Goal: Information Seeking & Learning: Learn about a topic

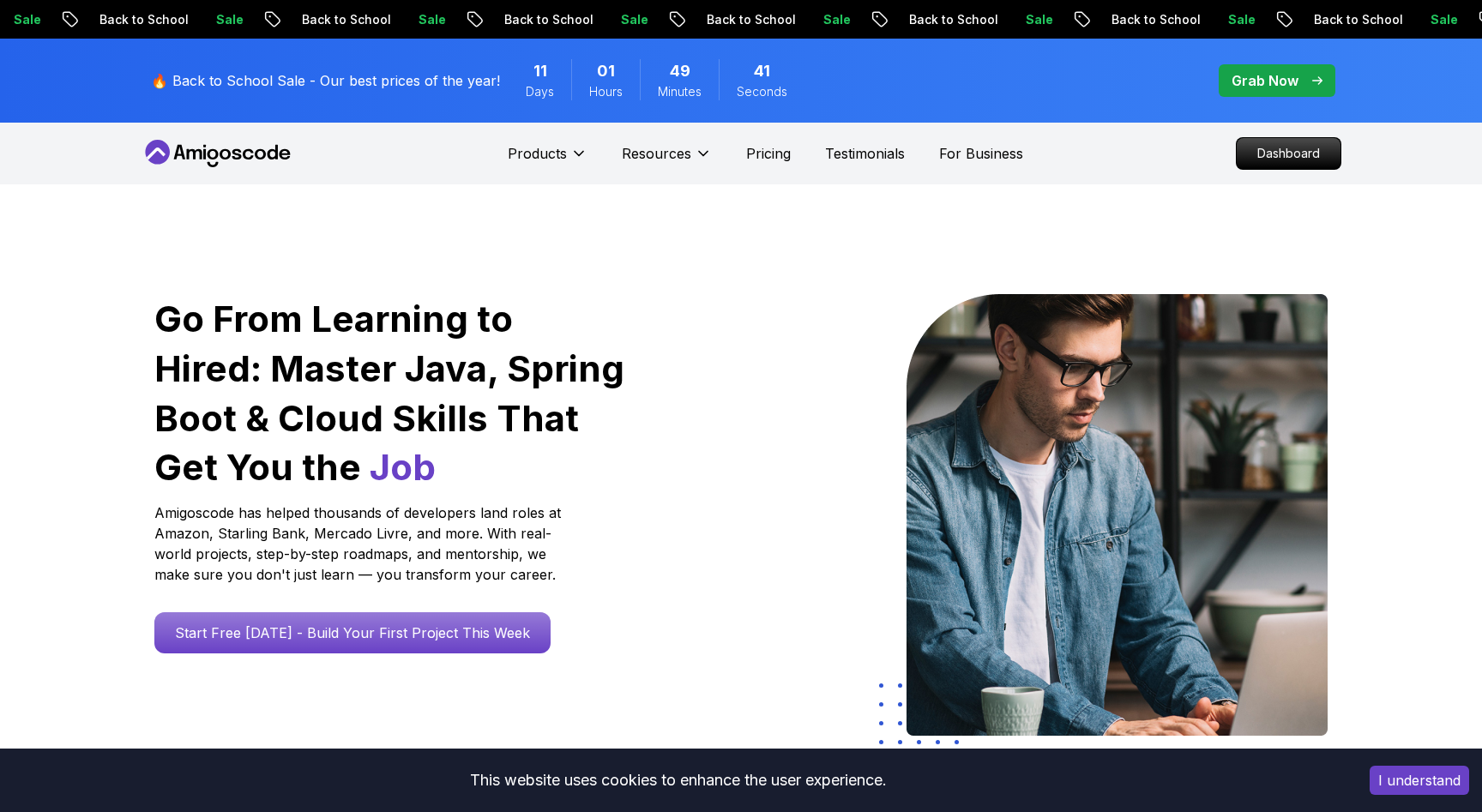
click at [1437, 781] on button "I understand" at bounding box center [1419, 781] width 100 height 29
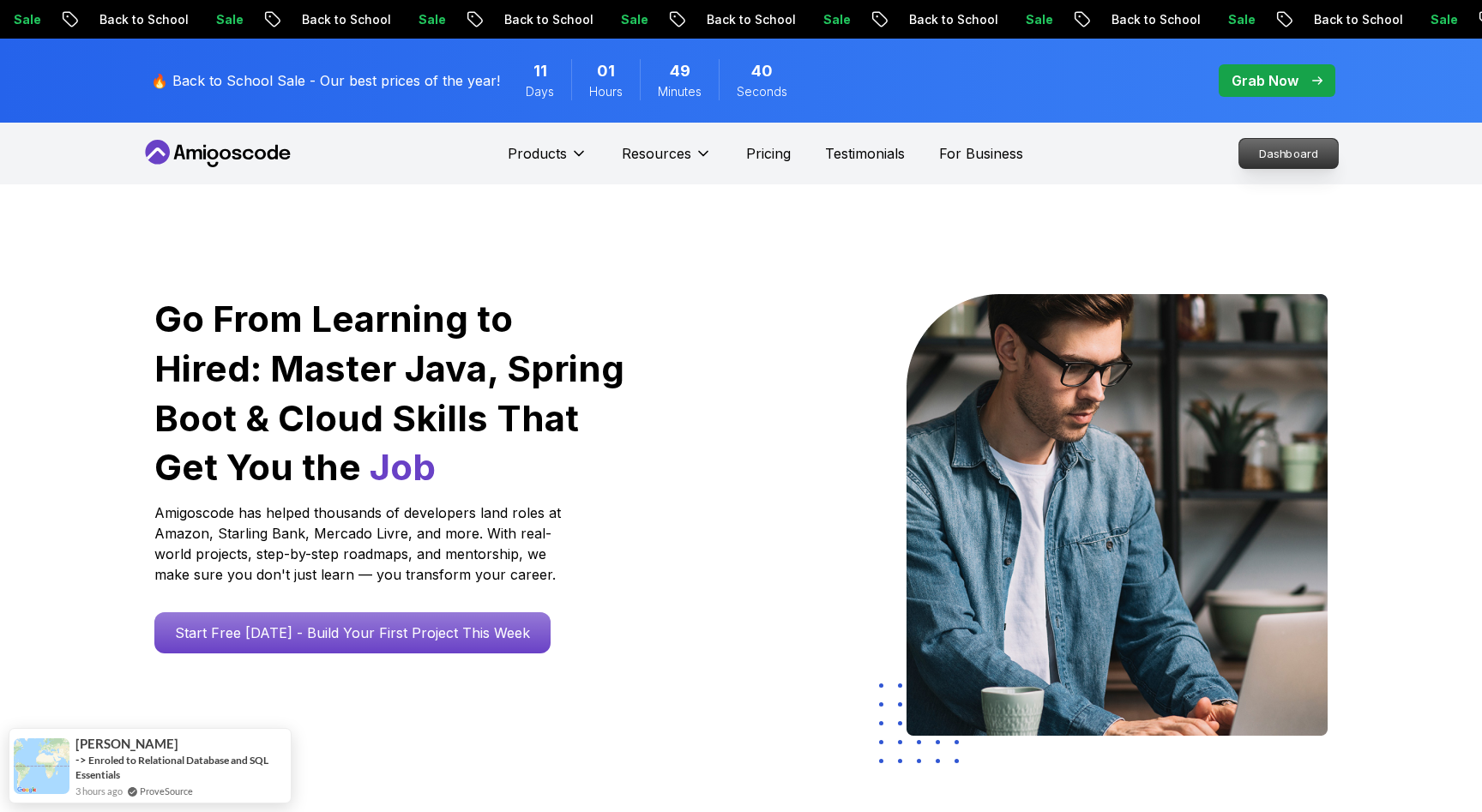
click at [1256, 148] on p "Dashboard" at bounding box center [1288, 154] width 99 height 29
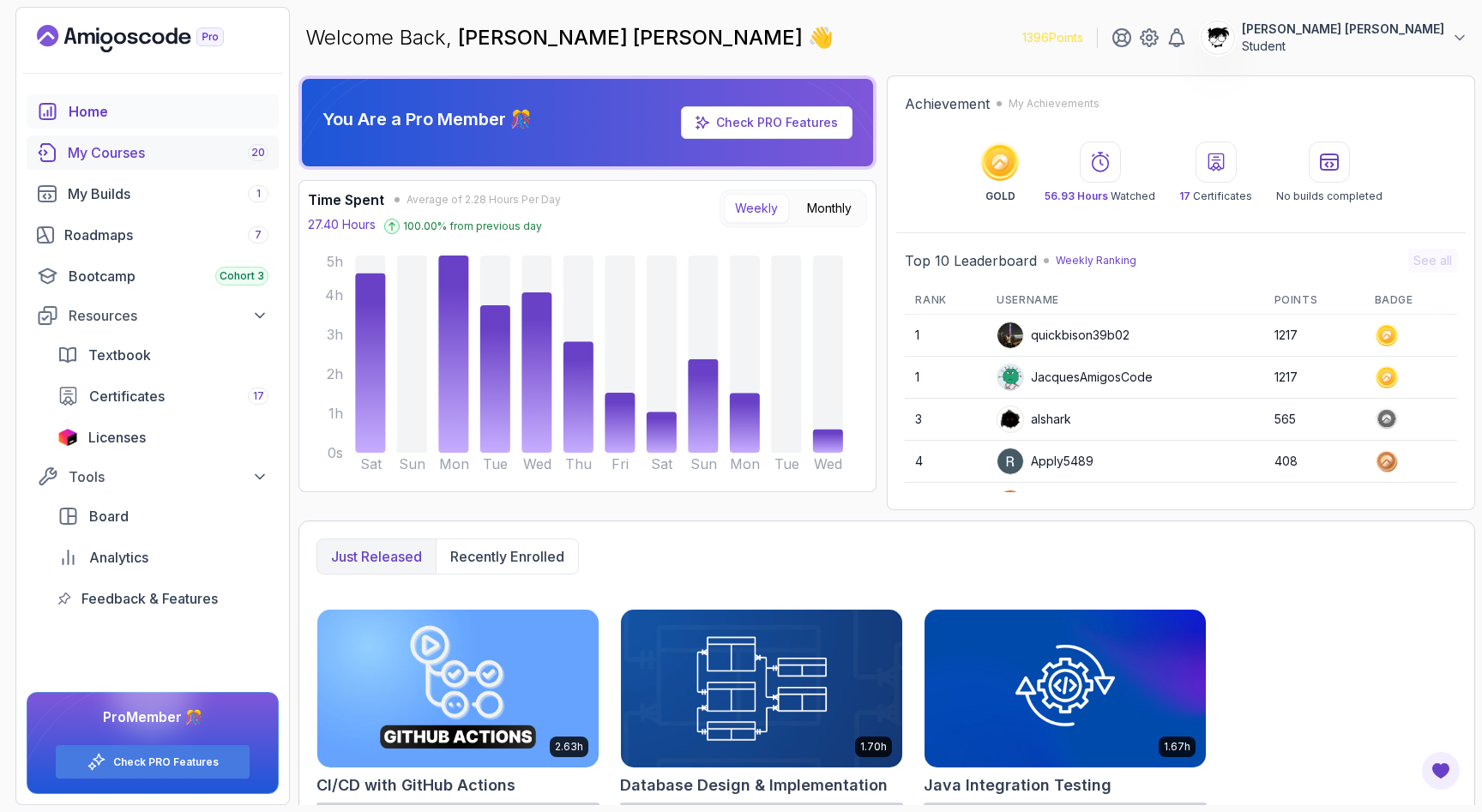
click at [175, 162] on div "My Courses 20" at bounding box center [167, 152] width 201 height 21
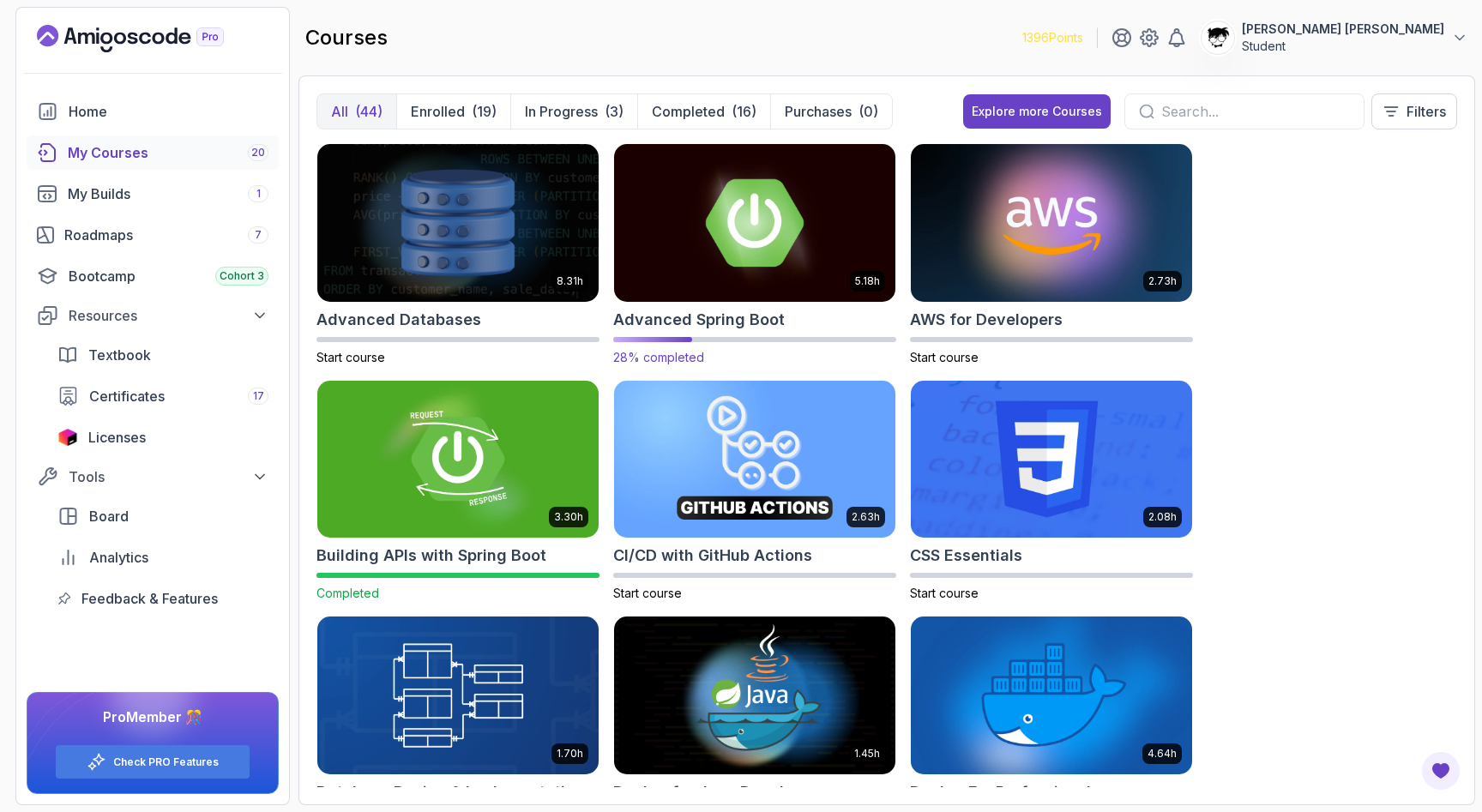
click at [654, 221] on img at bounding box center [754, 222] width 295 height 166
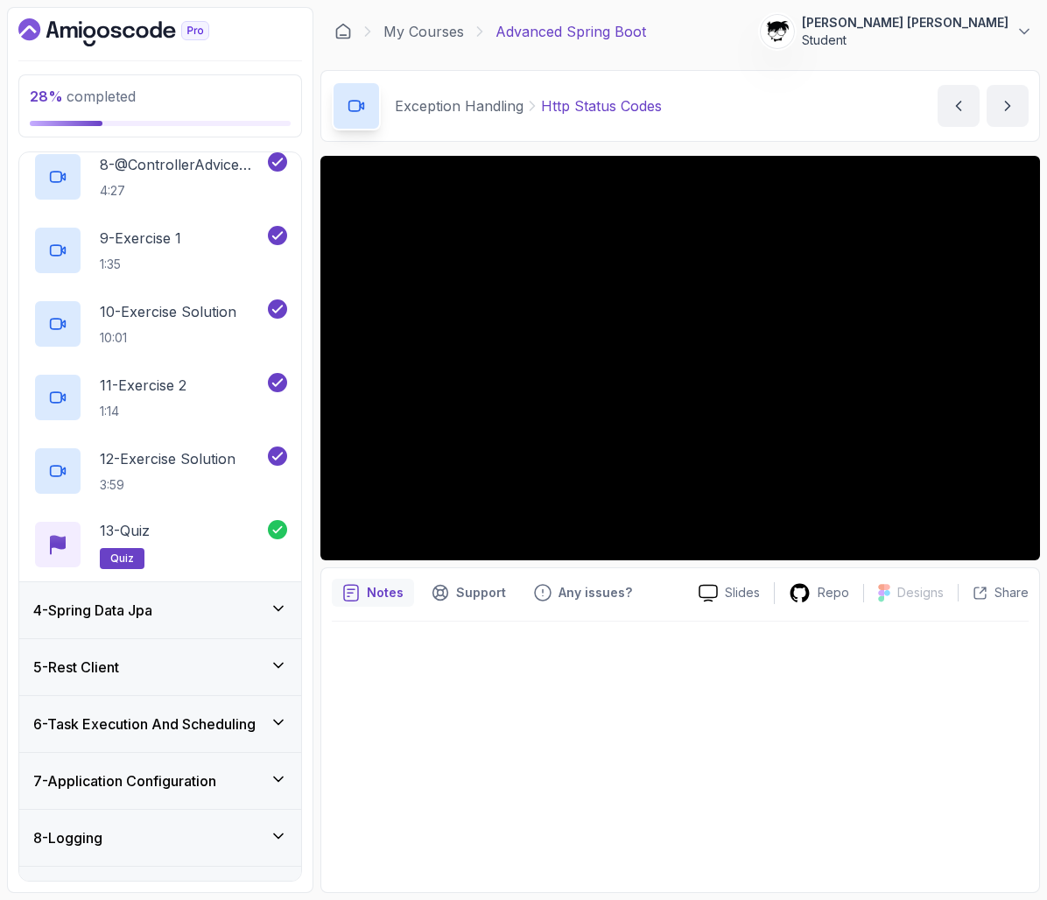
scroll to position [854, 0]
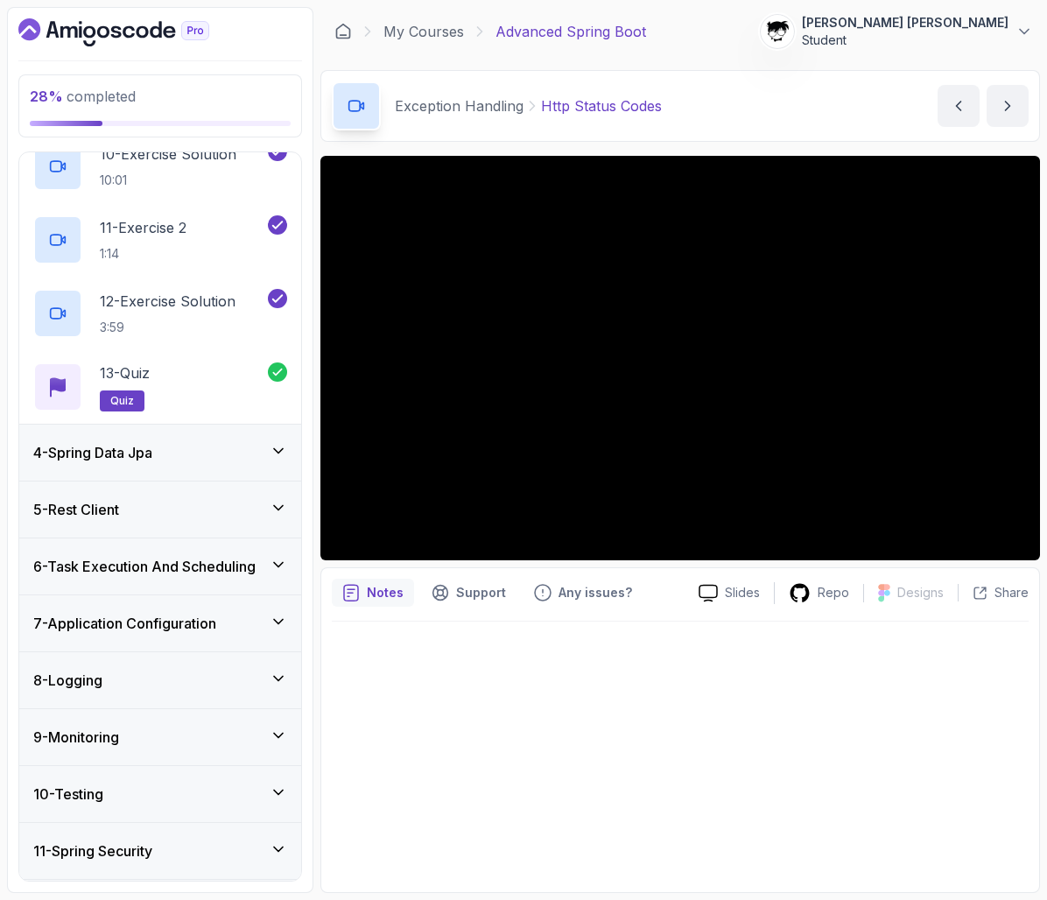
click at [124, 455] on h3 "4 - Spring Data Jpa" at bounding box center [92, 452] width 119 height 21
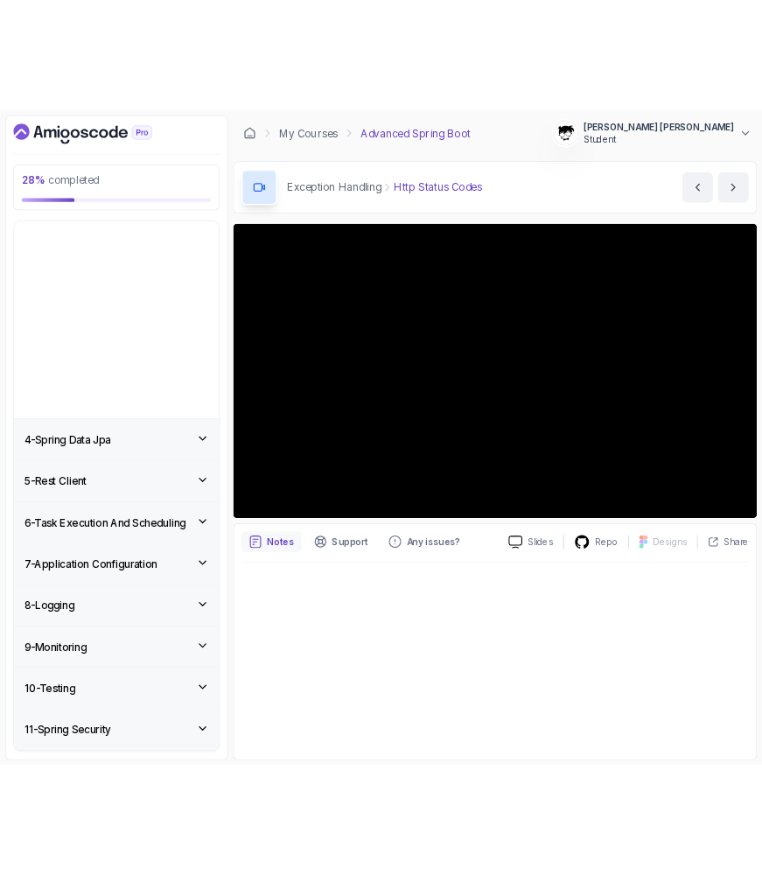
scroll to position [11, 0]
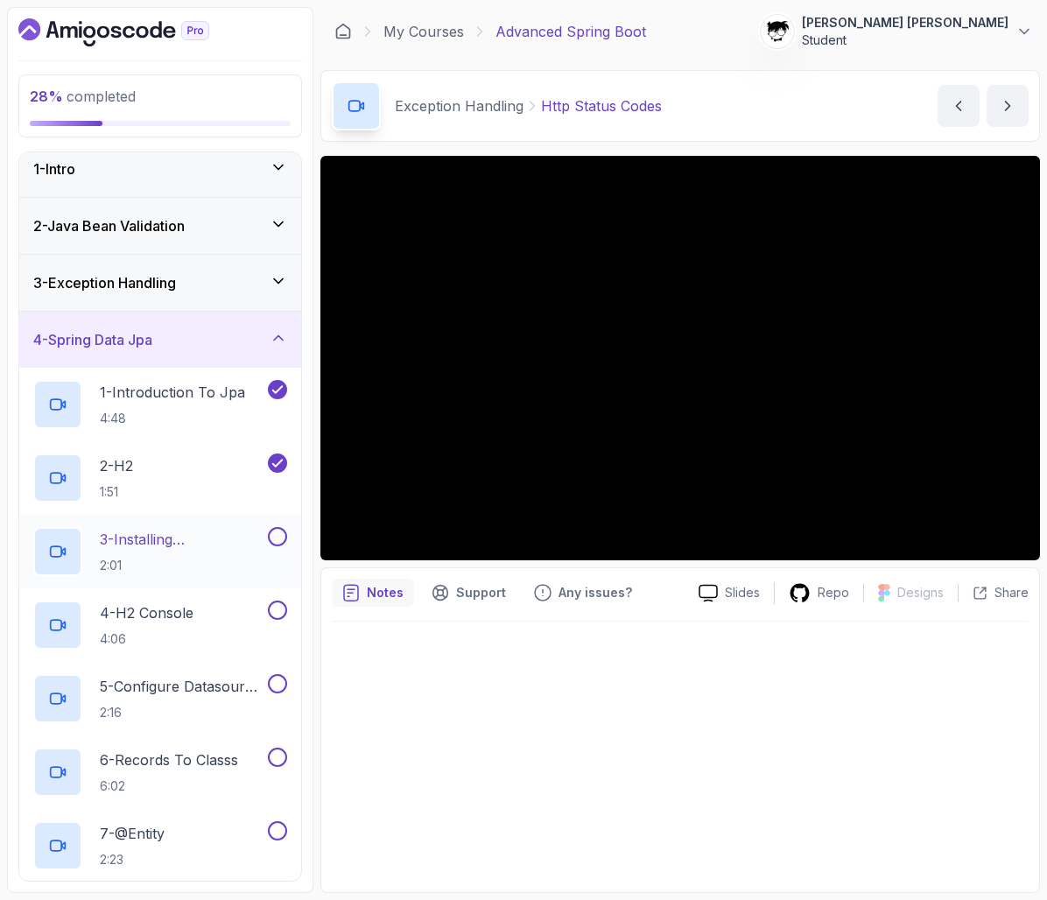
click at [159, 549] on p "3 - Installing Dependencies" at bounding box center [182, 539] width 165 height 21
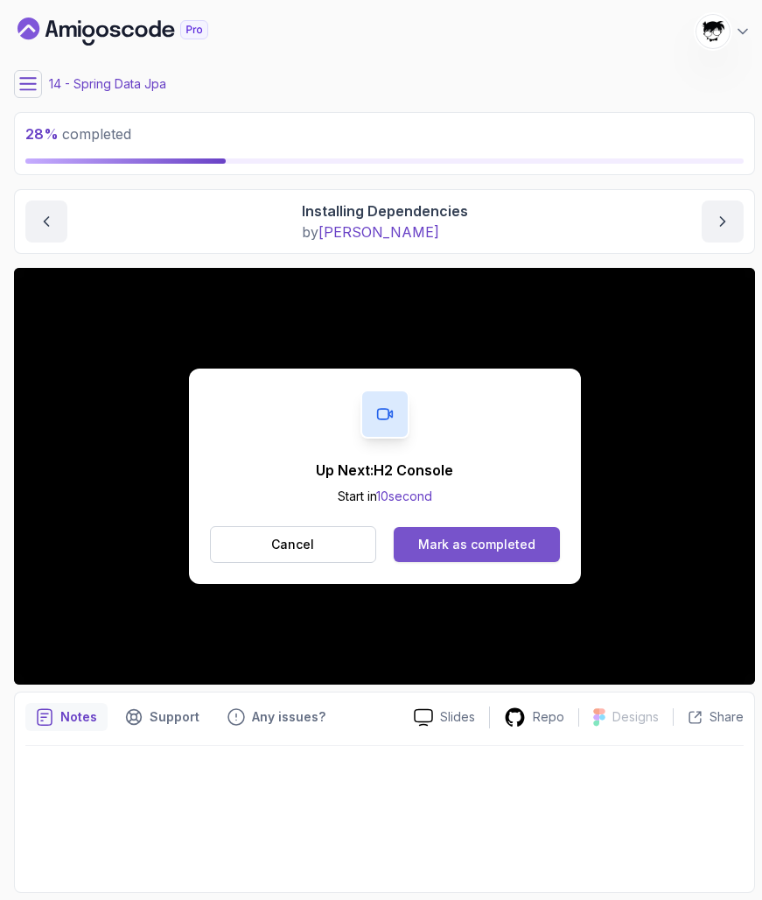
click at [443, 536] on button "Mark as completed" at bounding box center [476, 544] width 165 height 35
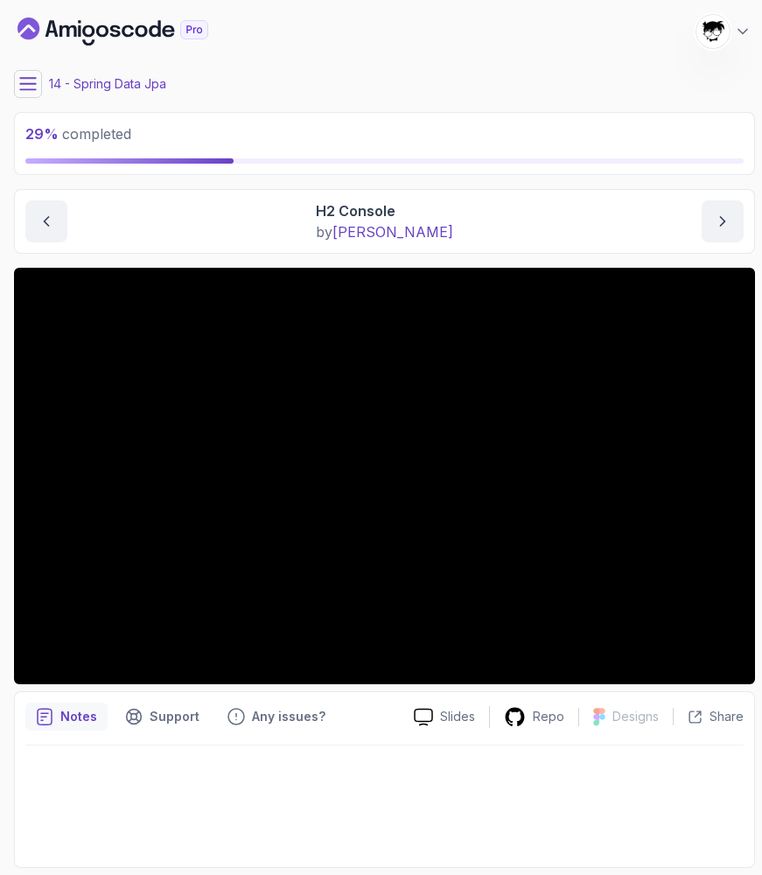
click at [25, 93] on button at bounding box center [28, 84] width 28 height 28
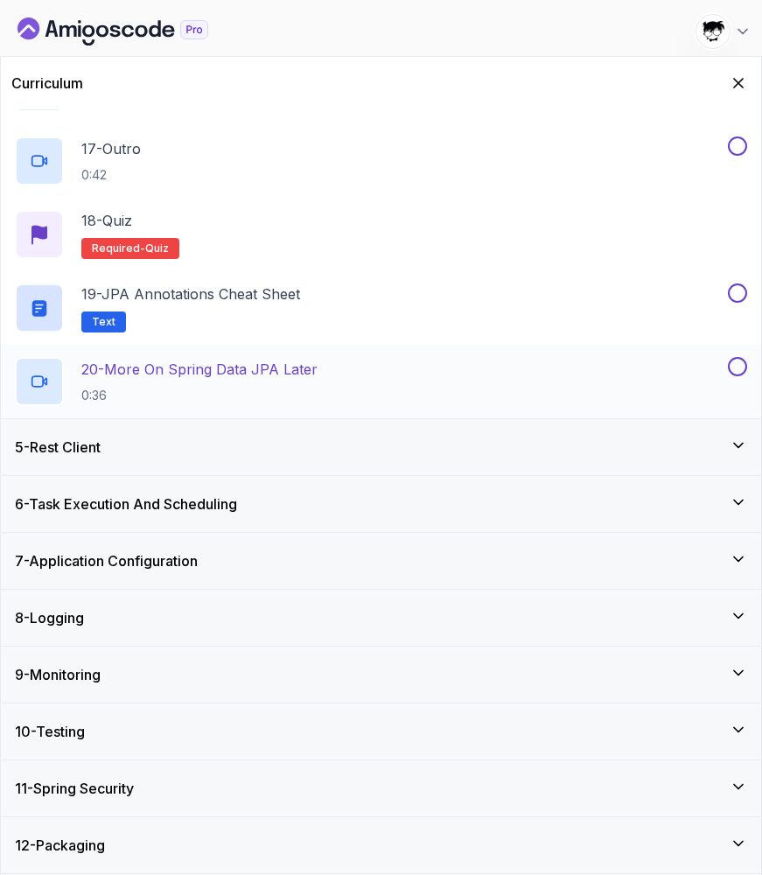
scroll to position [1388, 0]
click at [112, 453] on div "5 - Rest Client" at bounding box center [381, 447] width 733 height 21
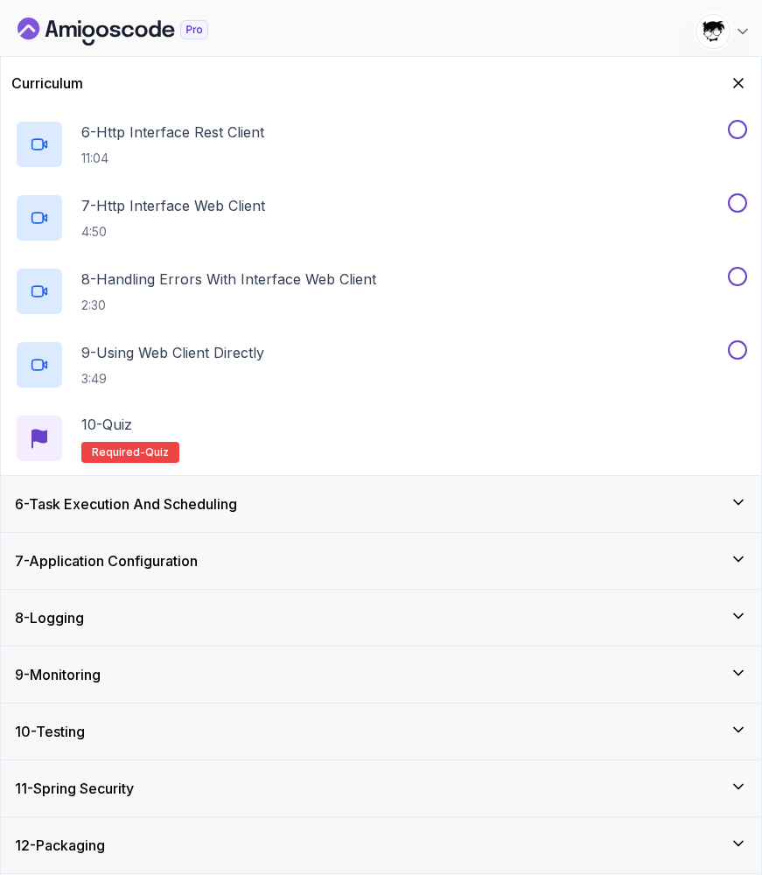
scroll to position [653, 0]
click at [734, 84] on icon "Hide Curriculum for mobile" at bounding box center [738, 83] width 19 height 19
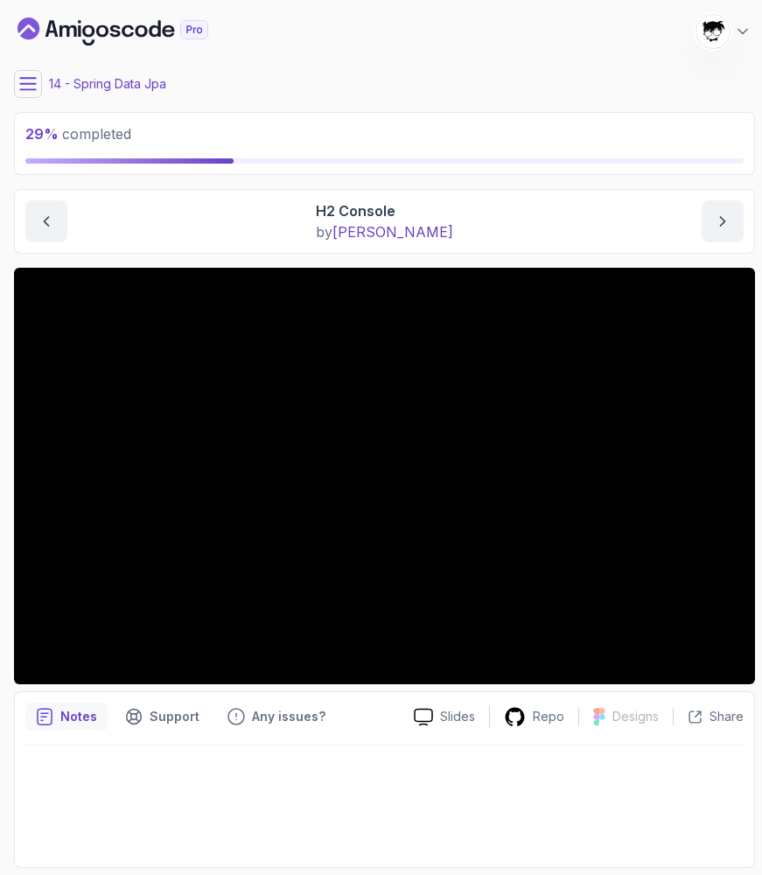
click at [7, 67] on div "29 % completed 1 - Intro 2 - Java Bean Validation 3 - Exception Handling 4 - Sp…" at bounding box center [381, 437] width 748 height 861
click at [16, 78] on button at bounding box center [28, 84] width 28 height 28
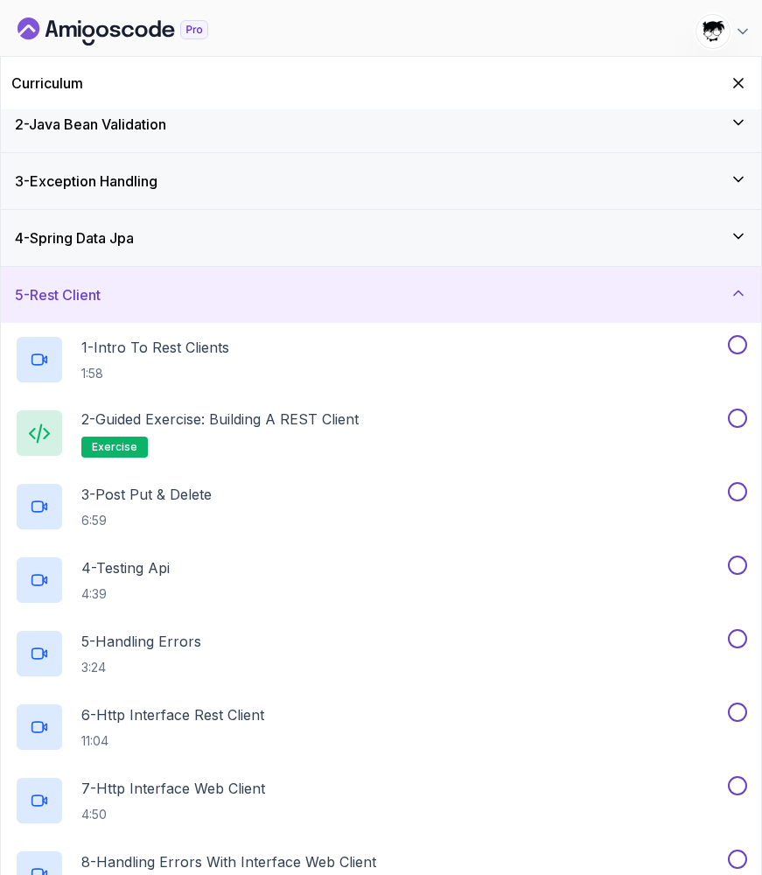
scroll to position [79, 0]
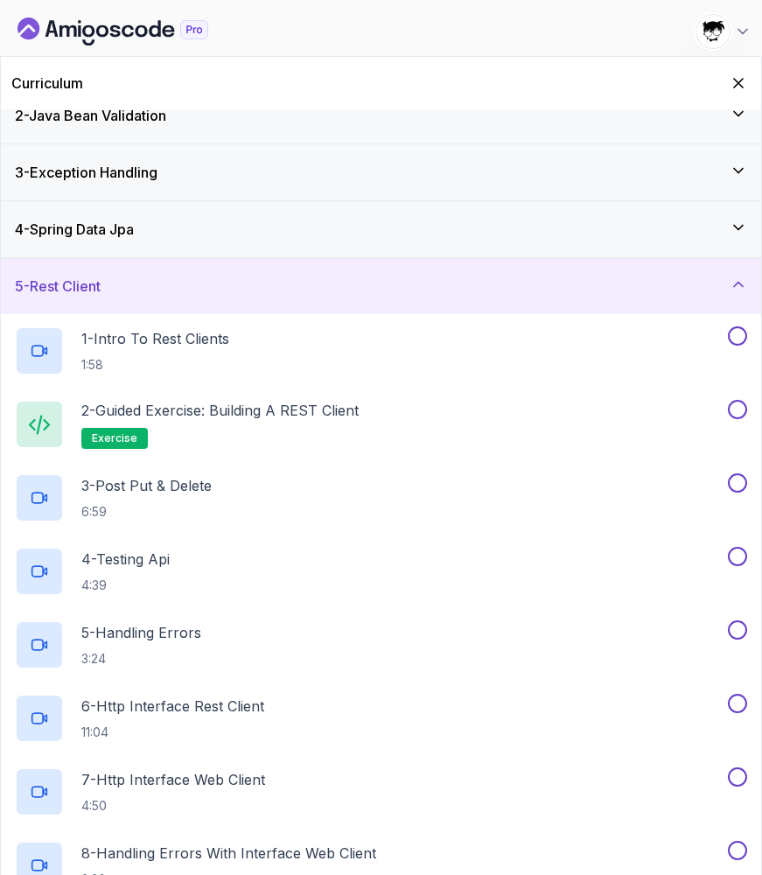
click at [145, 285] on div "5 - Rest Client" at bounding box center [381, 286] width 733 height 21
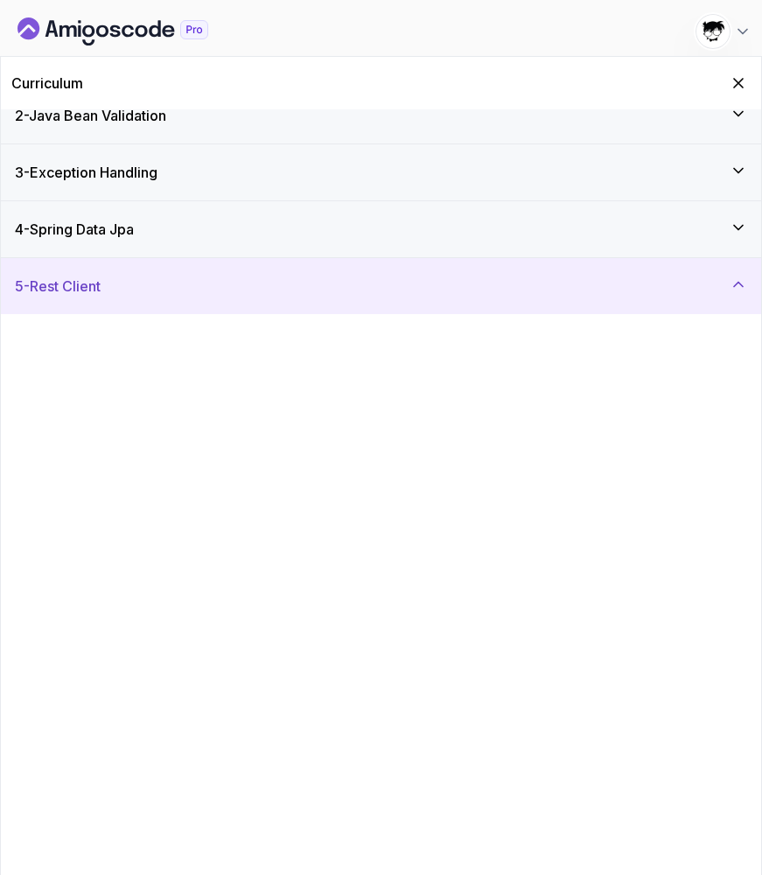
scroll to position [0, 0]
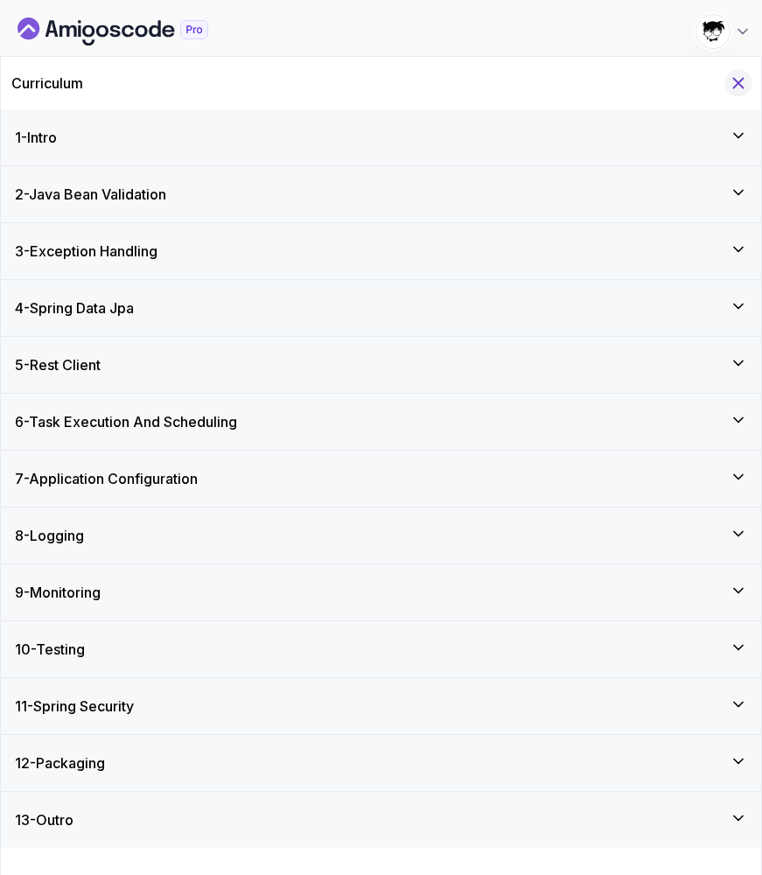
click at [732, 79] on icon "Hide Curriculum for mobile" at bounding box center [738, 83] width 19 height 19
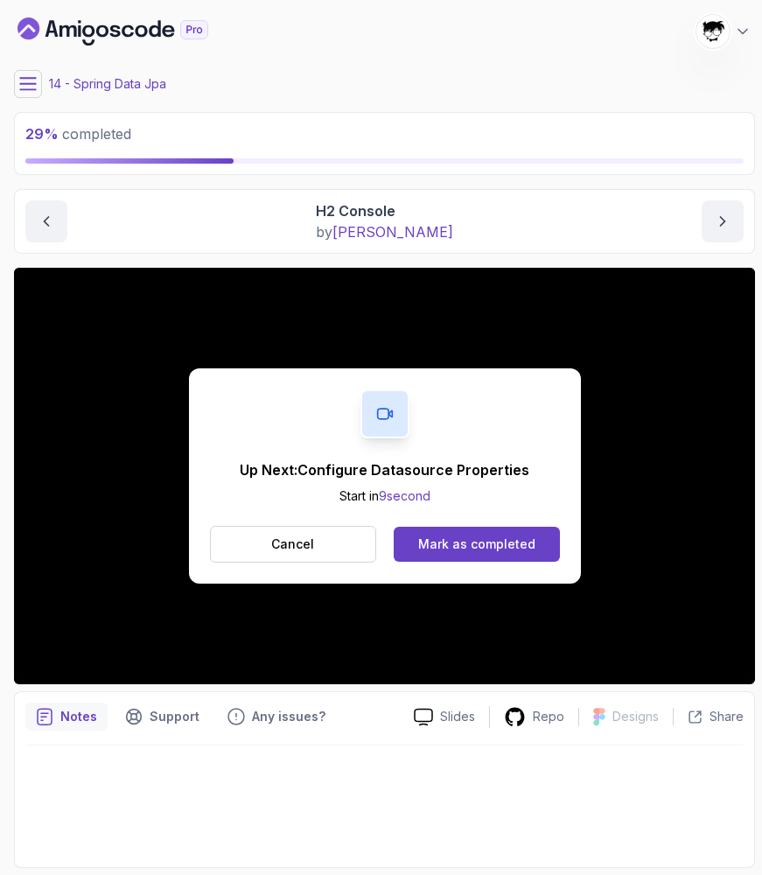
click at [550, 510] on div "Up Next: Configure Datasource Properties Start in 9 second Cancel Mark as compl…" at bounding box center [385, 476] width 392 height 215
click at [515, 535] on button "Mark as completed" at bounding box center [476, 544] width 165 height 35
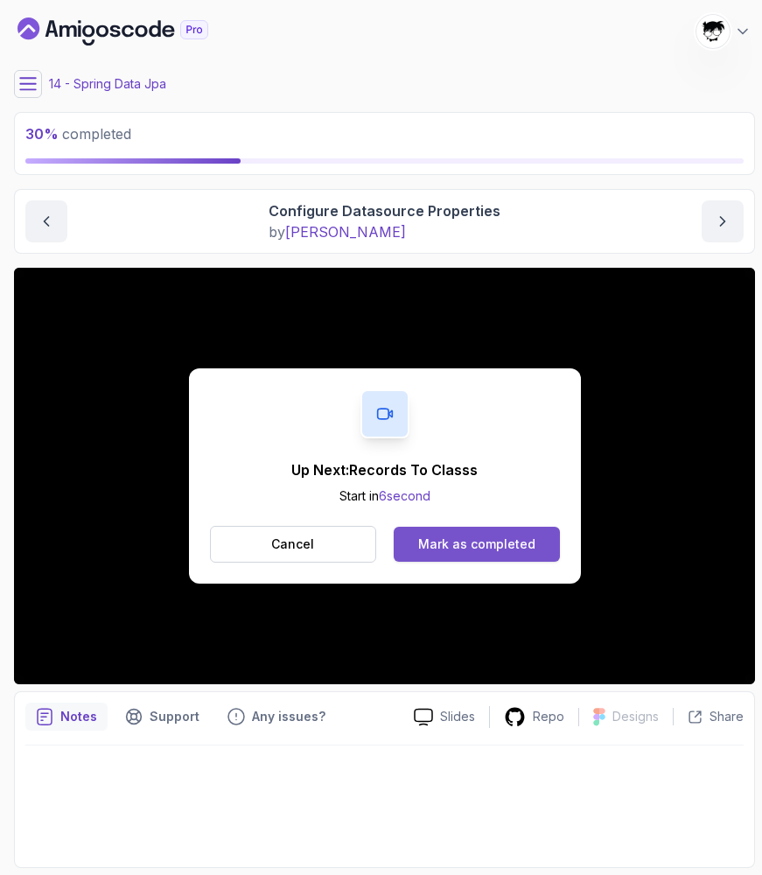
click at [484, 536] on div "Mark as completed" at bounding box center [476, 545] width 117 height 18
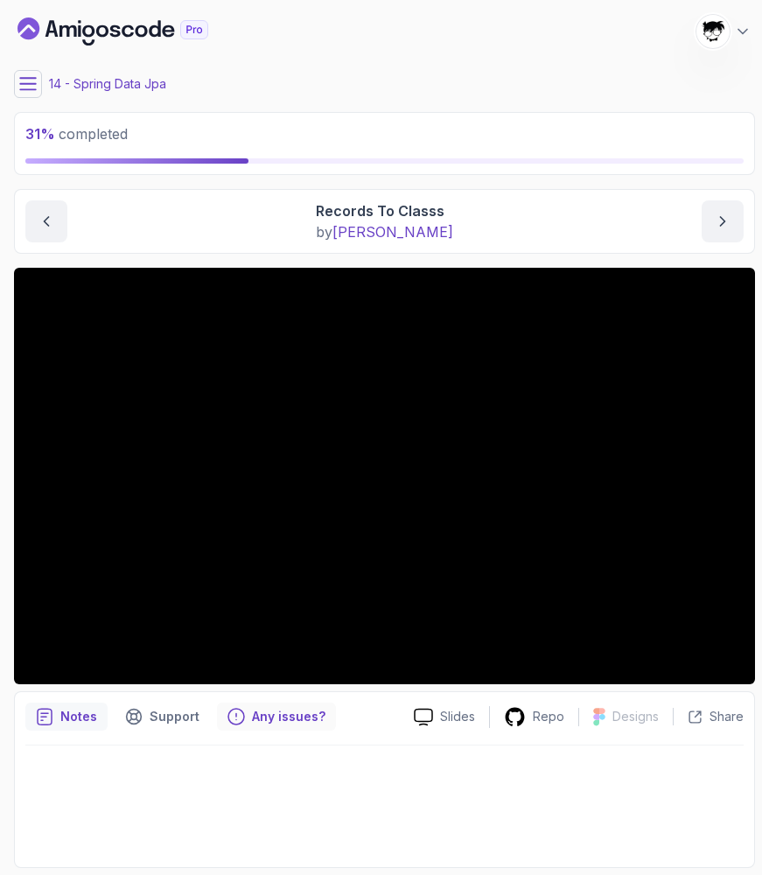
click at [278, 721] on p "Any issues?" at bounding box center [289, 717] width 74 height 18
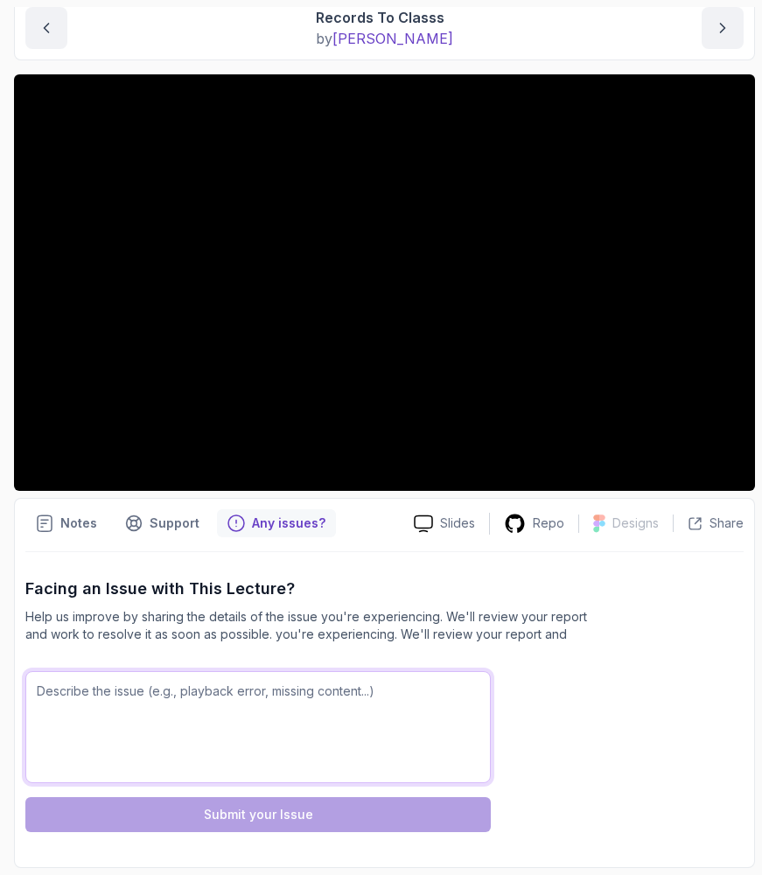
click at [246, 705] on textarea at bounding box center [258, 727] width 466 height 112
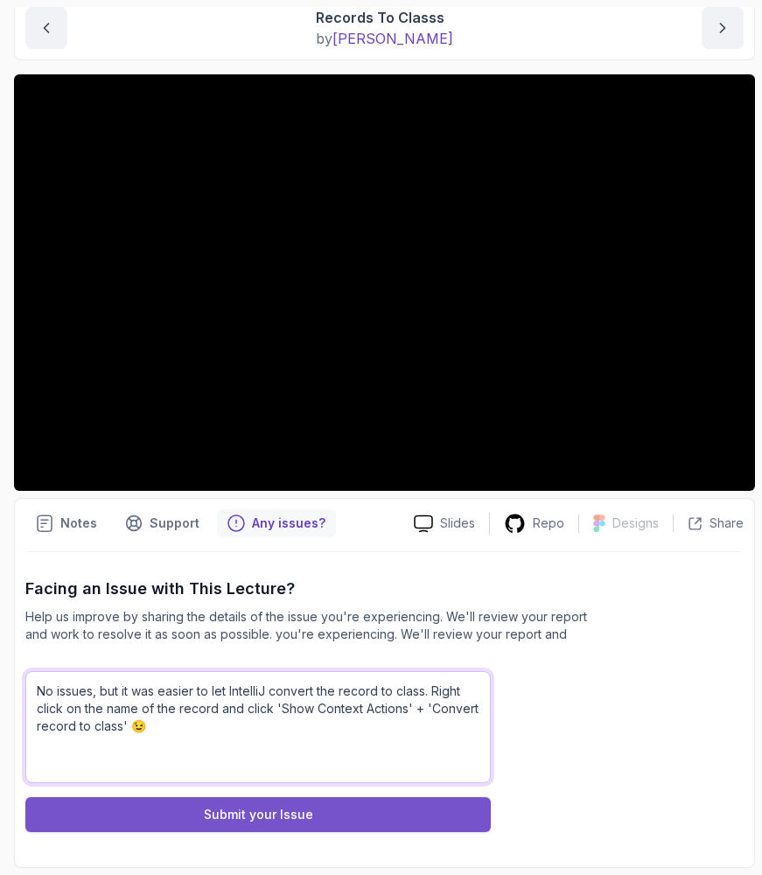
type textarea "No issues, but it was easier to let IntelliJ convert the record to class. Right…"
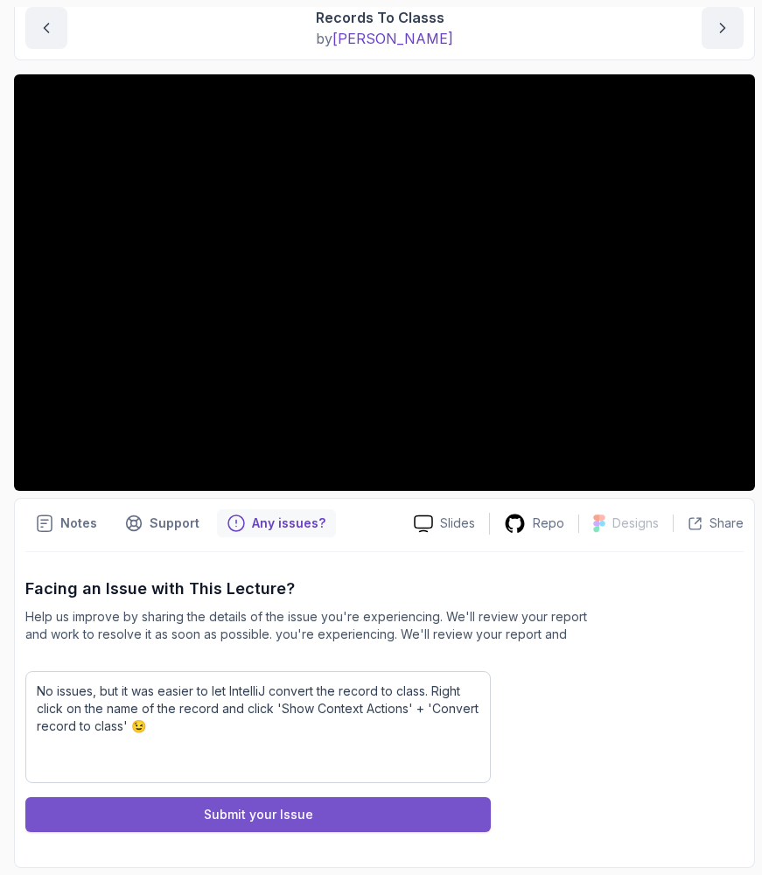
click at [232, 823] on div "Submit your Issue" at bounding box center [258, 815] width 109 height 18
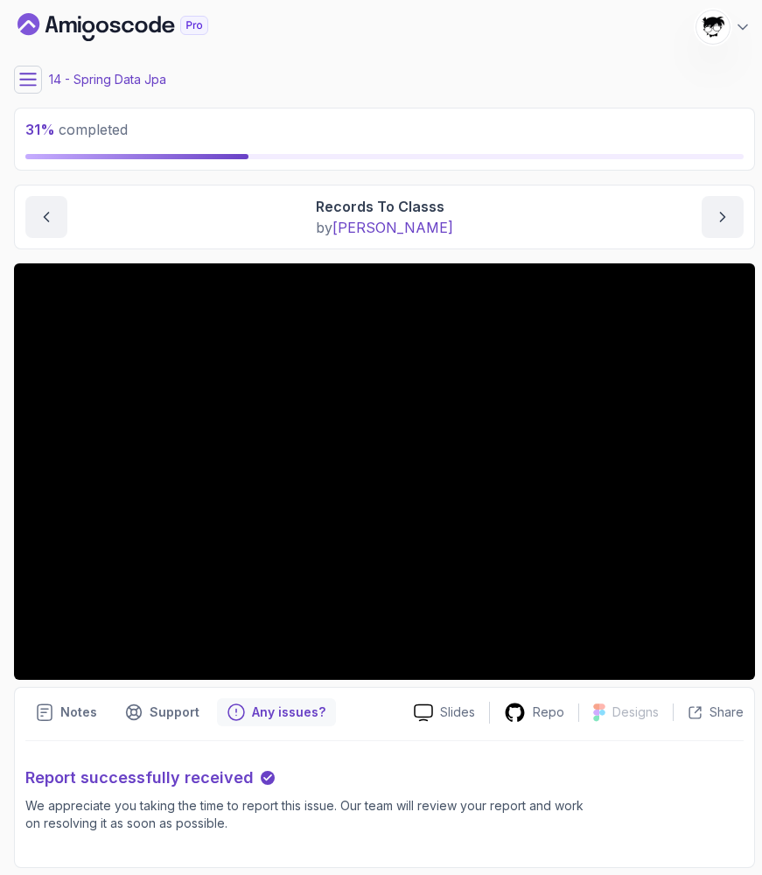
scroll to position [0, 0]
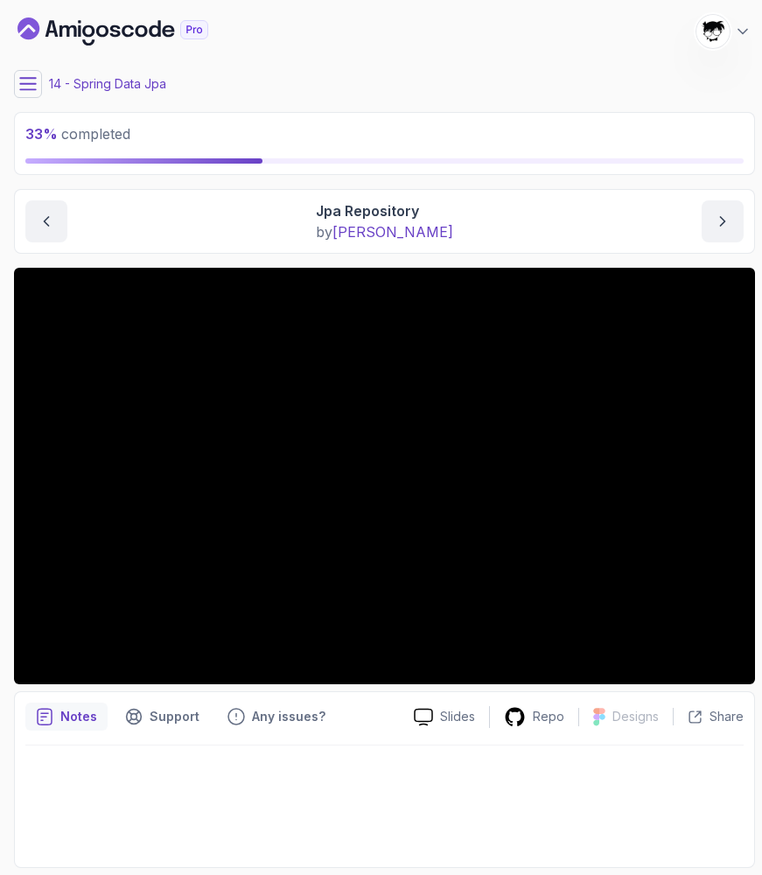
click at [33, 95] on button at bounding box center [28, 84] width 28 height 28
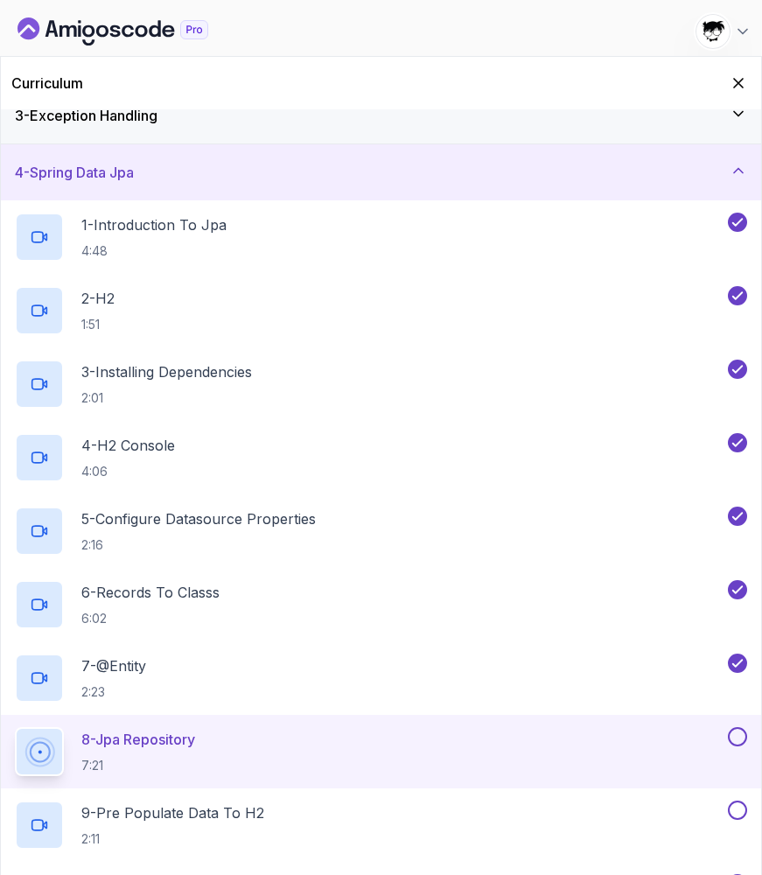
scroll to position [151, 0]
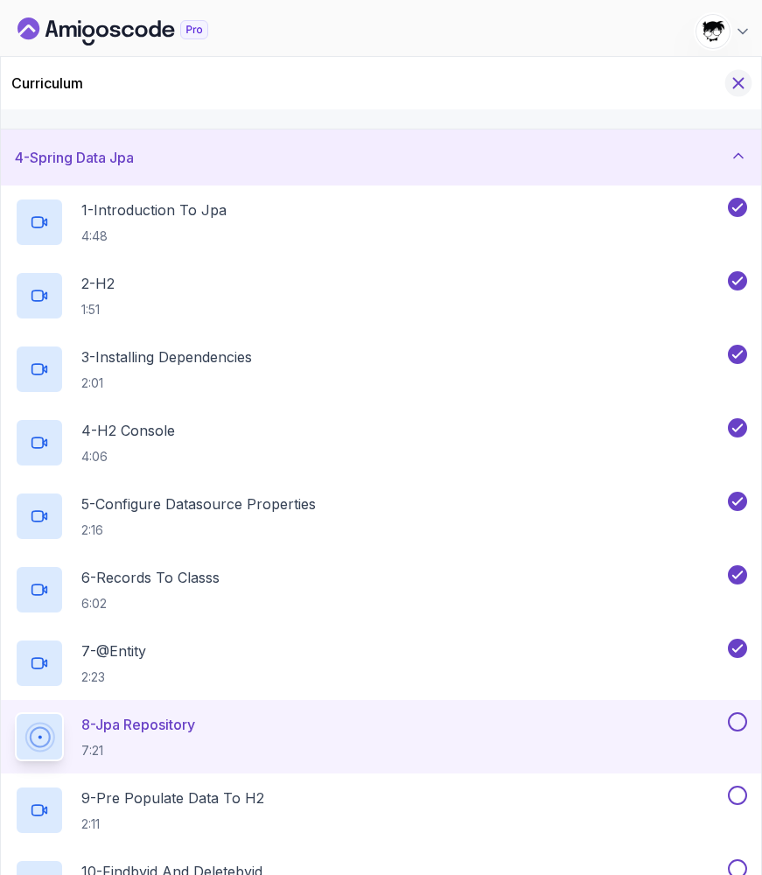
click at [734, 85] on icon "Hide Curriculum for mobile" at bounding box center [738, 83] width 19 height 19
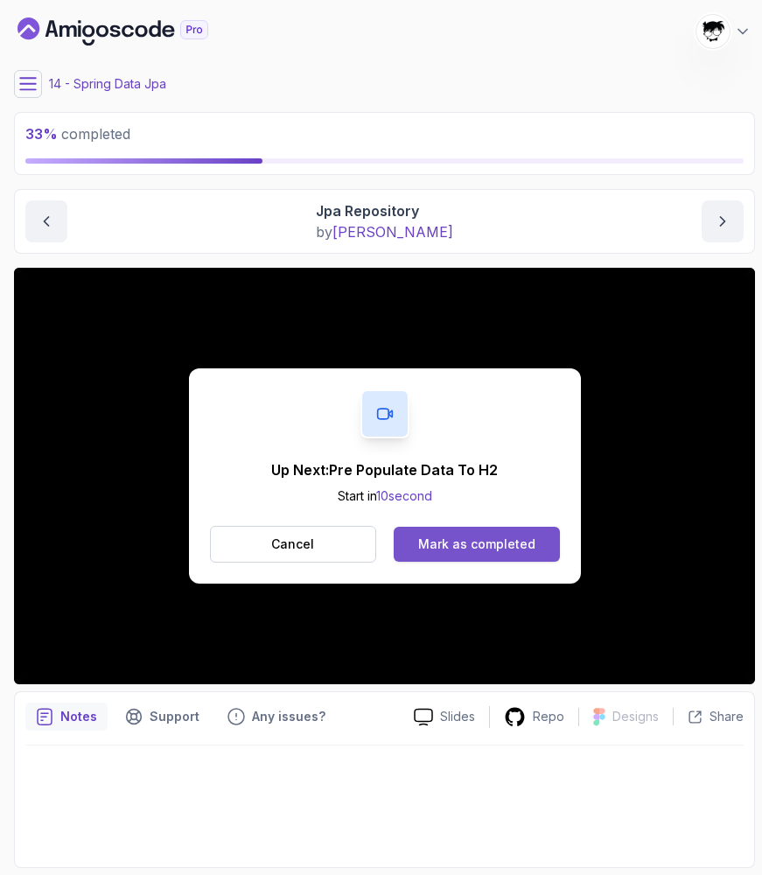
click at [501, 551] on div "Mark as completed" at bounding box center [476, 545] width 117 height 18
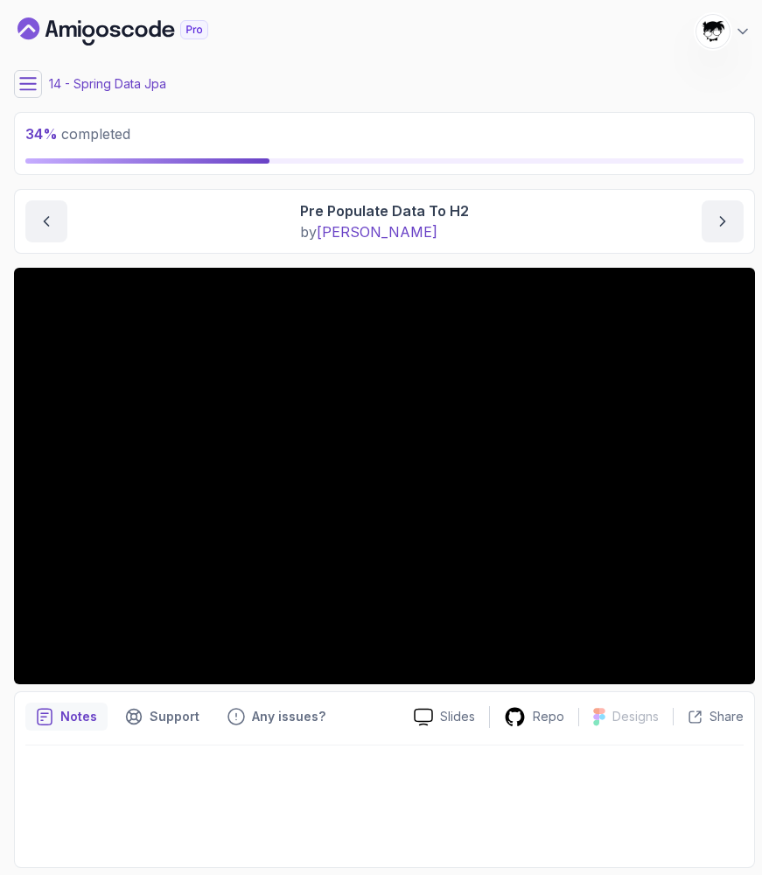
click at [23, 85] on icon at bounding box center [28, 84] width 18 height 18
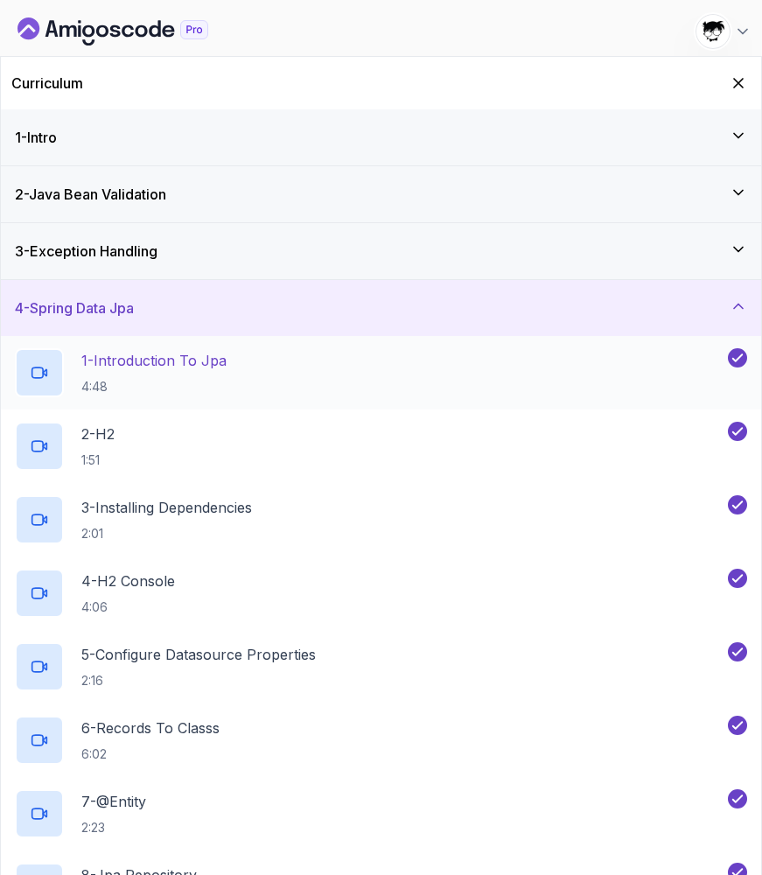
scroll to position [351, 0]
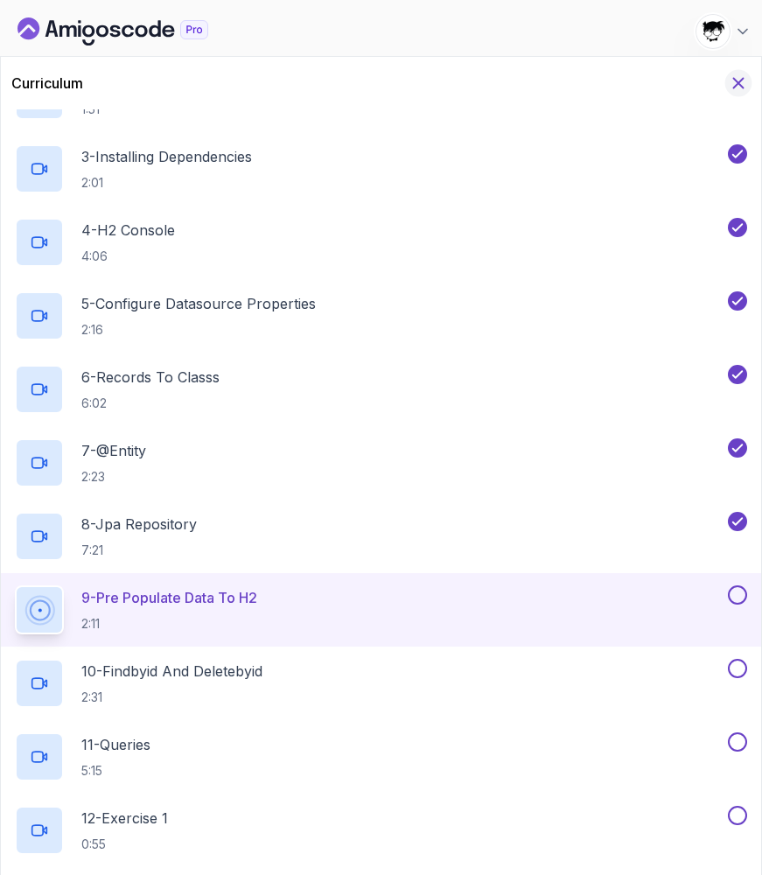
click at [732, 82] on icon "Hide Curriculum for mobile" at bounding box center [738, 83] width 19 height 19
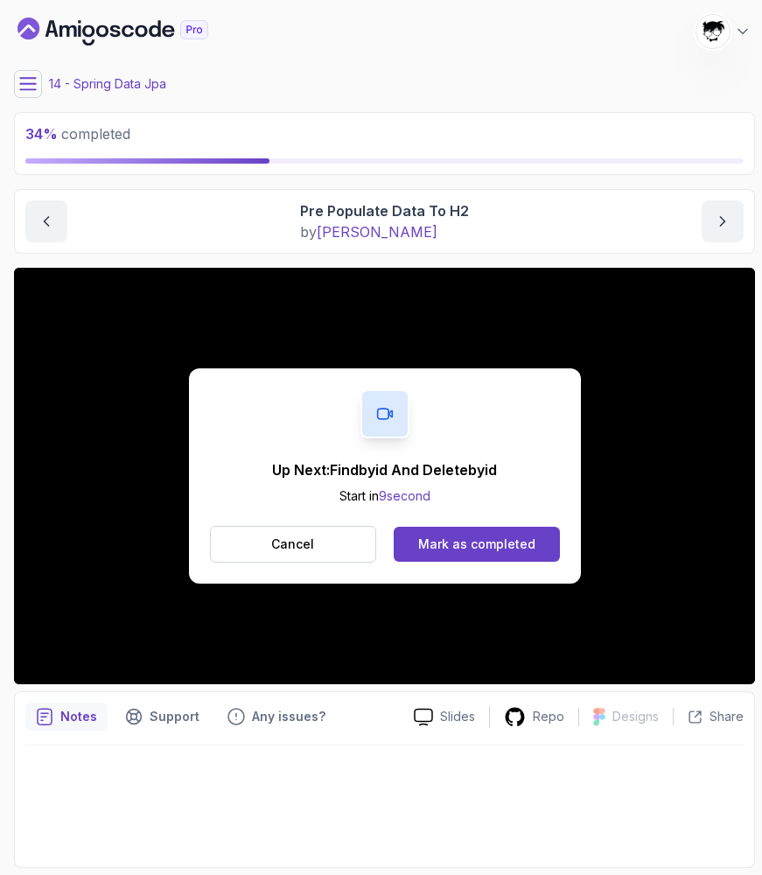
click at [495, 572] on div "Up Next: Findbyid And Deletebyid Start in 9 second Cancel Mark as completed" at bounding box center [385, 476] width 392 height 215
click at [477, 543] on div "Mark as completed" at bounding box center [476, 545] width 117 height 18
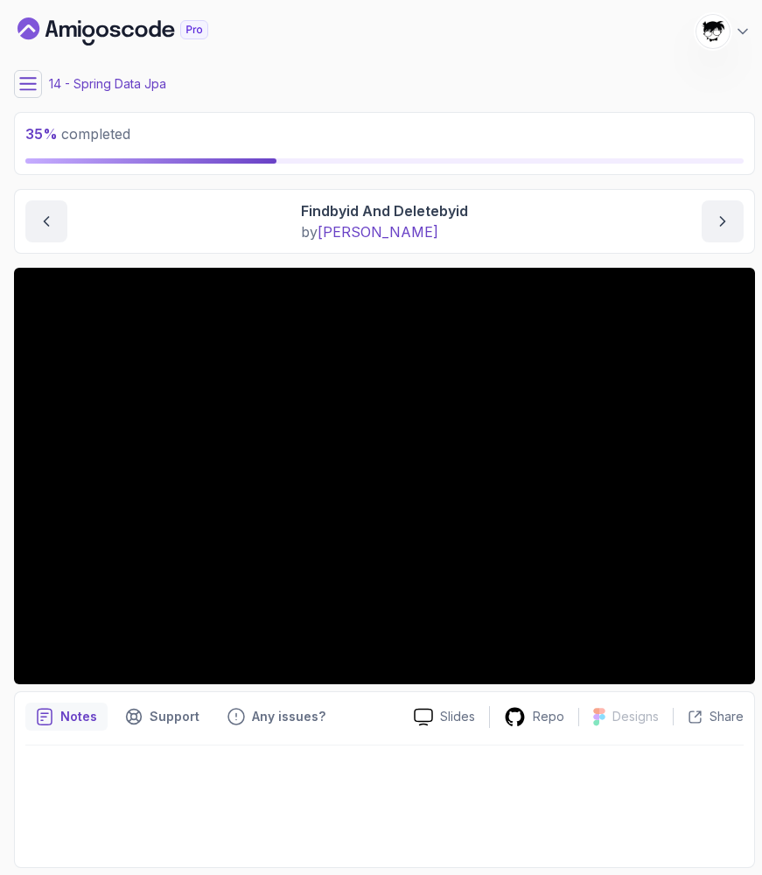
click at [36, 78] on icon at bounding box center [28, 83] width 16 height 11
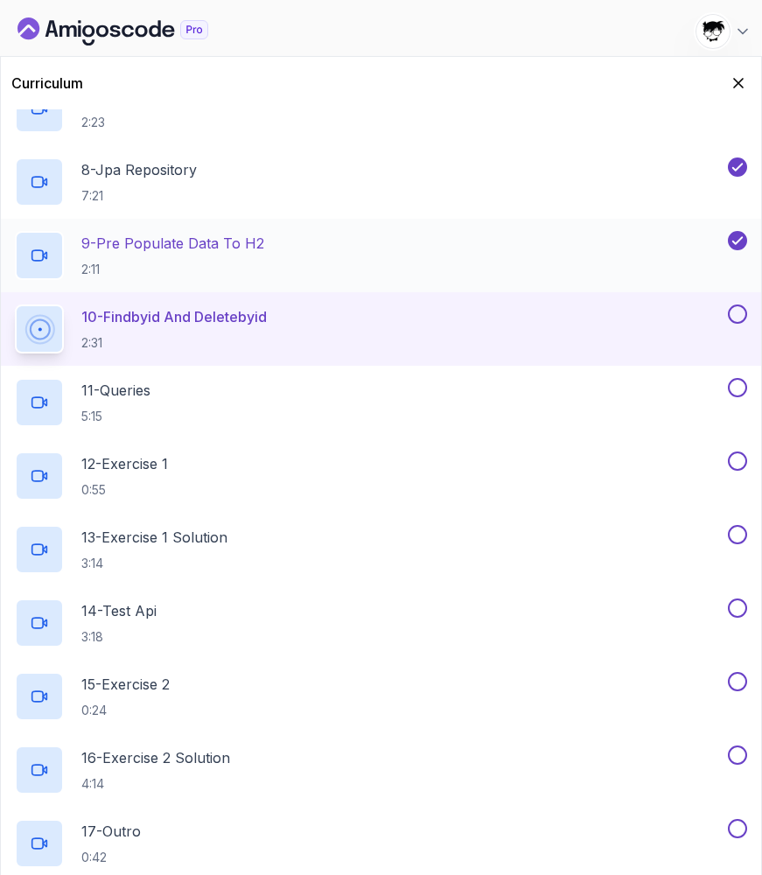
scroll to position [746, 0]
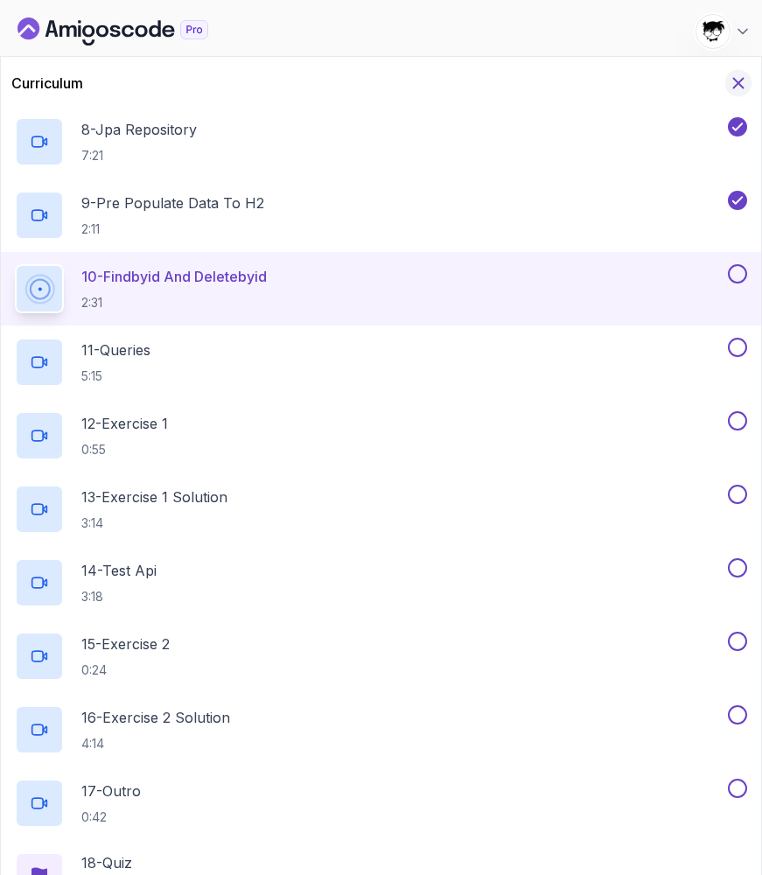
click at [742, 71] on button "Hide Curriculum for mobile" at bounding box center [739, 83] width 27 height 27
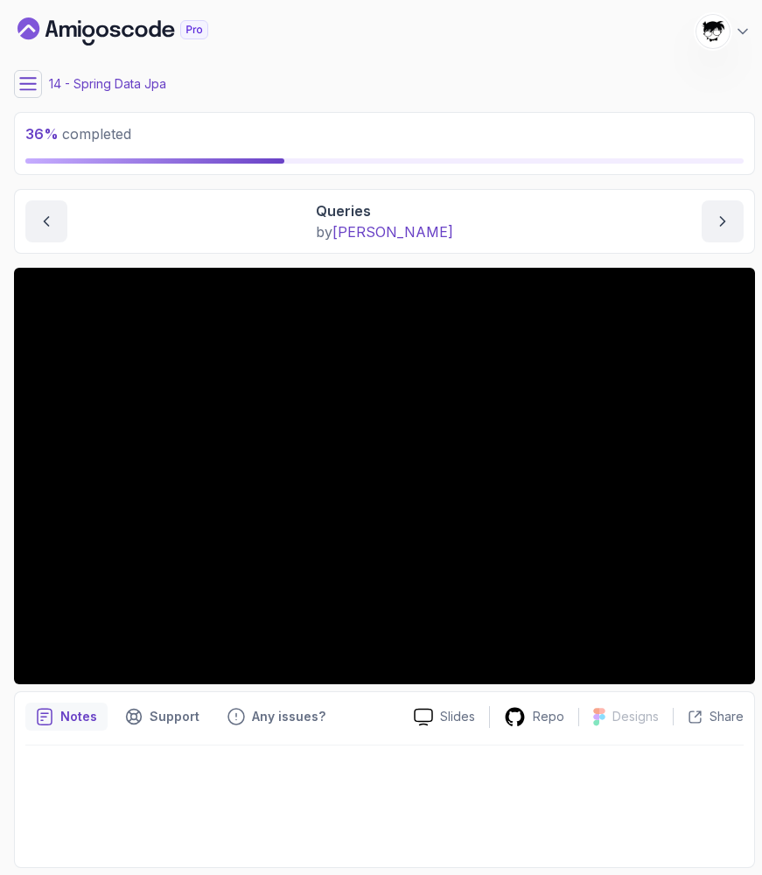
click at [20, 84] on icon at bounding box center [28, 83] width 16 height 11
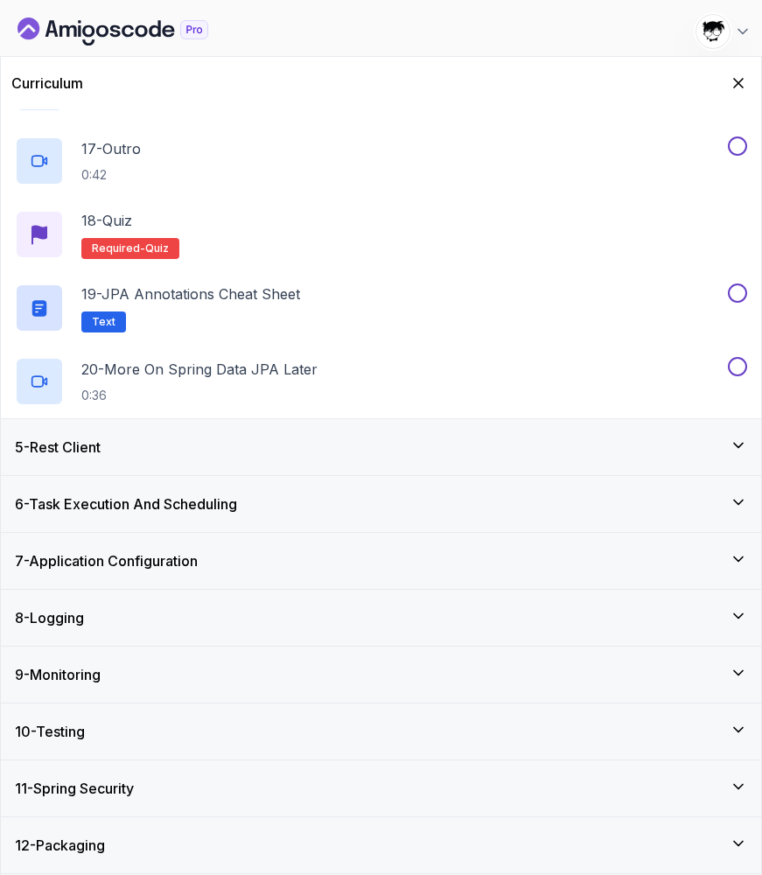
scroll to position [1388, 0]
click at [733, 78] on icon "Hide Curriculum for mobile" at bounding box center [738, 83] width 19 height 19
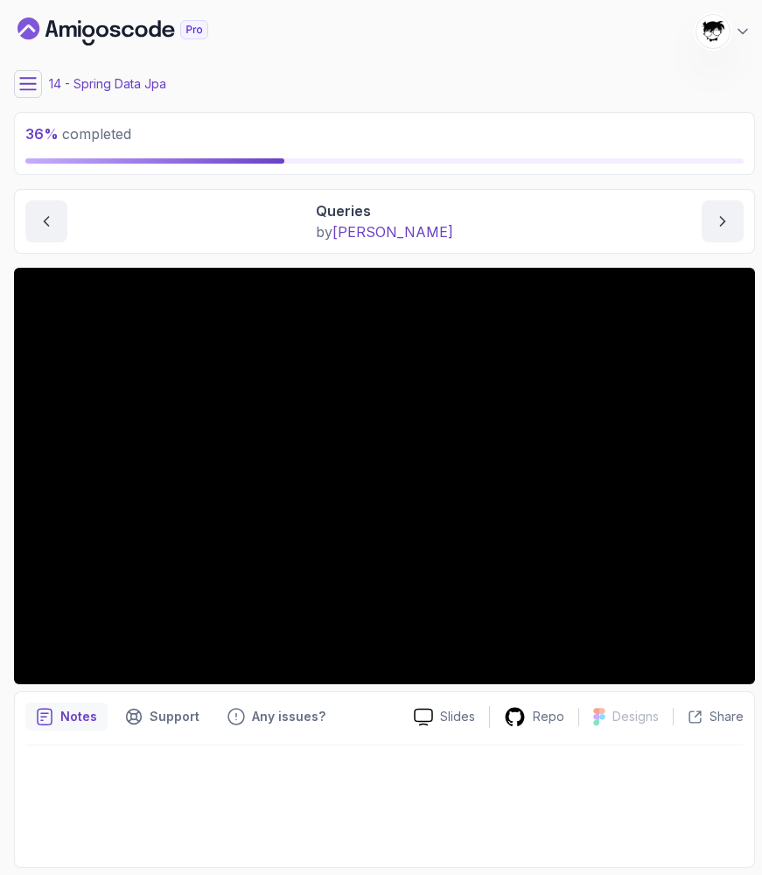
click at [16, 81] on button at bounding box center [28, 84] width 28 height 28
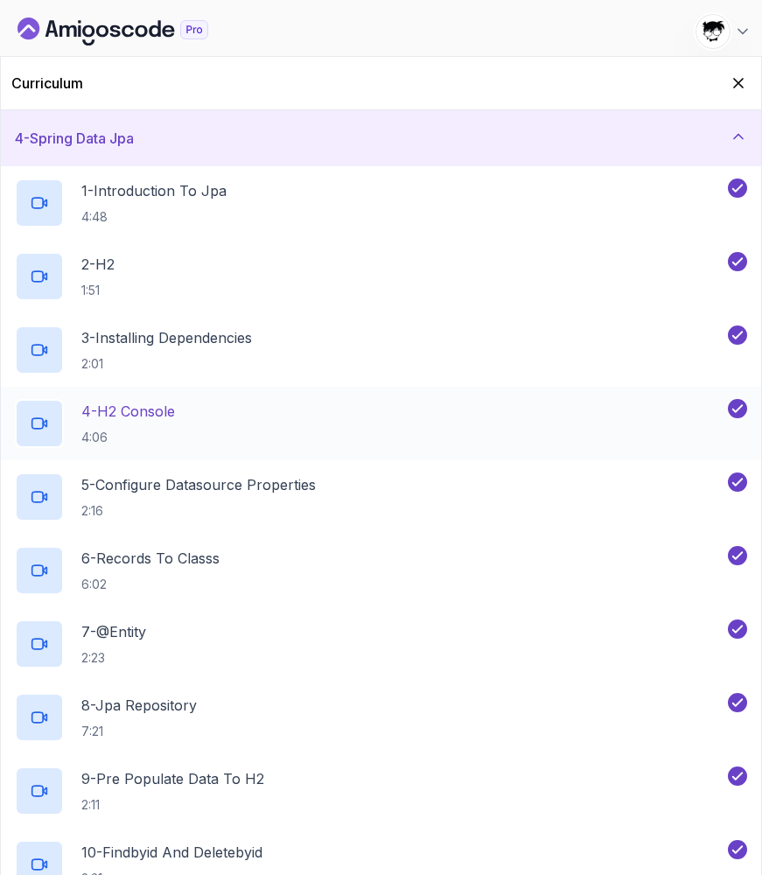
scroll to position [692, 0]
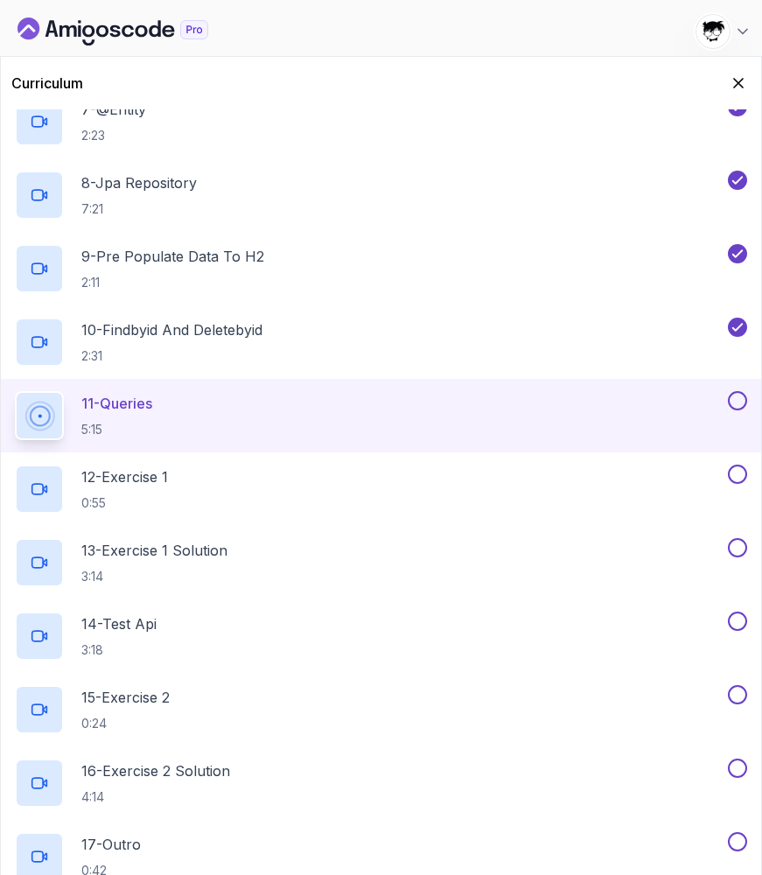
click at [119, 418] on h2 "11 - Queries 5:15" at bounding box center [116, 416] width 71 height 46
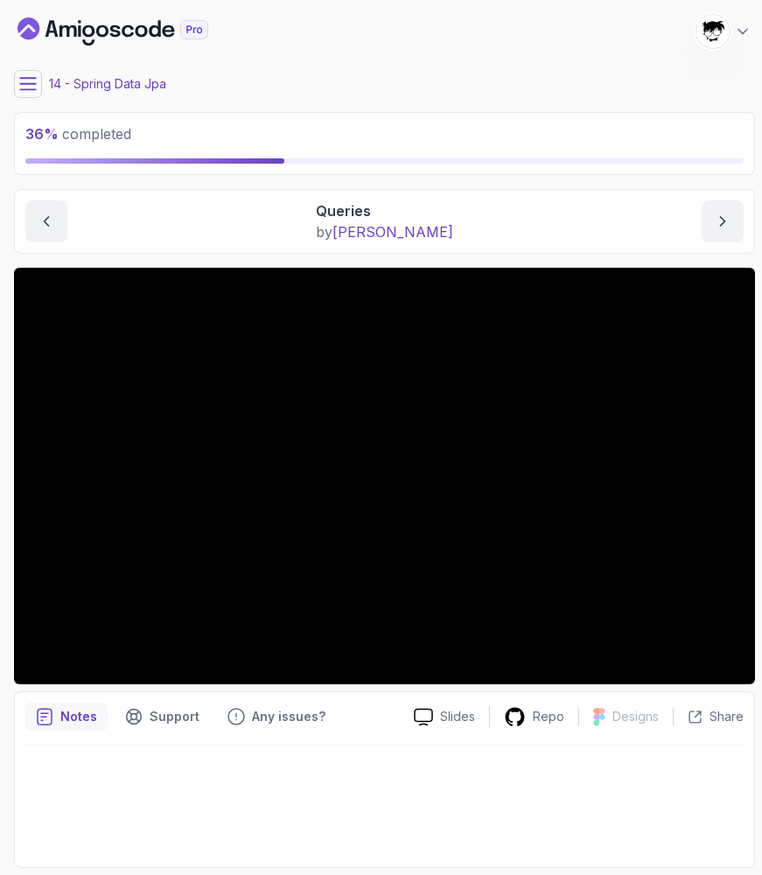
click at [37, 110] on main "My Courses Advanced Spring Boot 1396 Points [PERSON_NAME] [PERSON_NAME] Student…" at bounding box center [384, 437] width 741 height 861
click at [45, 200] on div "Spring Data Jpa Queries Queries by [PERSON_NAME]" at bounding box center [384, 221] width 741 height 65
click at [45, 208] on button "previous content" at bounding box center [46, 221] width 42 height 42
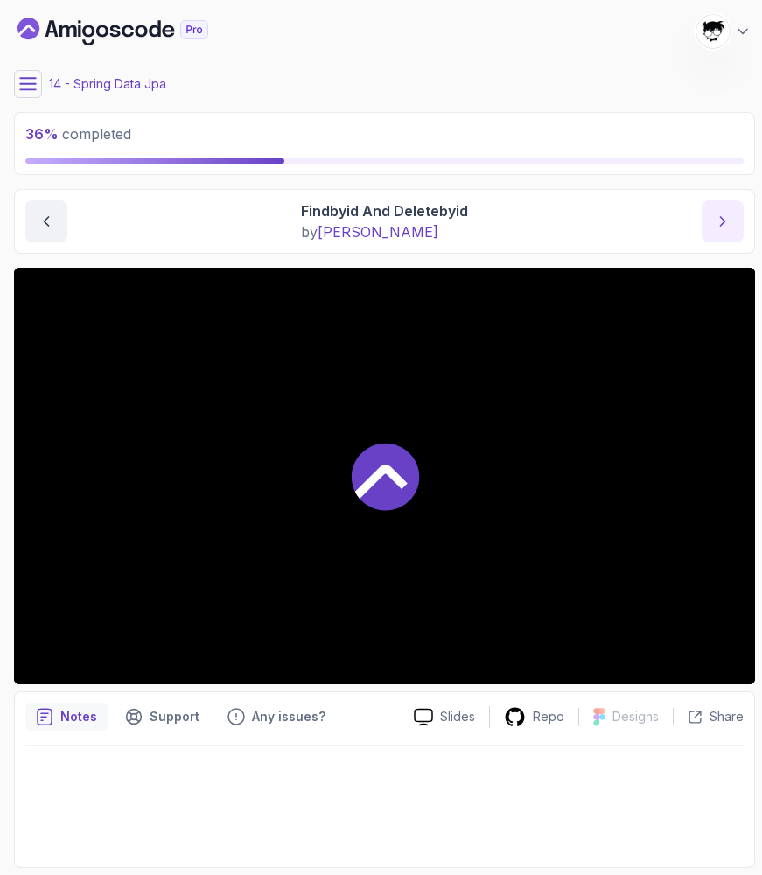
click at [714, 208] on button "next content" at bounding box center [723, 221] width 42 height 42
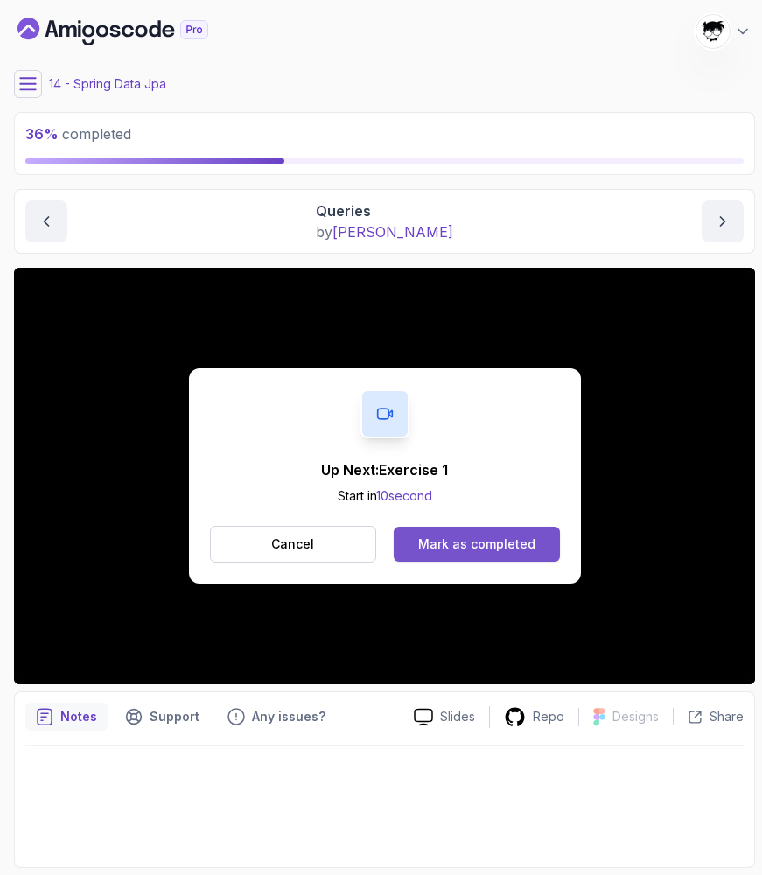
click at [451, 544] on div "Mark as completed" at bounding box center [476, 545] width 117 height 18
click at [496, 540] on div "Mark as completed" at bounding box center [476, 545] width 117 height 18
click at [447, 547] on div "Mark as completed" at bounding box center [476, 545] width 117 height 18
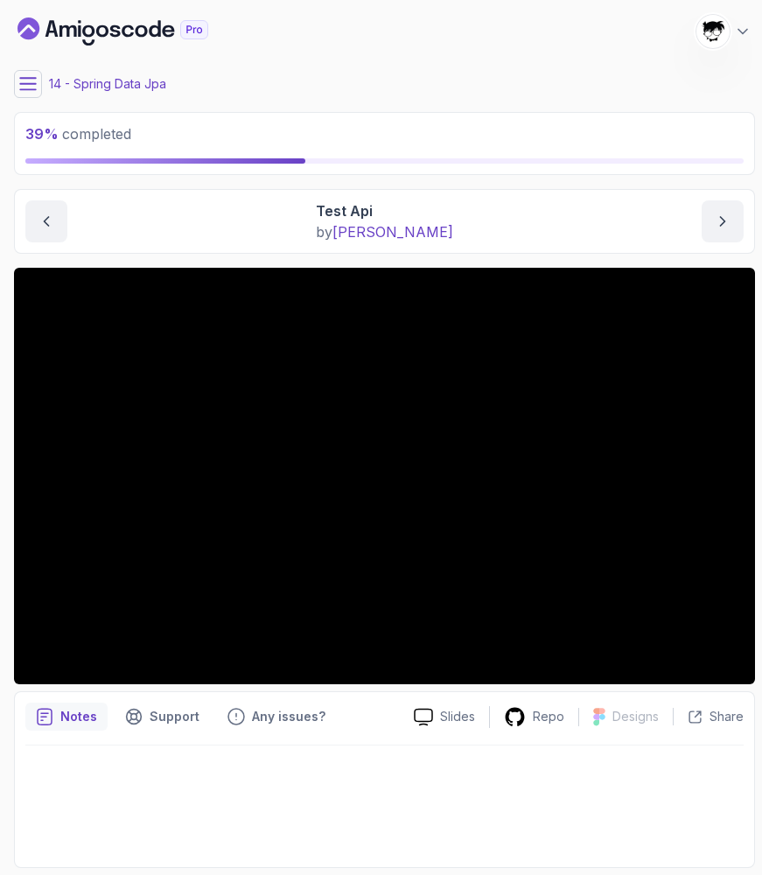
click at [34, 72] on button at bounding box center [28, 84] width 28 height 28
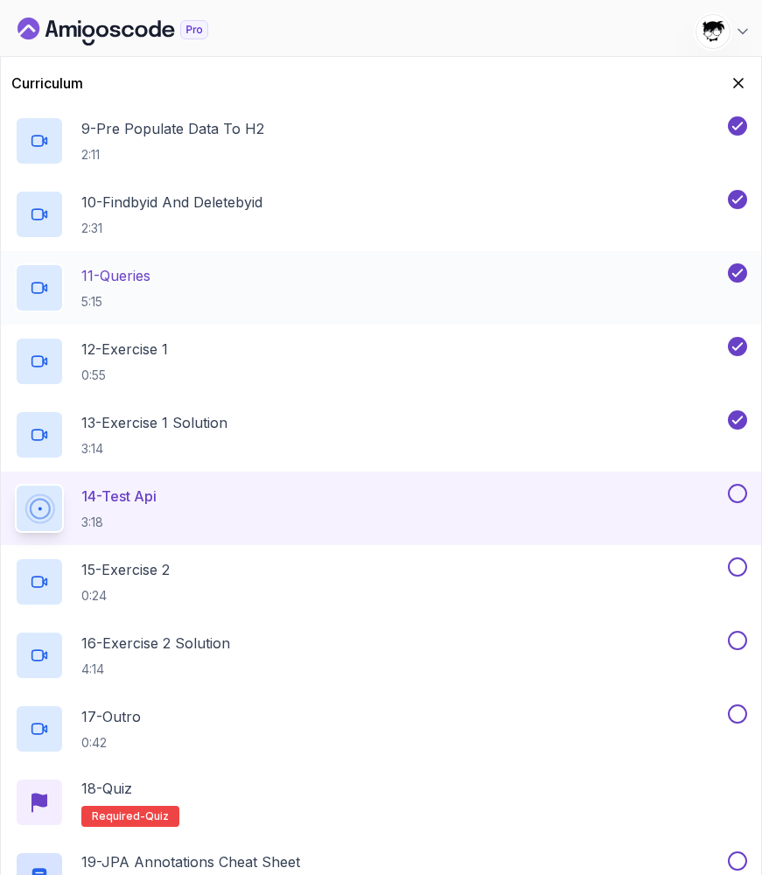
scroll to position [861, 0]
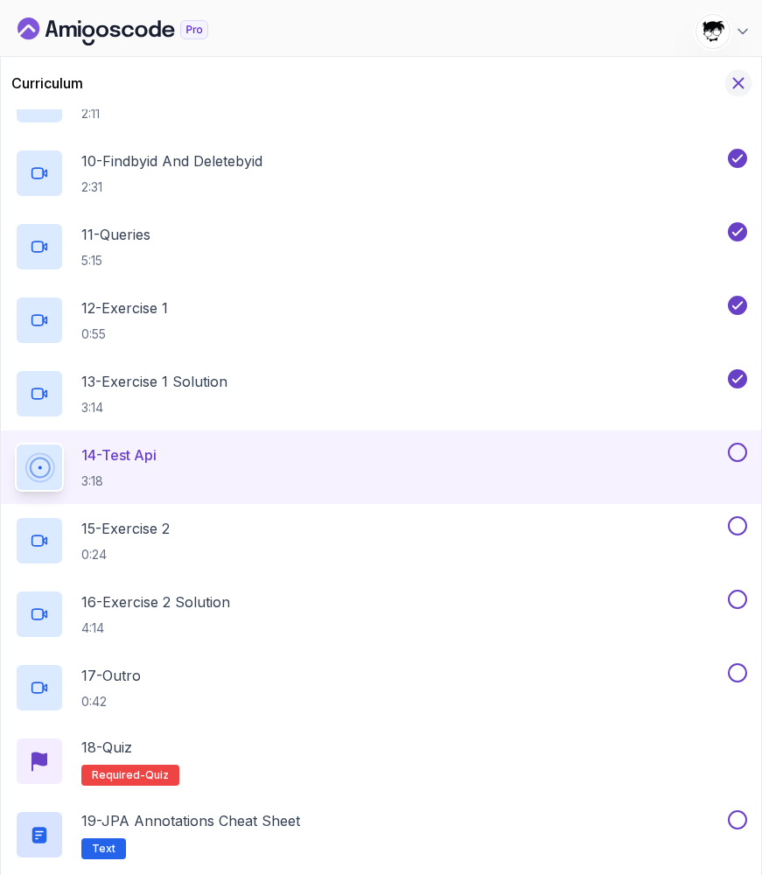
click at [746, 85] on icon "Hide Curriculum for mobile" at bounding box center [738, 83] width 19 height 19
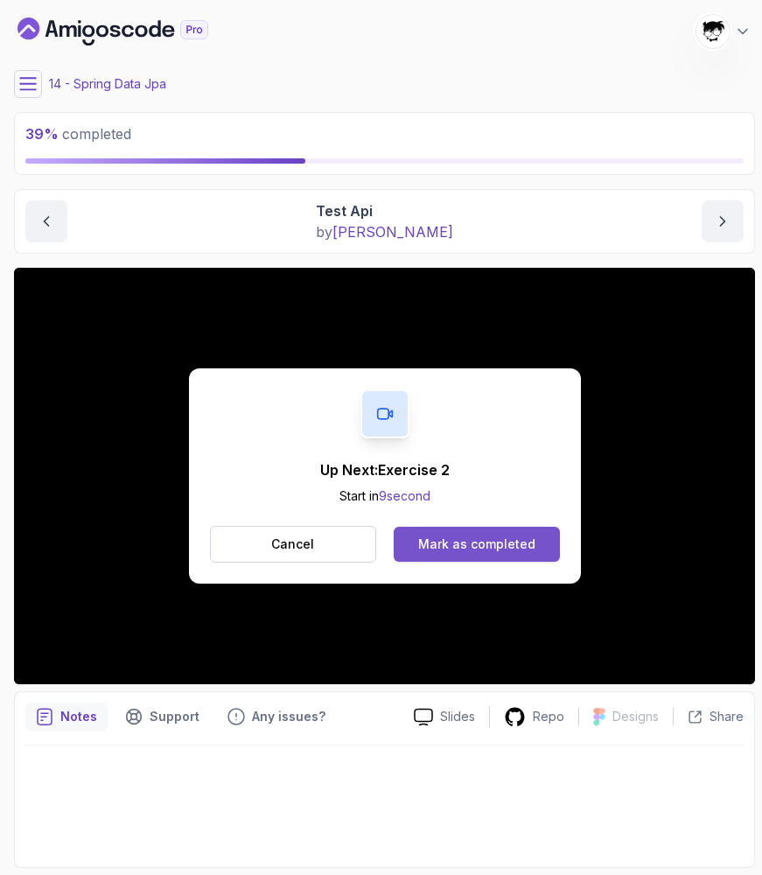
click at [447, 550] on div "Mark as completed" at bounding box center [476, 545] width 117 height 18
click at [462, 541] on div "Mark as completed" at bounding box center [476, 545] width 117 height 18
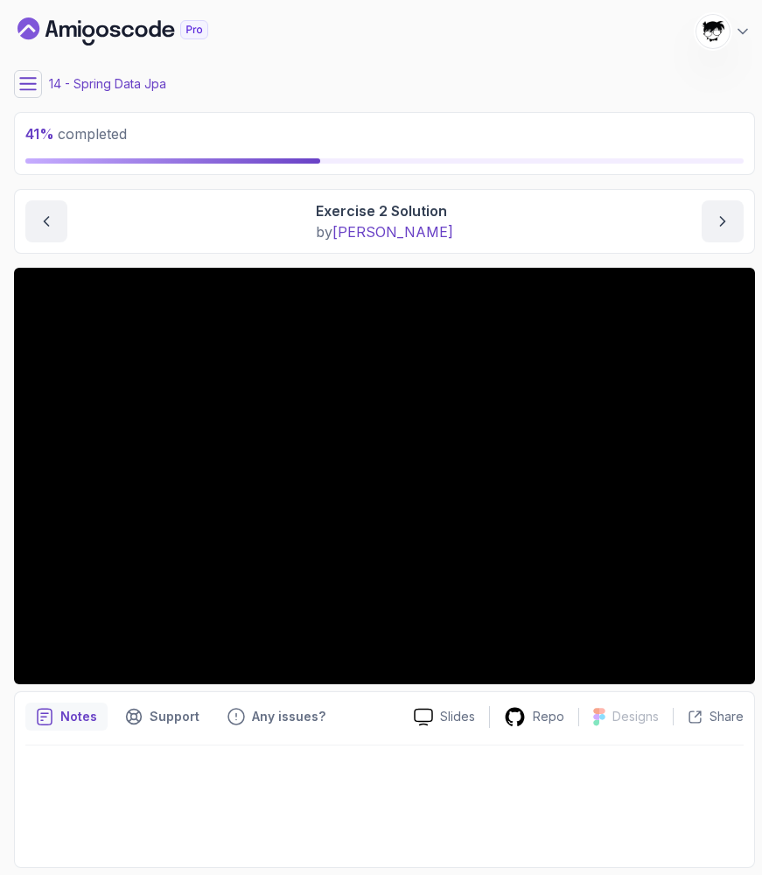
click at [37, 92] on button at bounding box center [28, 84] width 28 height 28
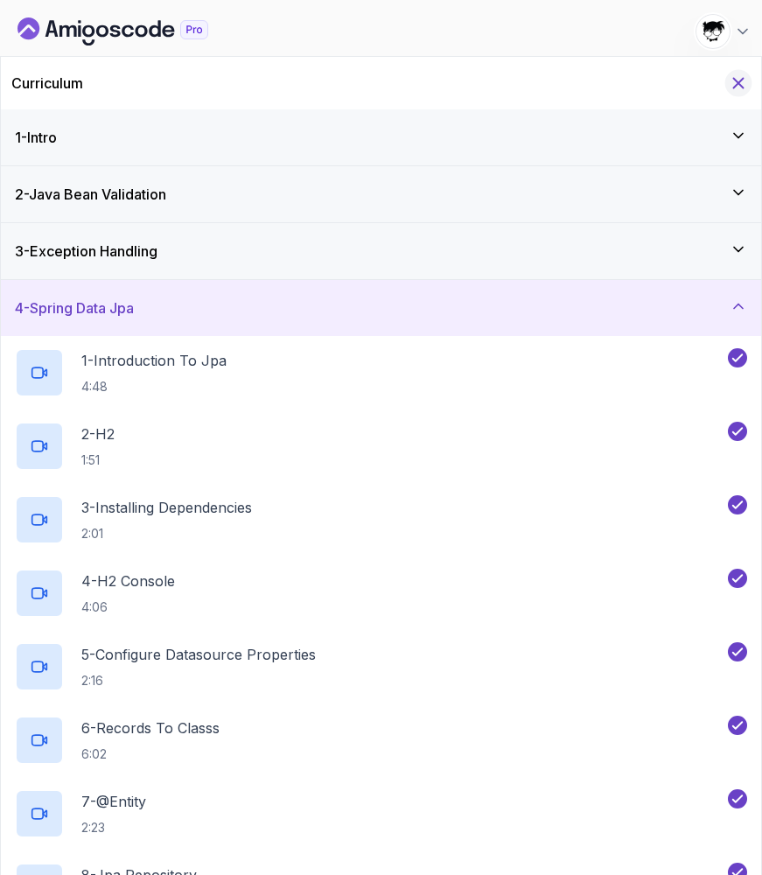
click at [741, 76] on icon "Hide Curriculum for mobile" at bounding box center [738, 83] width 19 height 19
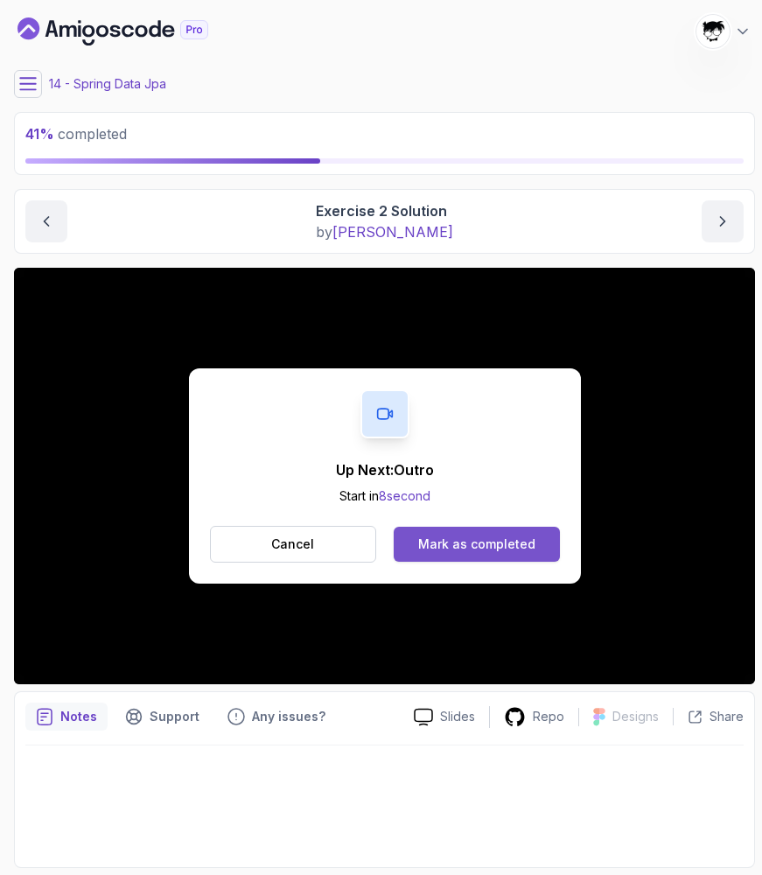
click at [470, 539] on div "Mark as completed" at bounding box center [476, 545] width 117 height 18
click at [510, 555] on button "Mark as completed" at bounding box center [476, 544] width 165 height 35
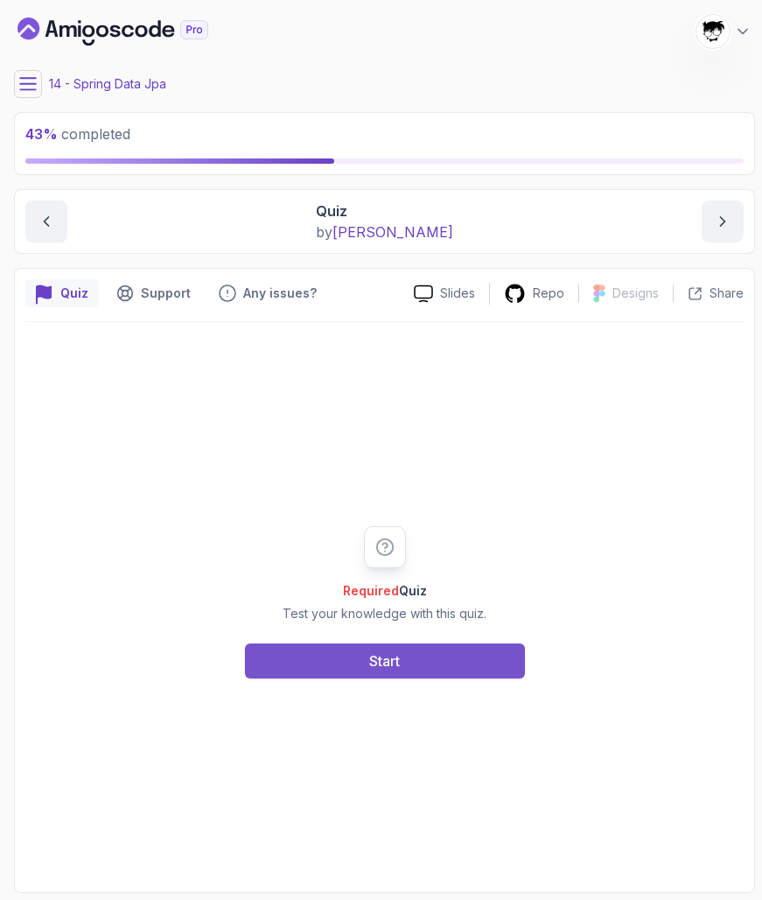
click at [355, 657] on button "Start" at bounding box center [385, 660] width 280 height 35
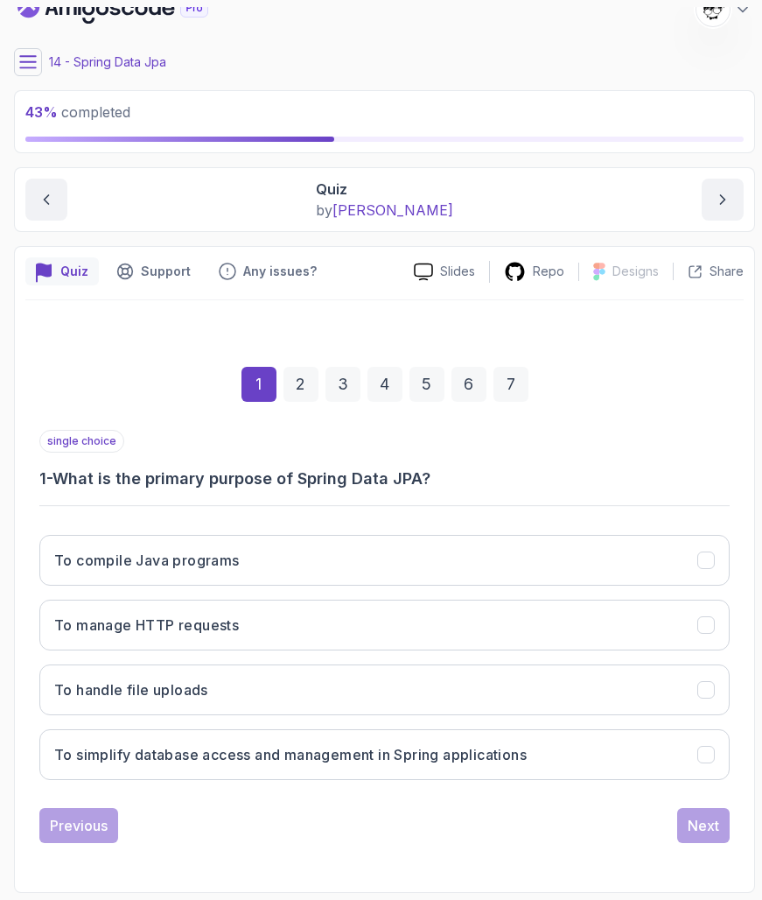
scroll to position [22, 0]
drag, startPoint x: 63, startPoint y: 473, endPoint x: 586, endPoint y: 495, distance: 523.1
click at [586, 495] on div "single choice 1 - What is the primary purpose of Spring Data JPA? To compile Ja…" at bounding box center [384, 612] width 691 height 364
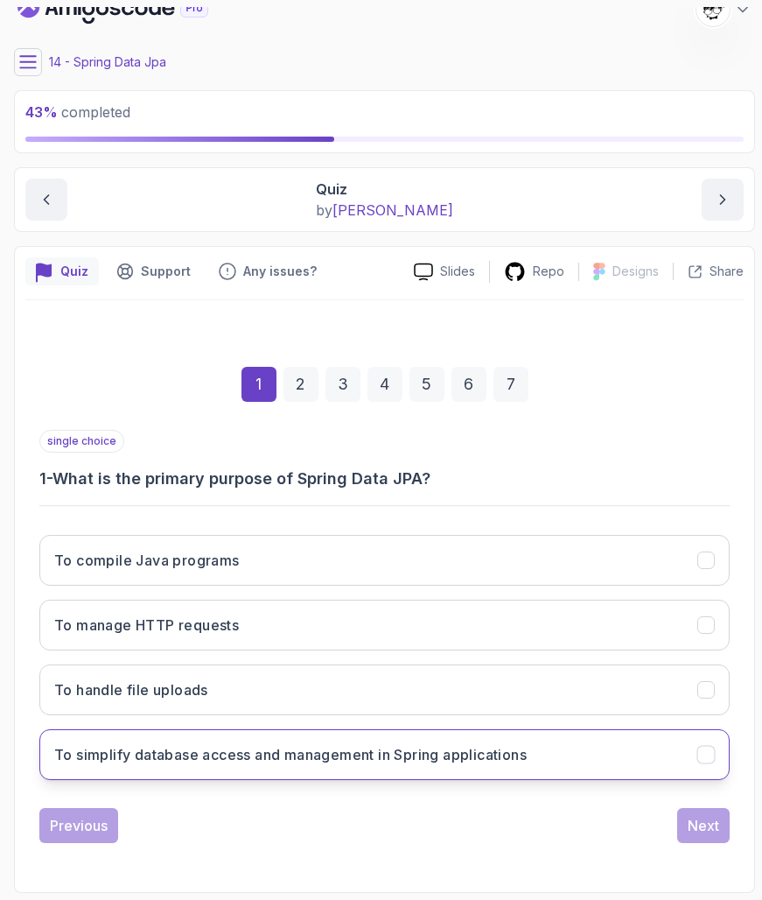
click at [149, 751] on h3 "To simplify database access and management in Spring applications" at bounding box center [290, 754] width 473 height 21
click at [706, 828] on button "Next" at bounding box center [704, 825] width 53 height 35
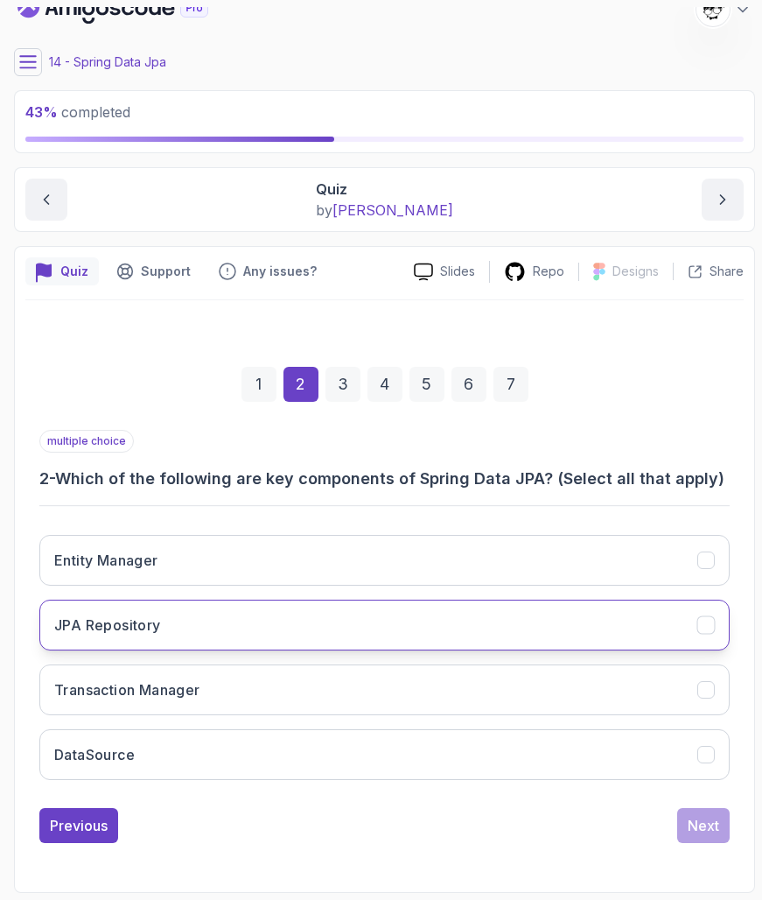
scroll to position [0, 0]
click at [133, 617] on h3 "JPA Repository" at bounding box center [107, 625] width 107 height 21
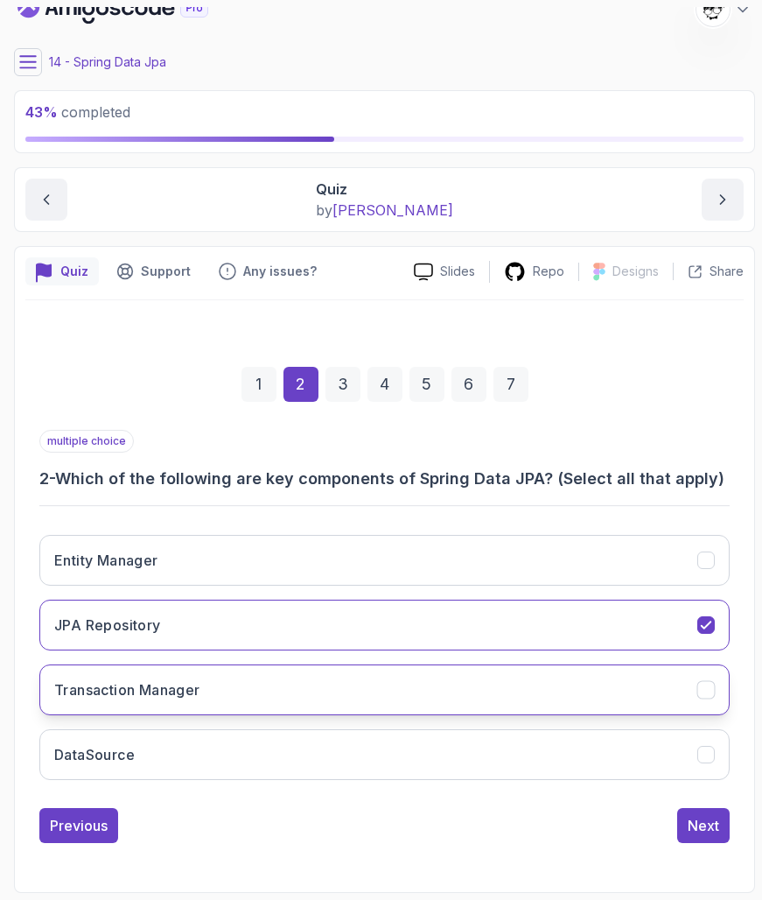
click at [155, 687] on h3 "Transaction Manager" at bounding box center [127, 689] width 146 height 21
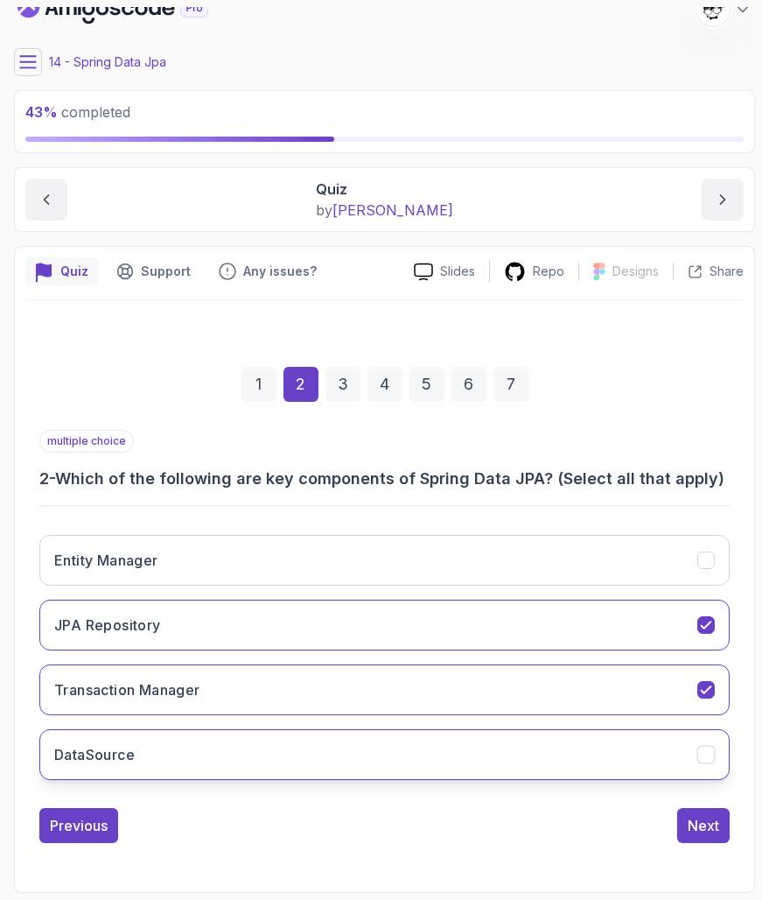
click at [155, 736] on button "DataSource" at bounding box center [384, 754] width 691 height 51
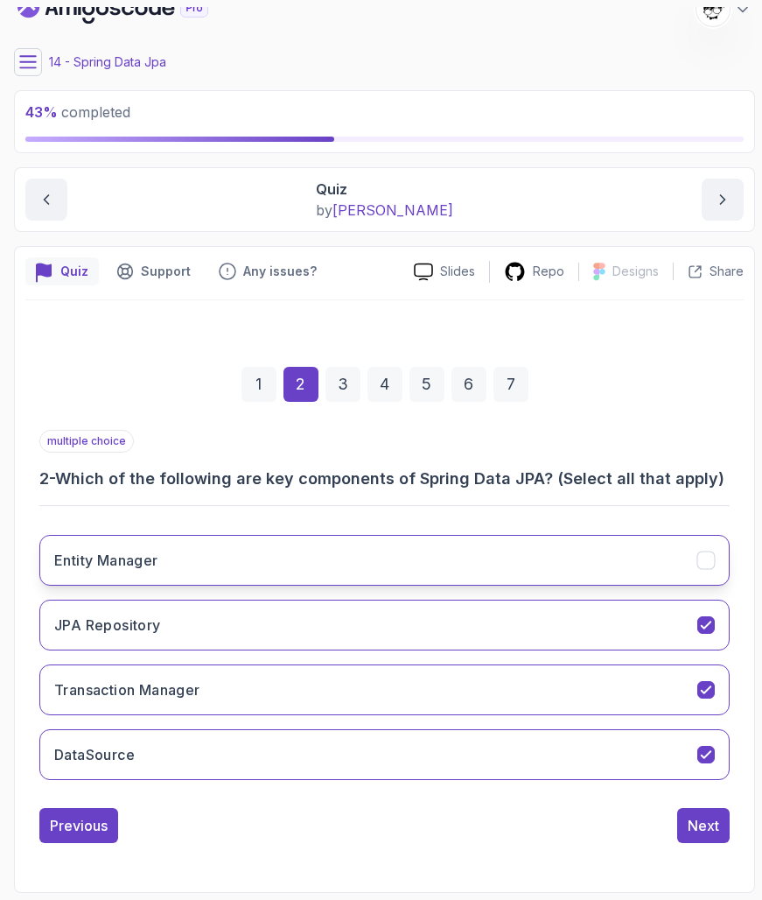
click at [130, 579] on button "Entity Manager" at bounding box center [384, 560] width 691 height 51
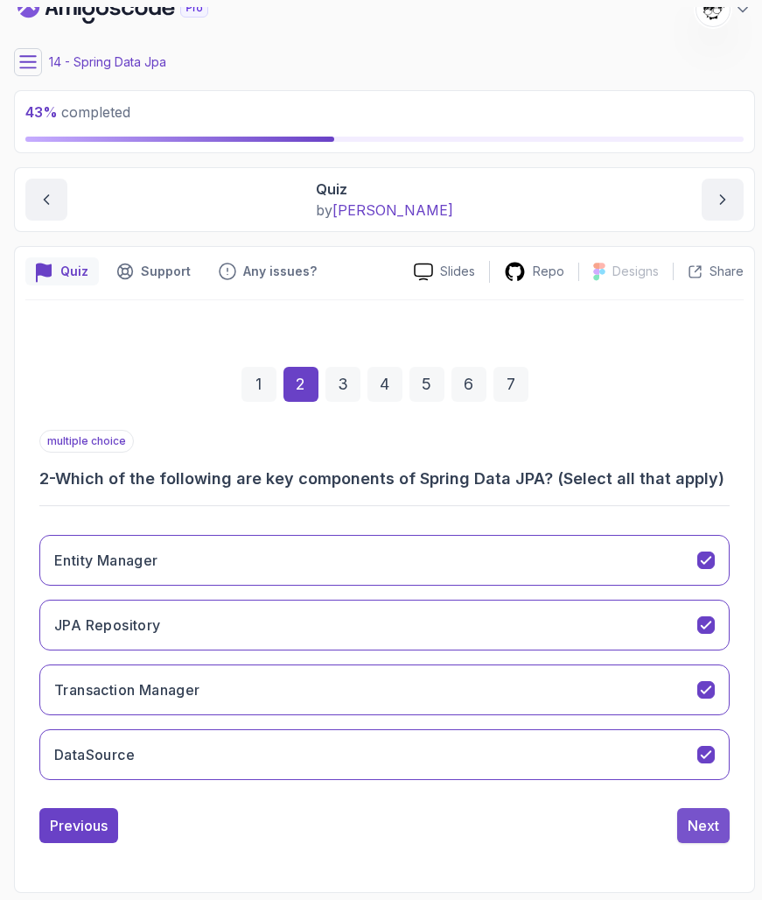
click at [687, 828] on button "Next" at bounding box center [704, 825] width 53 height 35
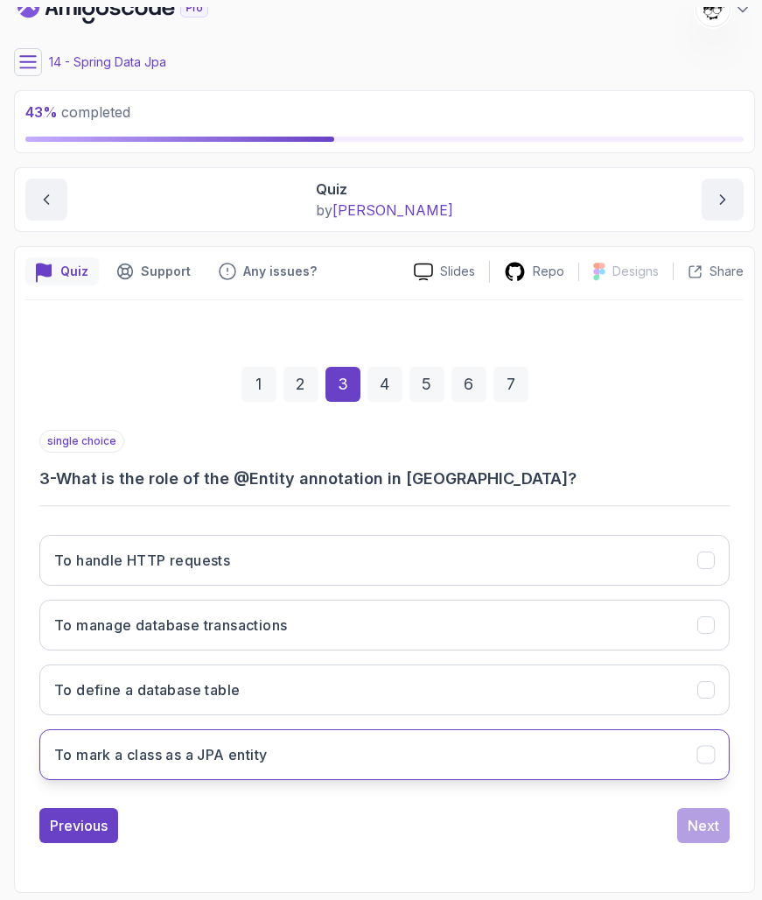
click at [193, 736] on button "To mark a class as a JPA entity" at bounding box center [384, 754] width 691 height 51
click at [669, 820] on div "Previous Next" at bounding box center [384, 825] width 691 height 35
click at [712, 820] on div "Next" at bounding box center [704, 825] width 32 height 21
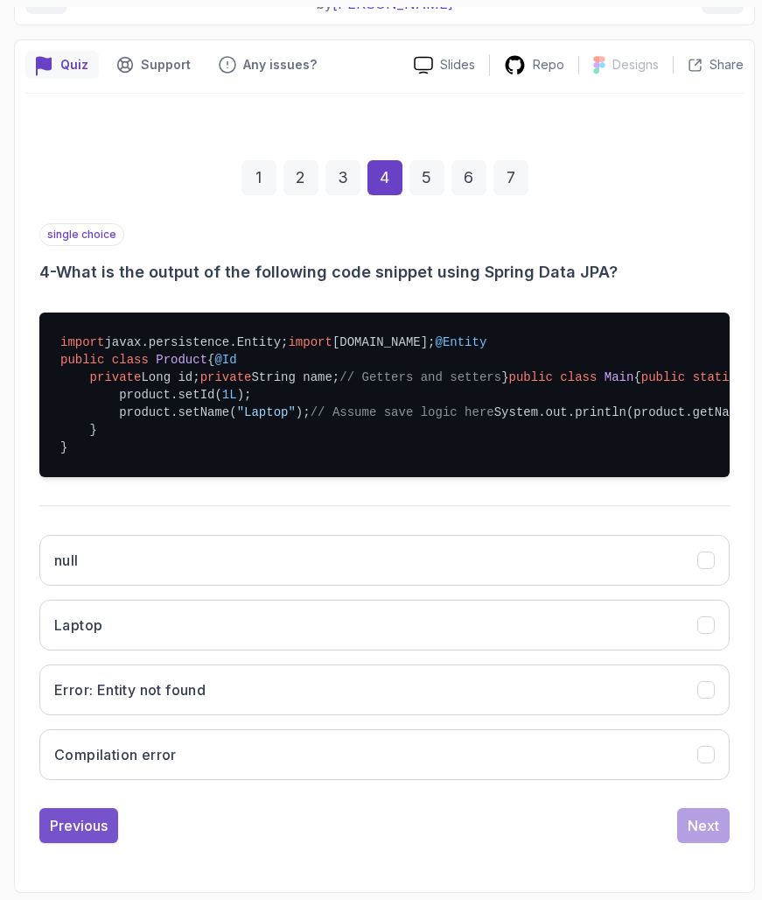
click at [67, 816] on div "Previous" at bounding box center [79, 825] width 58 height 21
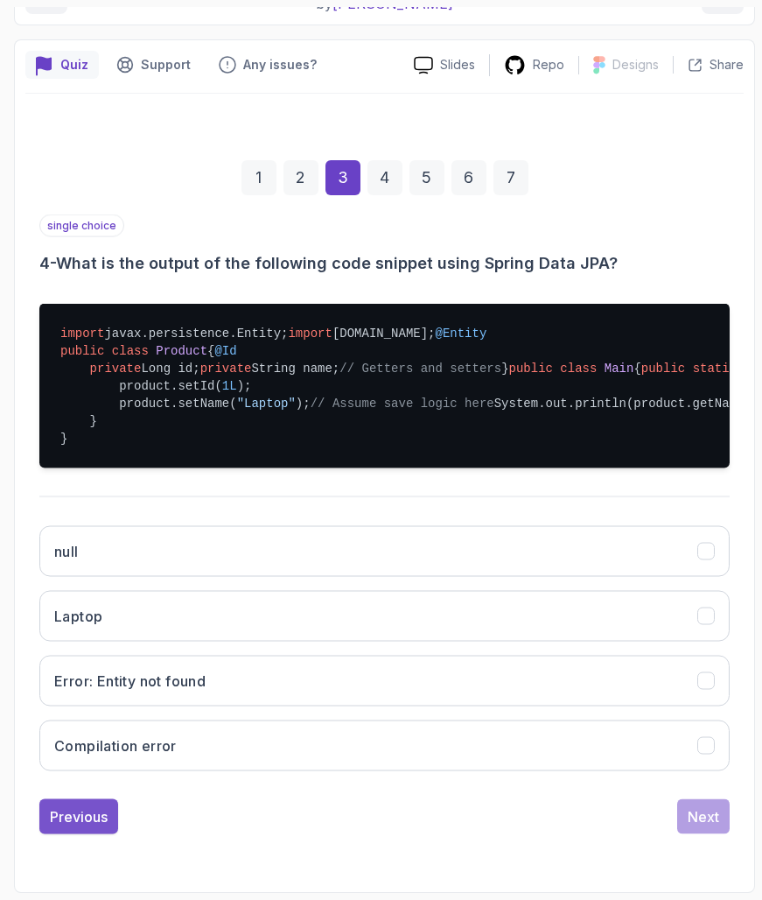
scroll to position [22, 0]
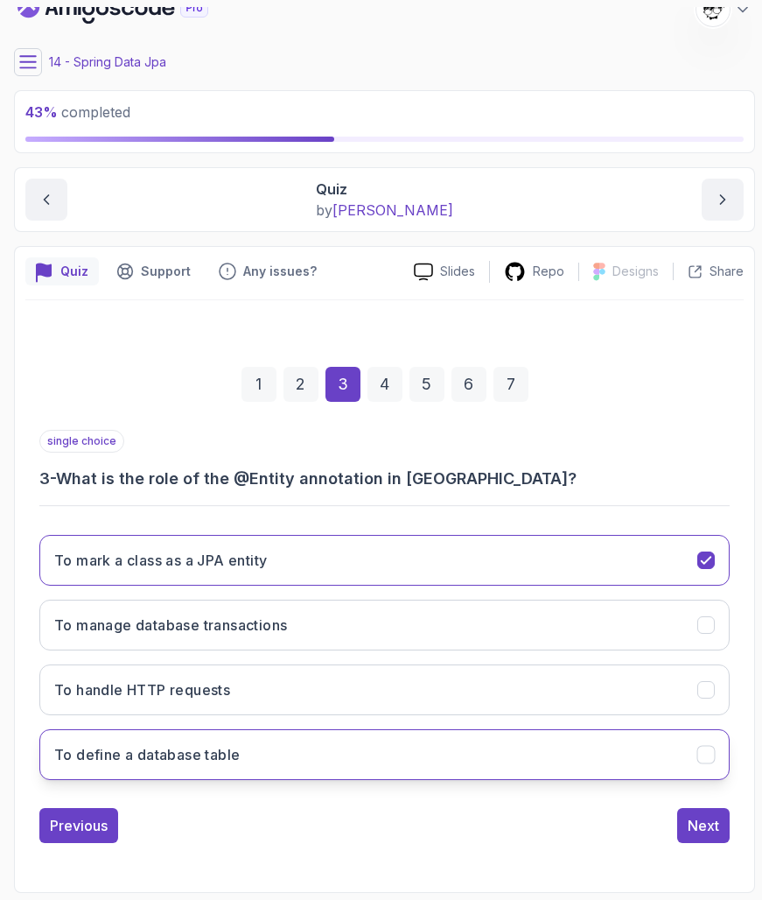
click at [126, 740] on button "To define a database table" at bounding box center [384, 754] width 691 height 51
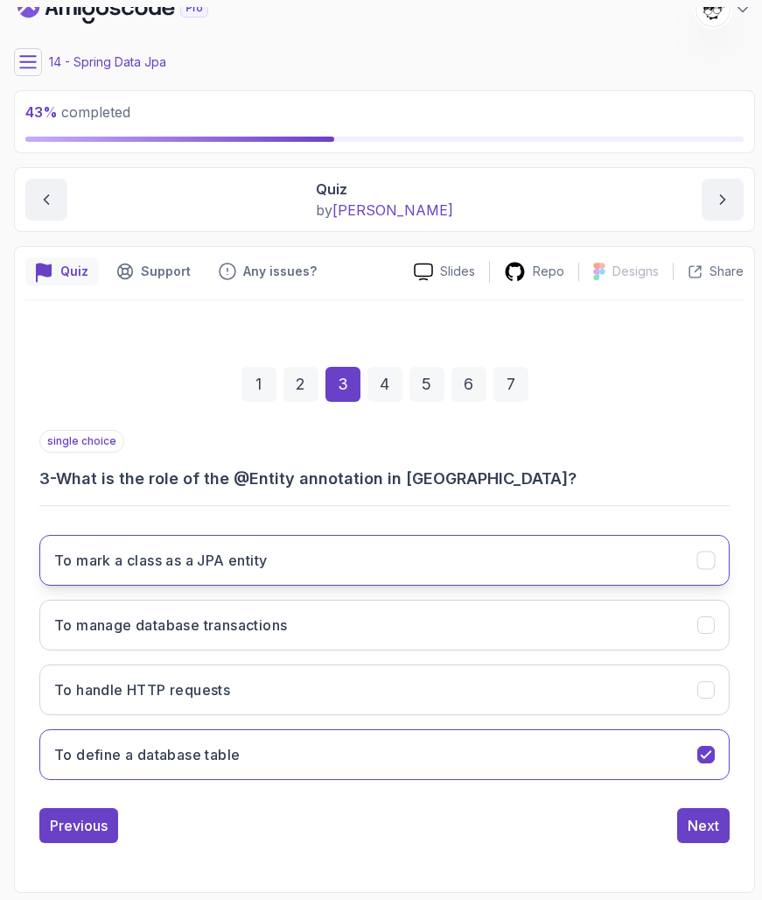
click at [146, 566] on h3 "To mark a class as a JPA entity" at bounding box center [160, 560] width 213 height 21
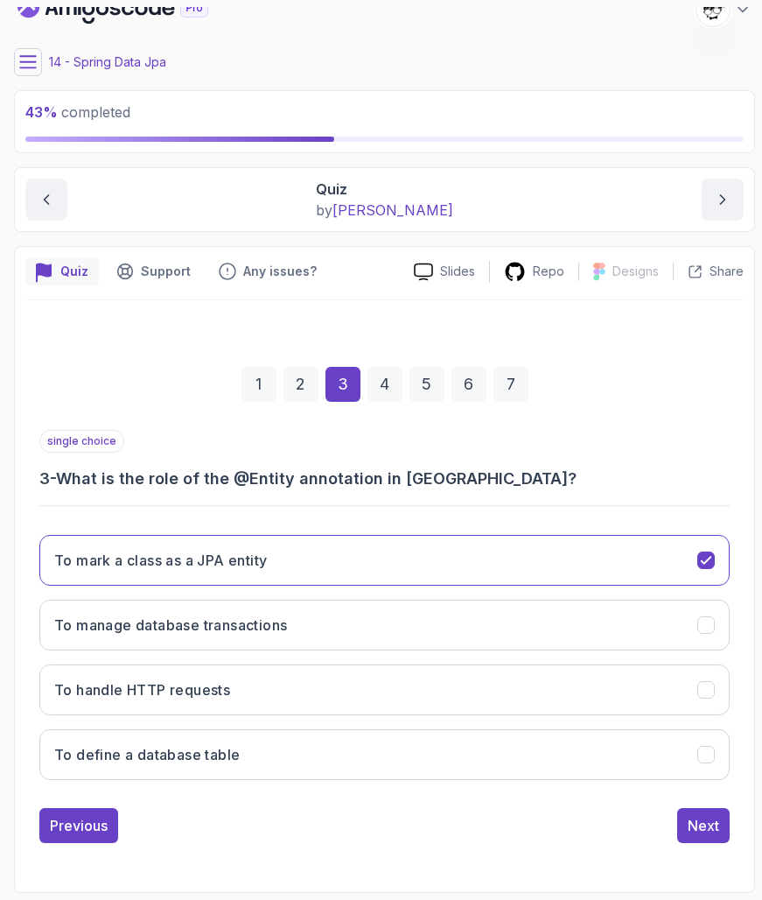
click at [731, 811] on div "1 2 3 4 5 6 7 single choice 3 - What is the role of the @Entity annotation in J…" at bounding box center [384, 591] width 719 height 532
click at [721, 811] on button "Next" at bounding box center [704, 825] width 53 height 35
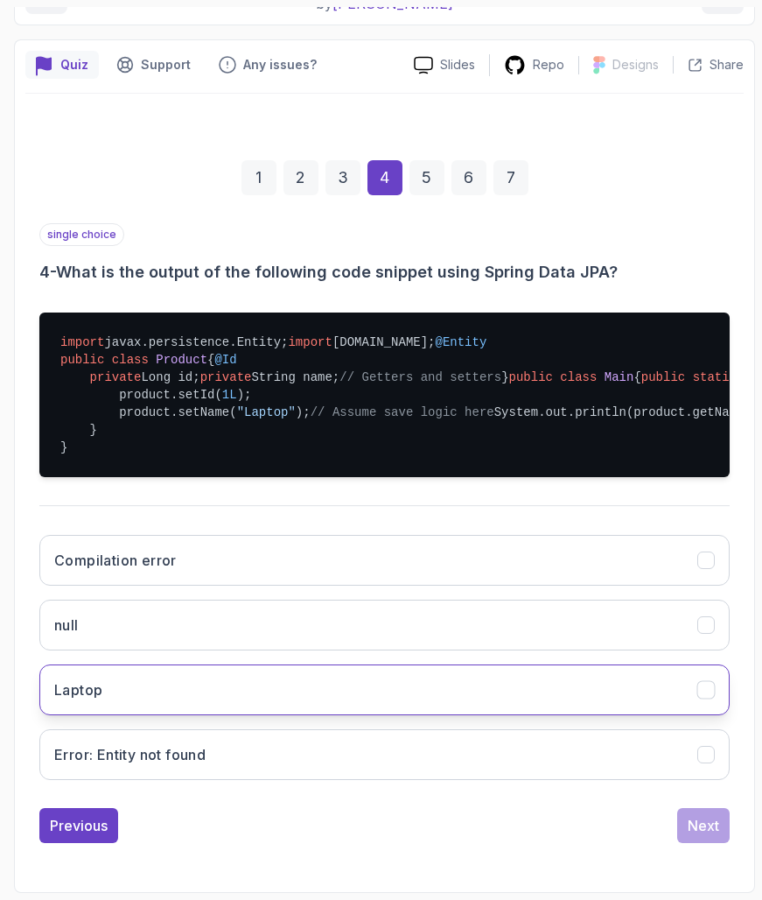
scroll to position [367, 0]
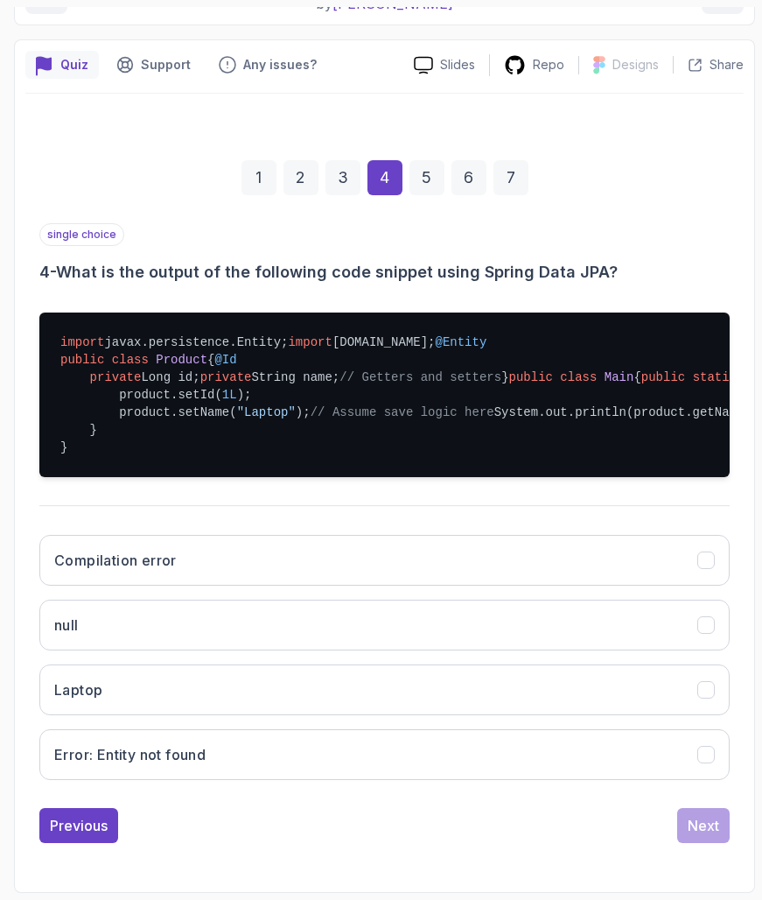
drag, startPoint x: 55, startPoint y: 251, endPoint x: 136, endPoint y: 378, distance: 150.3
click at [136, 378] on pre "import javax.persistence.Entity; import [DOMAIN_NAME]; @Entity public class Pro…" at bounding box center [384, 395] width 691 height 165
drag, startPoint x: 115, startPoint y: 386, endPoint x: 338, endPoint y: 386, distance: 223.2
click at [336, 386] on pre "import javax.persistence.Entity; import [DOMAIN_NAME]; @Entity public class Pro…" at bounding box center [384, 395] width 691 height 165
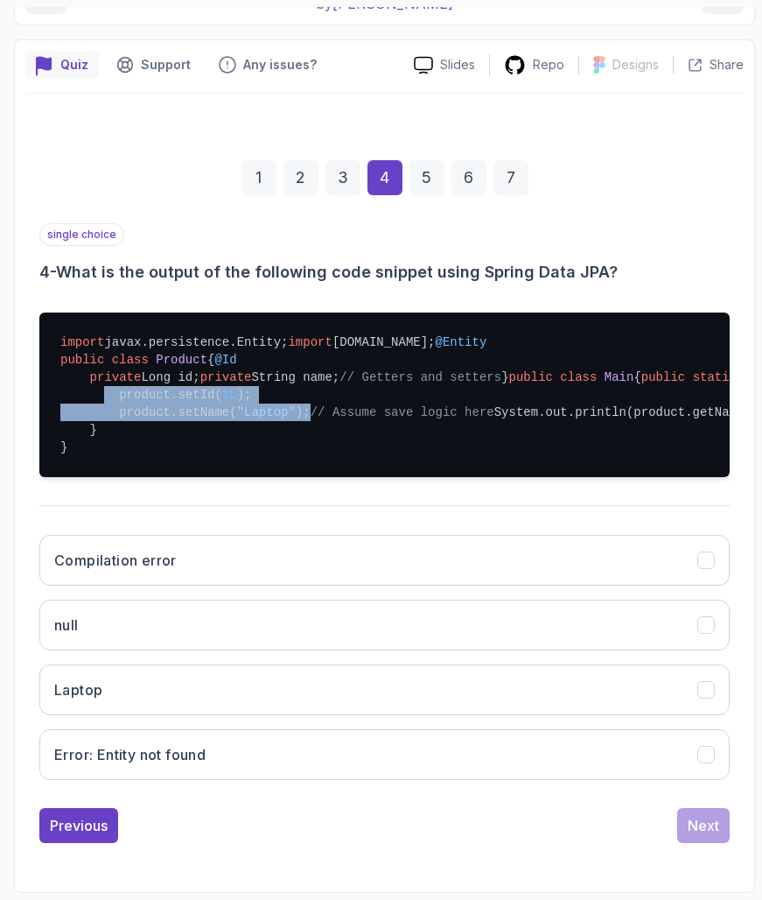
drag, startPoint x: 110, startPoint y: 384, endPoint x: 485, endPoint y: 406, distance: 375.3
click at [485, 406] on pre "import javax.persistence.Entity; import [DOMAIN_NAME]; @Entity public class Pro…" at bounding box center [384, 395] width 691 height 165
click at [485, 405] on pre "import javax.persistence.Entity; import [DOMAIN_NAME]; @Entity public class Pro…" at bounding box center [384, 395] width 691 height 165
drag, startPoint x: 106, startPoint y: 361, endPoint x: 532, endPoint y: 361, distance: 426.3
click at [532, 361] on pre "import javax.persistence.Entity; import [DOMAIN_NAME]; @Entity public class Pro…" at bounding box center [384, 395] width 691 height 165
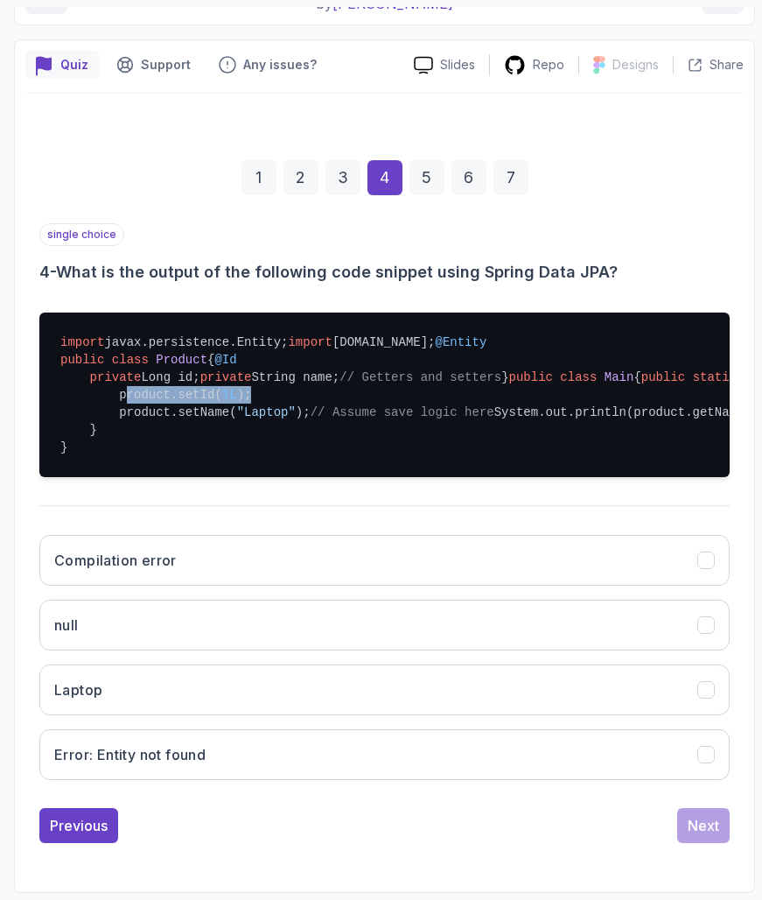
drag, startPoint x: 307, startPoint y: 386, endPoint x: 352, endPoint y: 386, distance: 44.6
click at [351, 386] on pre "import javax.persistence.Entity; import [DOMAIN_NAME]; @Entity public class Pro…" at bounding box center [384, 395] width 691 height 165
drag, startPoint x: 270, startPoint y: 402, endPoint x: 479, endPoint y: 402, distance: 209.2
click at [467, 402] on pre "import javax.persistence.Entity; import [DOMAIN_NAME]; @Entity public class Pro…" at bounding box center [384, 395] width 691 height 165
click at [479, 402] on pre "import javax.persistence.Entity; import [DOMAIN_NAME]; @Entity public class Pro…" at bounding box center [384, 395] width 691 height 165
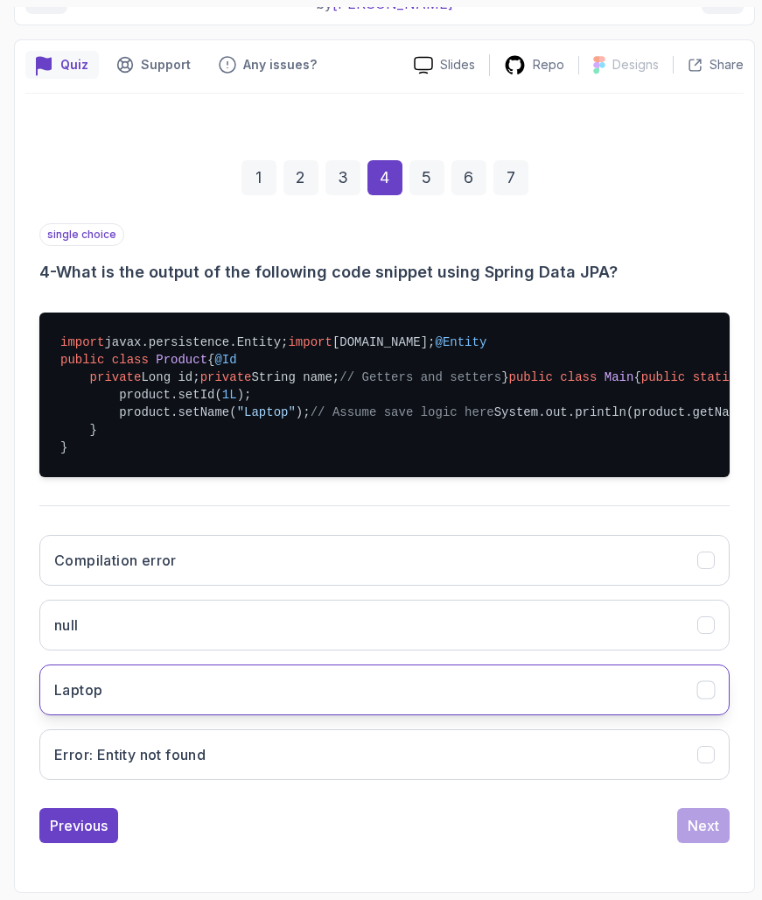
click at [195, 715] on button "Laptop" at bounding box center [384, 689] width 691 height 51
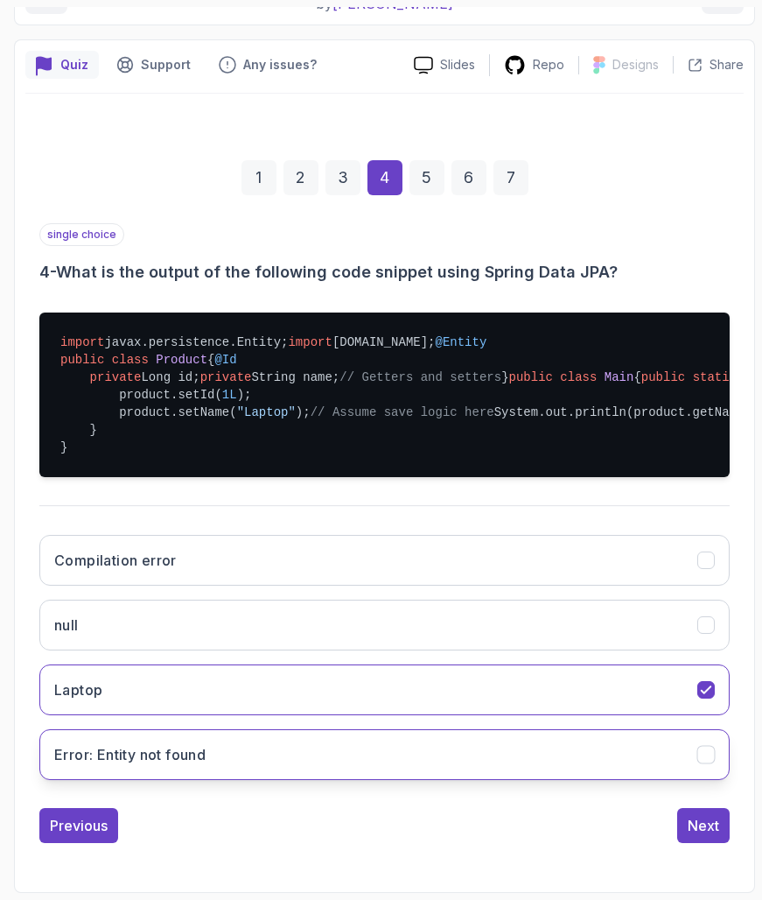
scroll to position [474, 0]
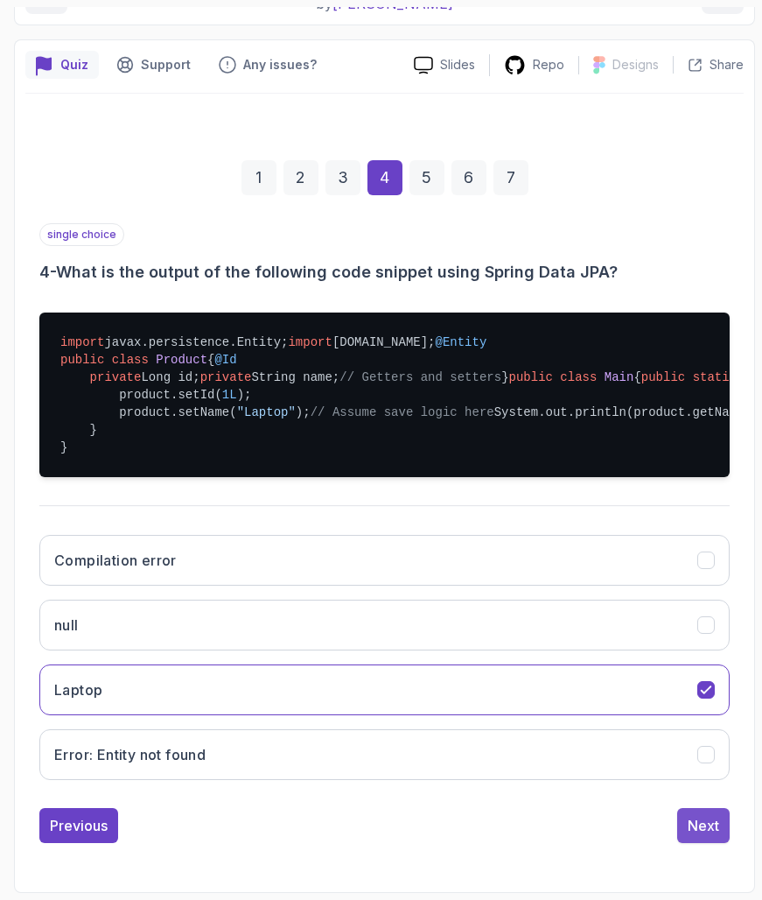
click at [690, 824] on div "Next" at bounding box center [704, 825] width 32 height 21
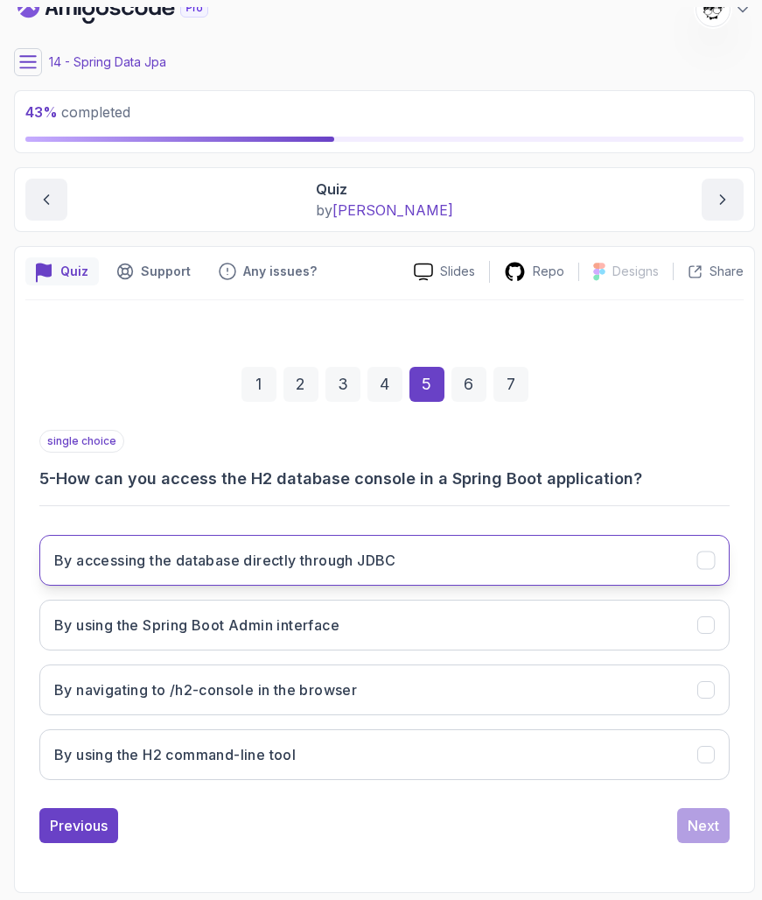
scroll to position [0, 0]
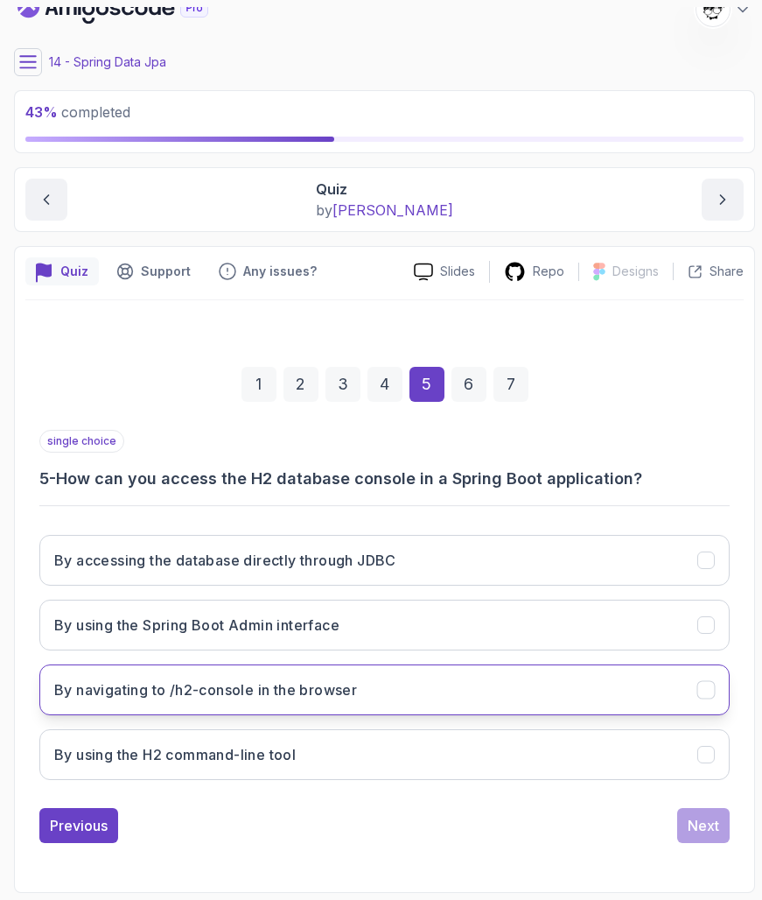
click at [280, 683] on h3 "By navigating to /h2-console in the browser" at bounding box center [205, 689] width 303 height 21
click at [698, 818] on div "Next" at bounding box center [704, 825] width 32 height 21
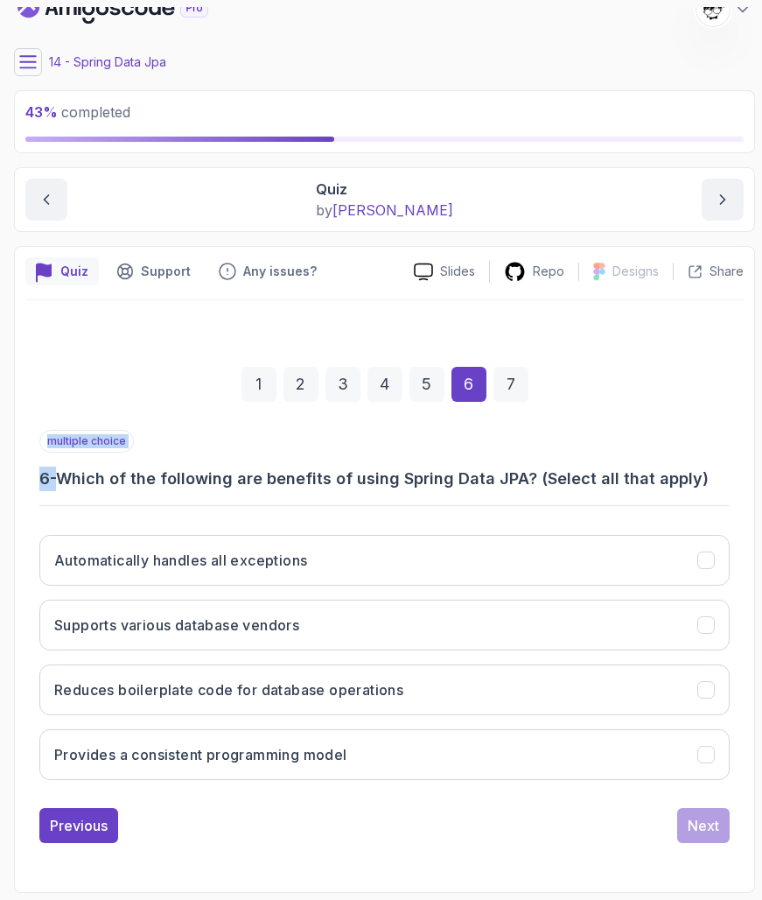
drag, startPoint x: 183, startPoint y: 474, endPoint x: 691, endPoint y: 495, distance: 508.1
click at [692, 495] on div "multiple choice 6 - Which of the following are benefits of using Spring Data JP…" at bounding box center [384, 612] width 691 height 364
click at [691, 495] on div "multiple choice 6 - Which of the following are benefits of using Spring Data JP…" at bounding box center [384, 612] width 691 height 364
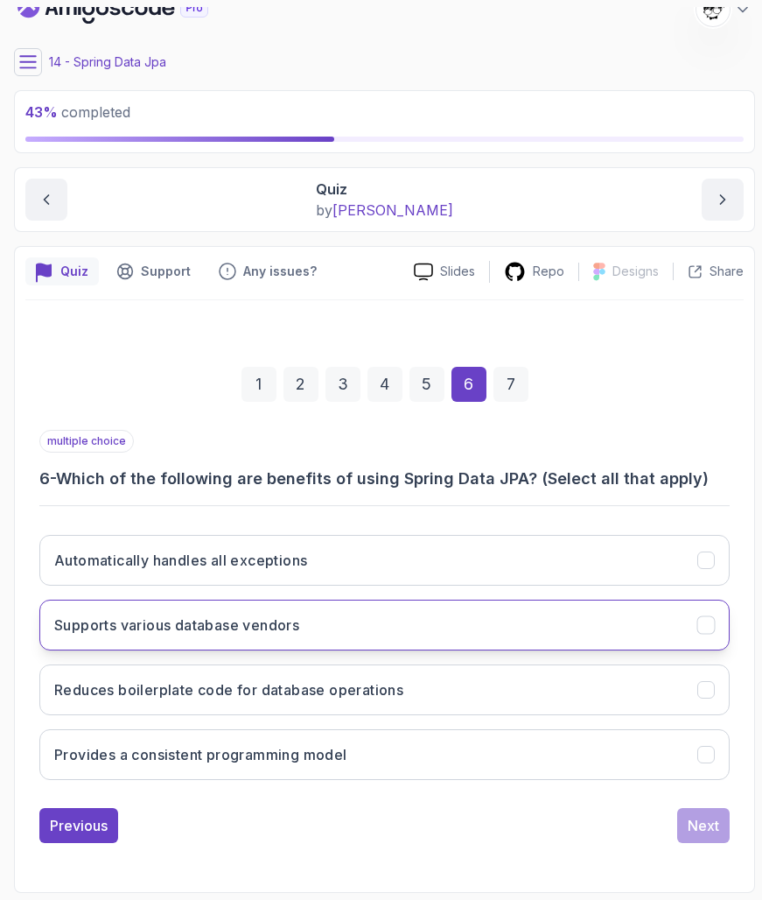
click at [143, 629] on h3 "Supports various database vendors" at bounding box center [176, 625] width 245 height 21
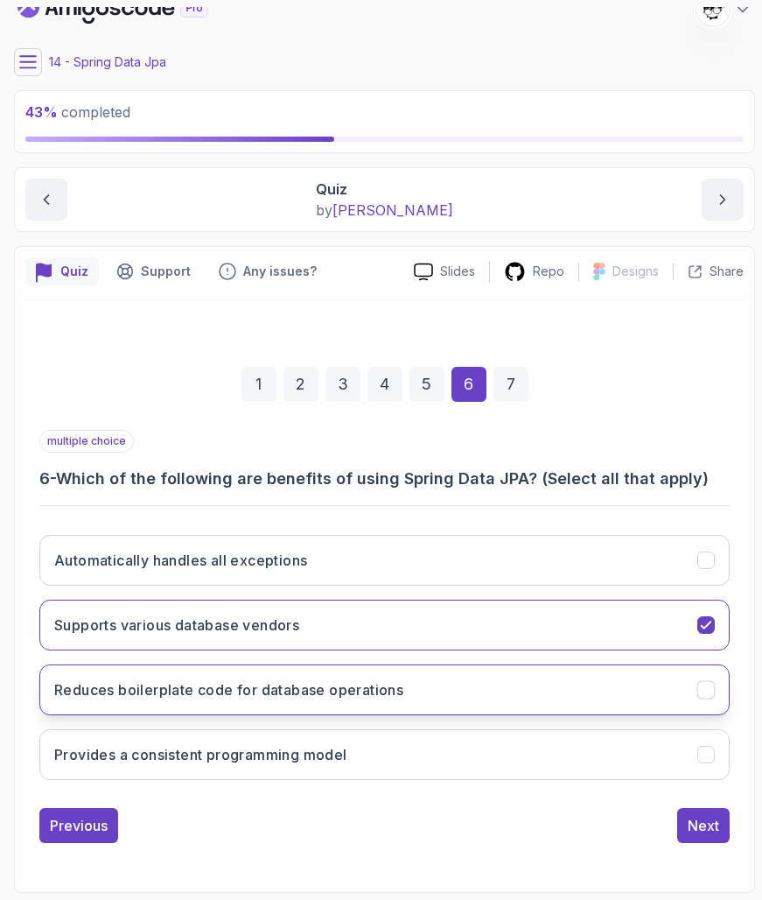
click at [166, 705] on button "Reduces boilerplate code for database operations" at bounding box center [384, 689] width 691 height 51
click at [705, 828] on div "Next" at bounding box center [704, 825] width 32 height 21
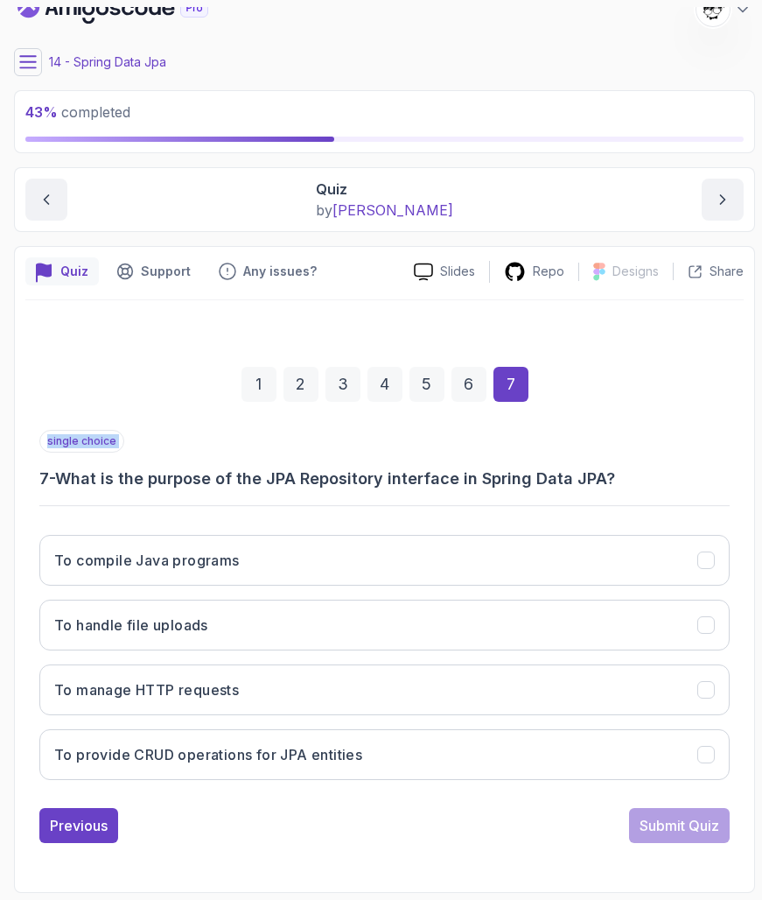
drag, startPoint x: 44, startPoint y: 474, endPoint x: 629, endPoint y: 500, distance: 586.2
click at [629, 501] on div "1 2 3 4 5 6 7 single choice 7 - What is the purpose of the JPA Repository inter…" at bounding box center [384, 591] width 719 height 532
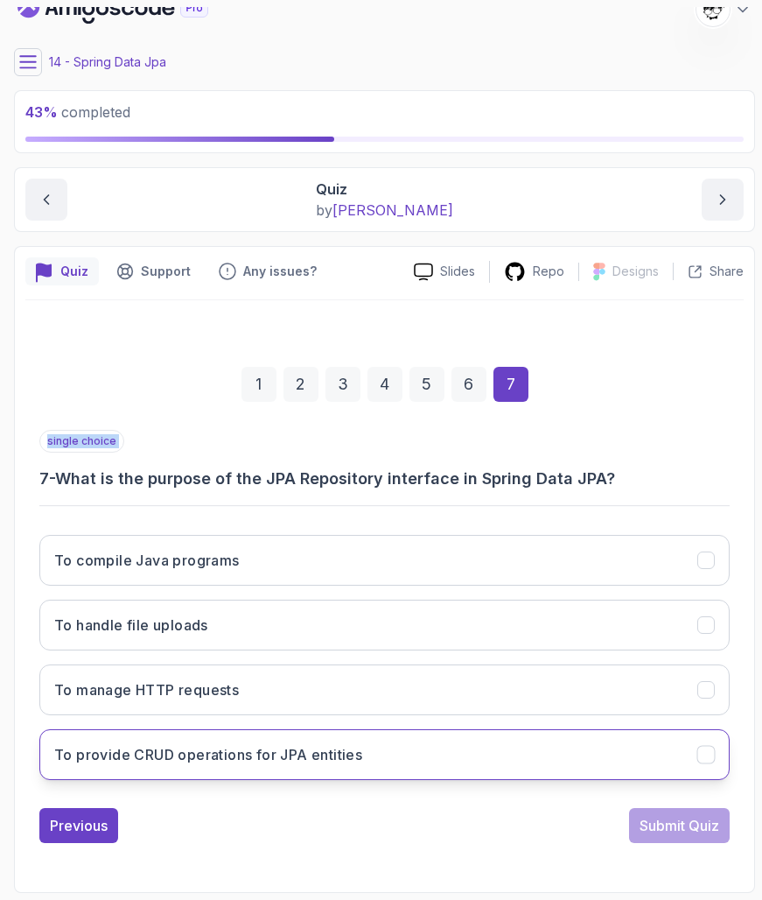
click at [389, 763] on button "To provide CRUD operations for JPA entities" at bounding box center [384, 754] width 691 height 51
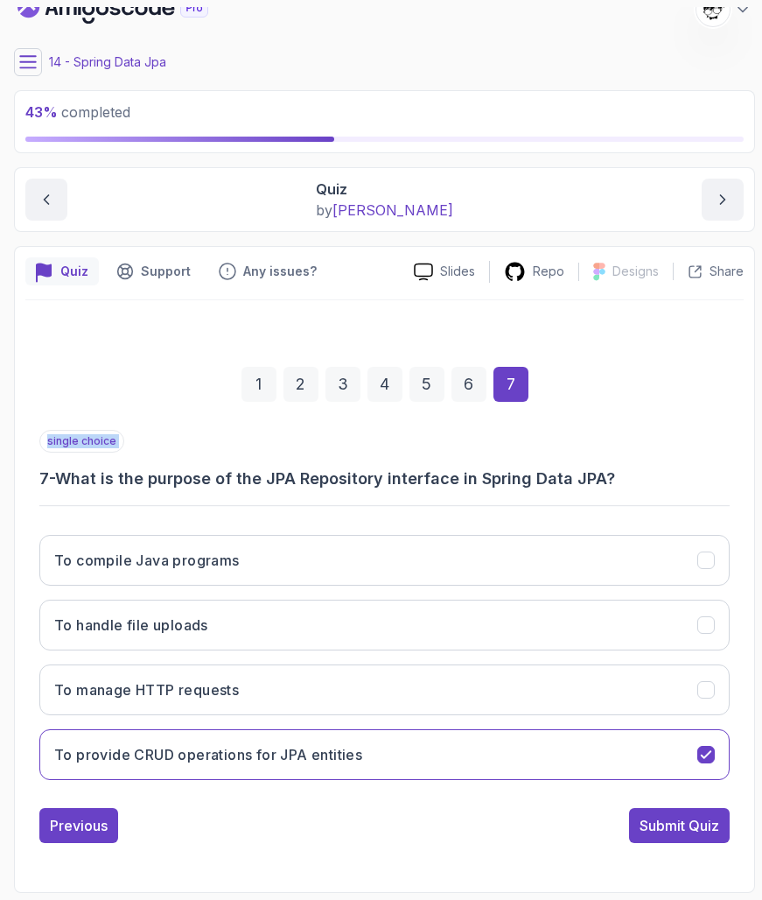
click at [389, 828] on div "Previous Submit Quiz" at bounding box center [384, 825] width 691 height 35
click at [647, 808] on button "Submit Quiz" at bounding box center [679, 825] width 101 height 35
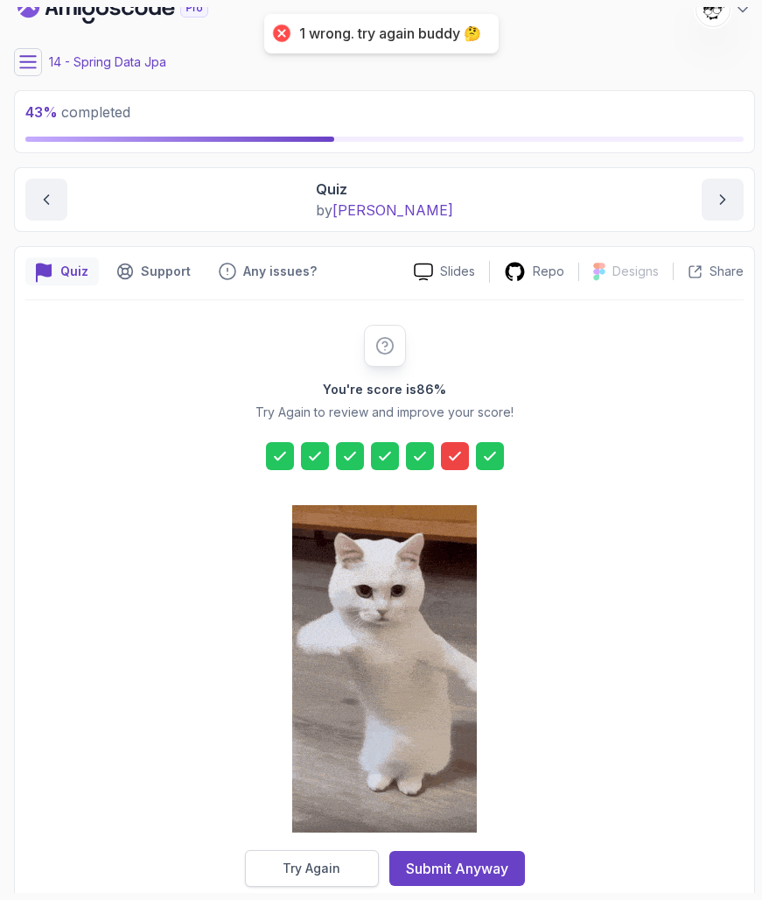
click at [316, 828] on div "Try Again" at bounding box center [312, 869] width 58 height 18
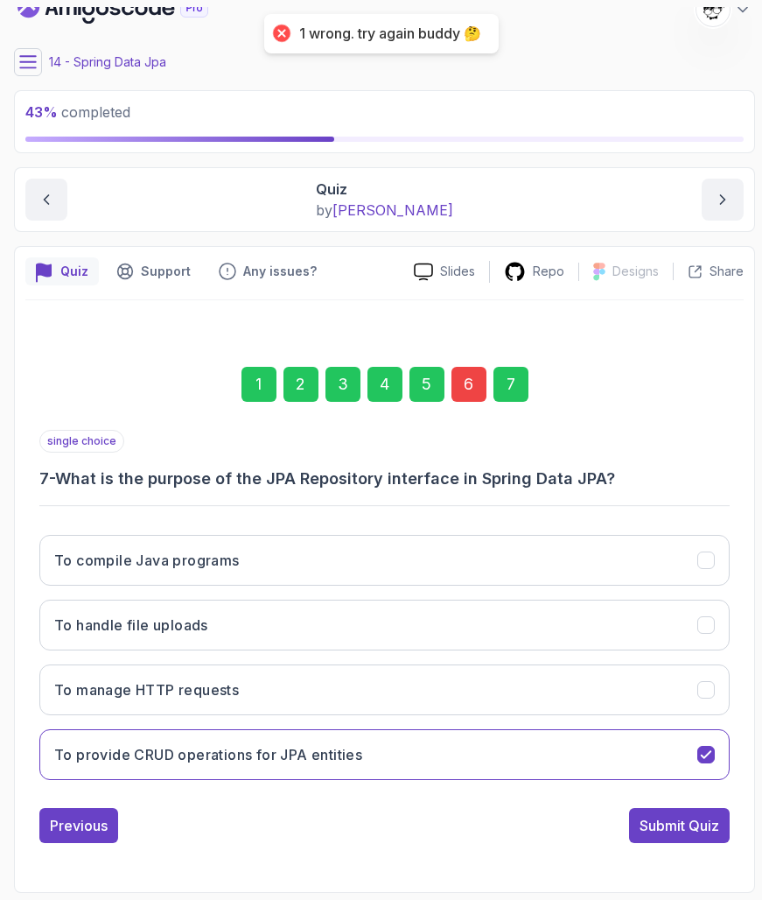
click at [477, 395] on div "6" at bounding box center [469, 384] width 35 height 35
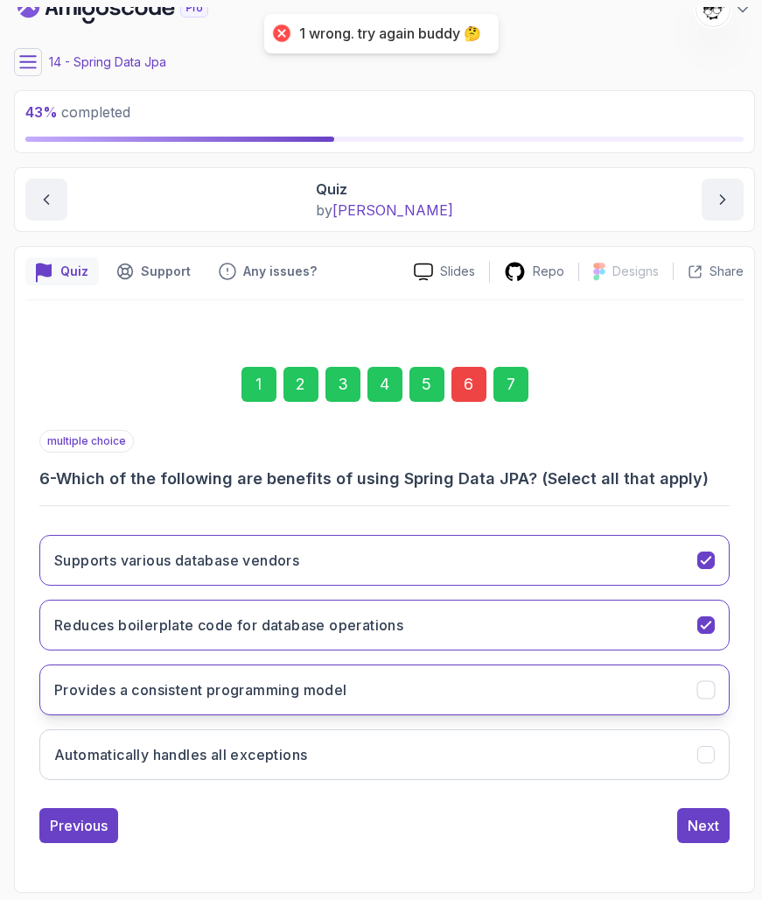
click at [178, 710] on button "Provides a consistent programming model" at bounding box center [384, 689] width 691 height 51
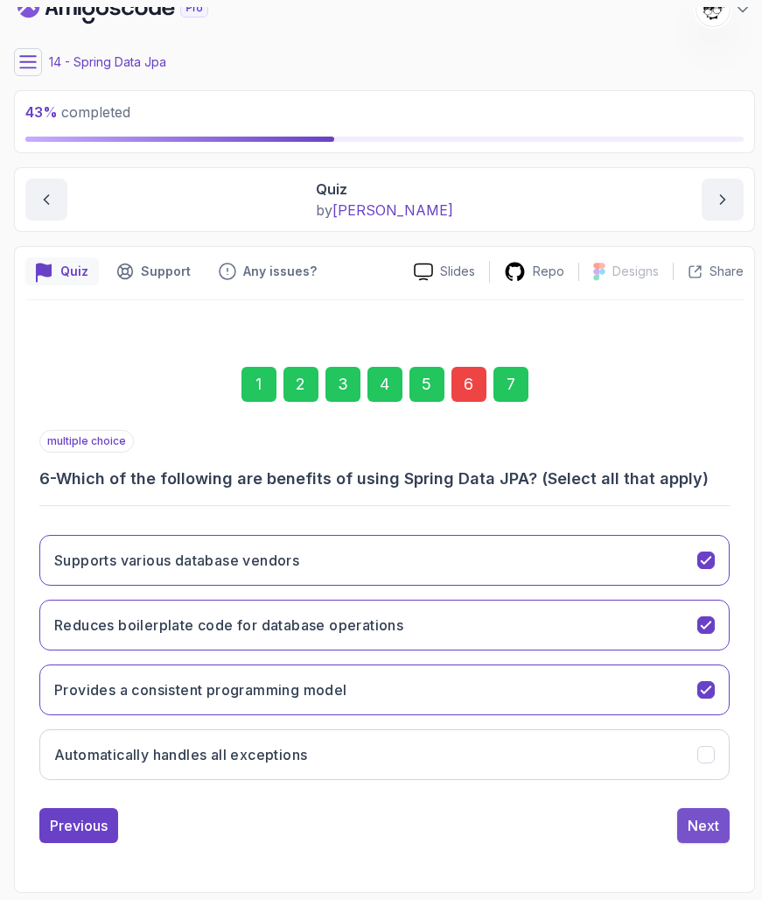
click at [688, 822] on button "Next" at bounding box center [704, 825] width 53 height 35
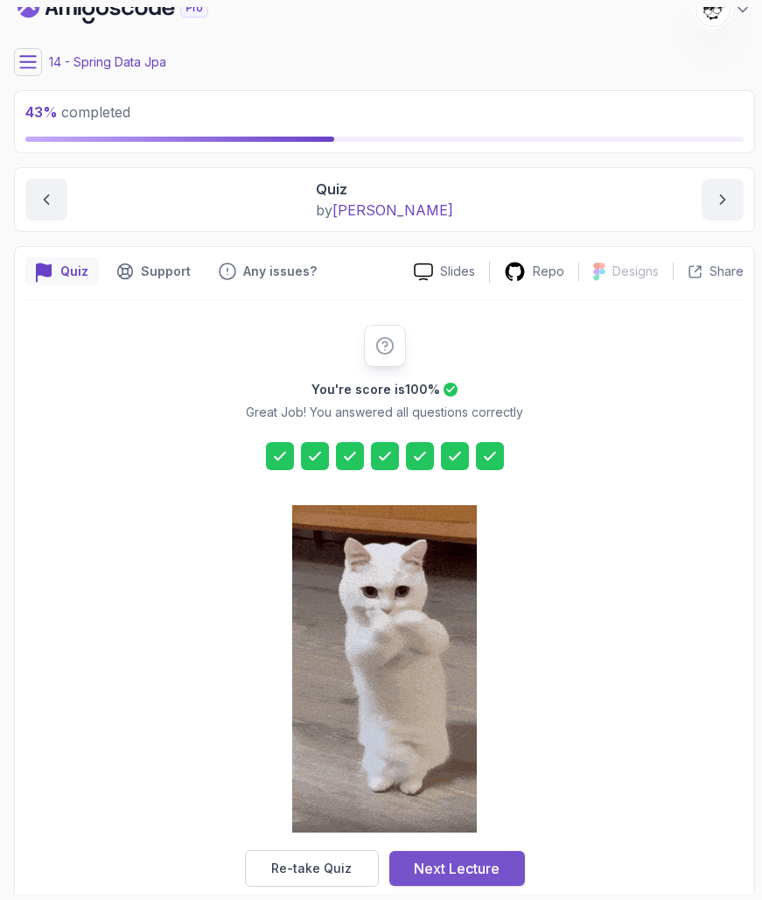
click at [429, 828] on div "Next Lecture" at bounding box center [457, 868] width 86 height 21
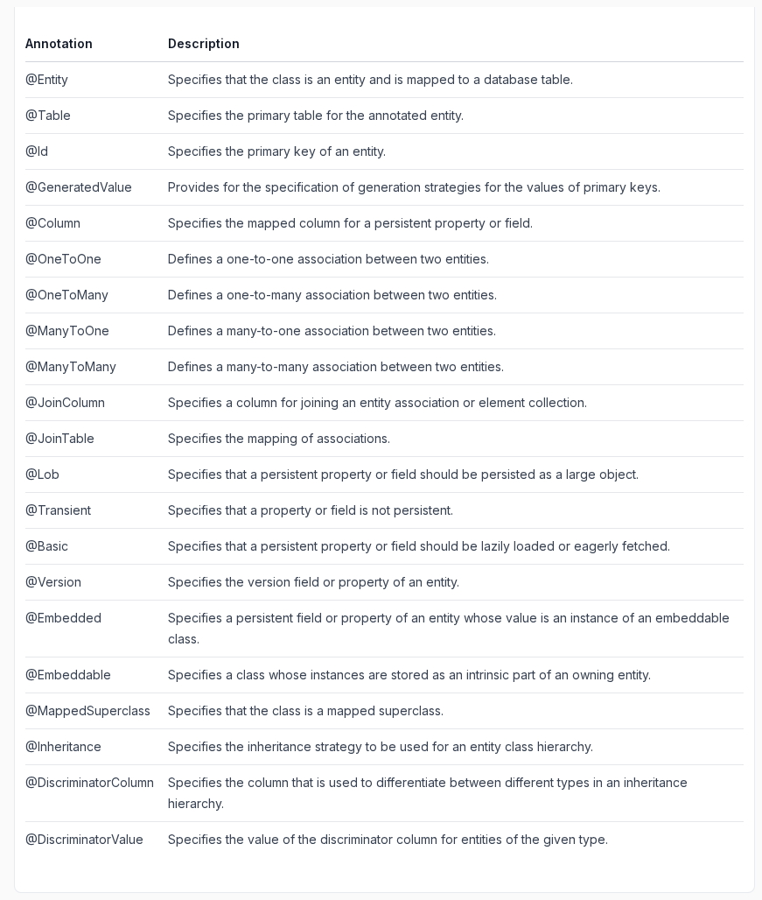
scroll to position [415, 0]
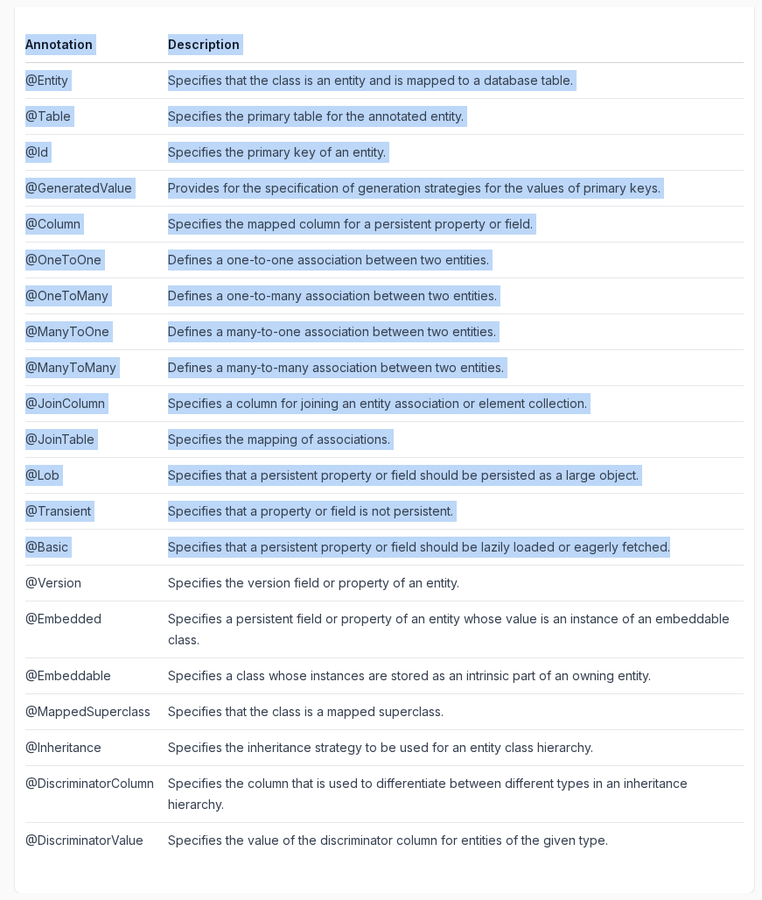
drag, startPoint x: 103, startPoint y: 545, endPoint x: 692, endPoint y: 536, distance: 589.2
click at [692, 536] on div "Notes Support Any issues? Slides Repo Designs Design not available Share ~2 min…" at bounding box center [384, 373] width 741 height 1041
click at [692, 536] on td "Specifies that a persistent property or field should be lazily loaded or eagerl…" at bounding box center [452, 547] width 583 height 36
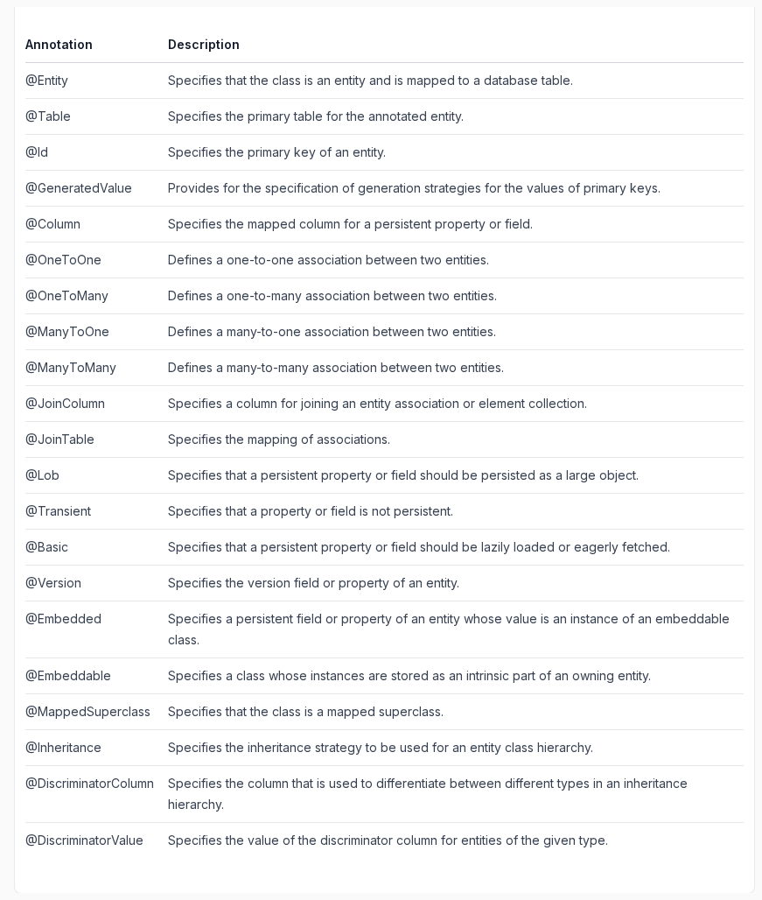
click at [692, 536] on td "Specifies that a persistent property or field should be lazily loaded or eagerl…" at bounding box center [452, 547] width 583 height 36
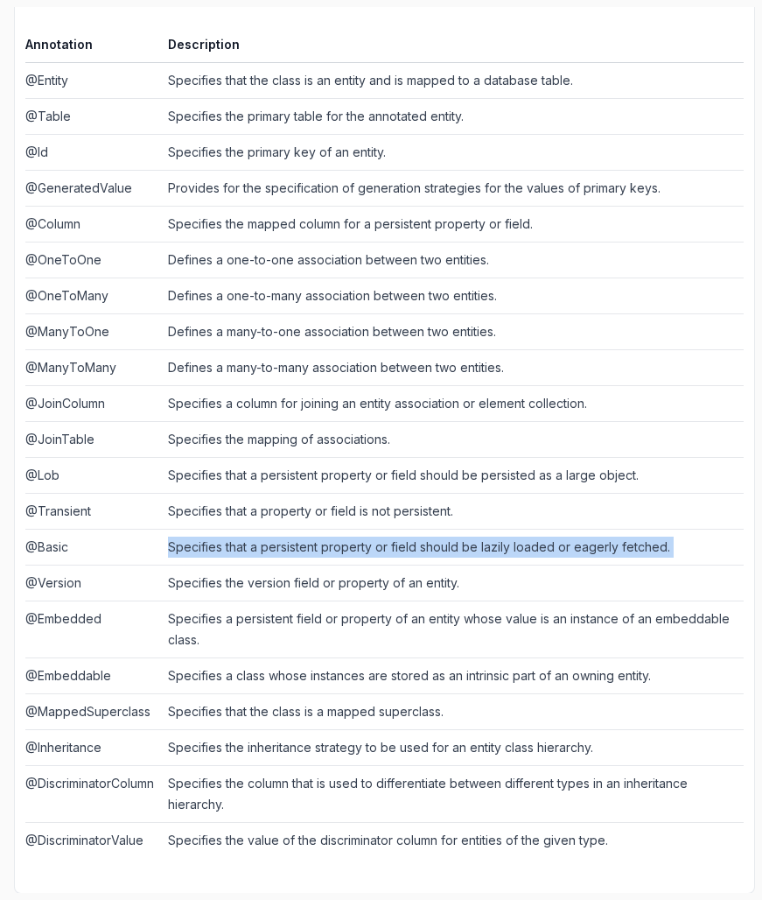
click at [692, 536] on td "Specifies that a persistent property or field should be lazily loaded or eagerl…" at bounding box center [452, 547] width 583 height 36
click at [673, 537] on td "Specifies that a persistent property or field should be lazily loaded or eagerl…" at bounding box center [452, 547] width 583 height 36
drag, startPoint x: 737, startPoint y: 536, endPoint x: 27, endPoint y: 538, distance: 709.9
click at [26, 540] on tr "@Basic Specifies that a persistent property or field should be lazily loaded or…" at bounding box center [384, 547] width 719 height 36
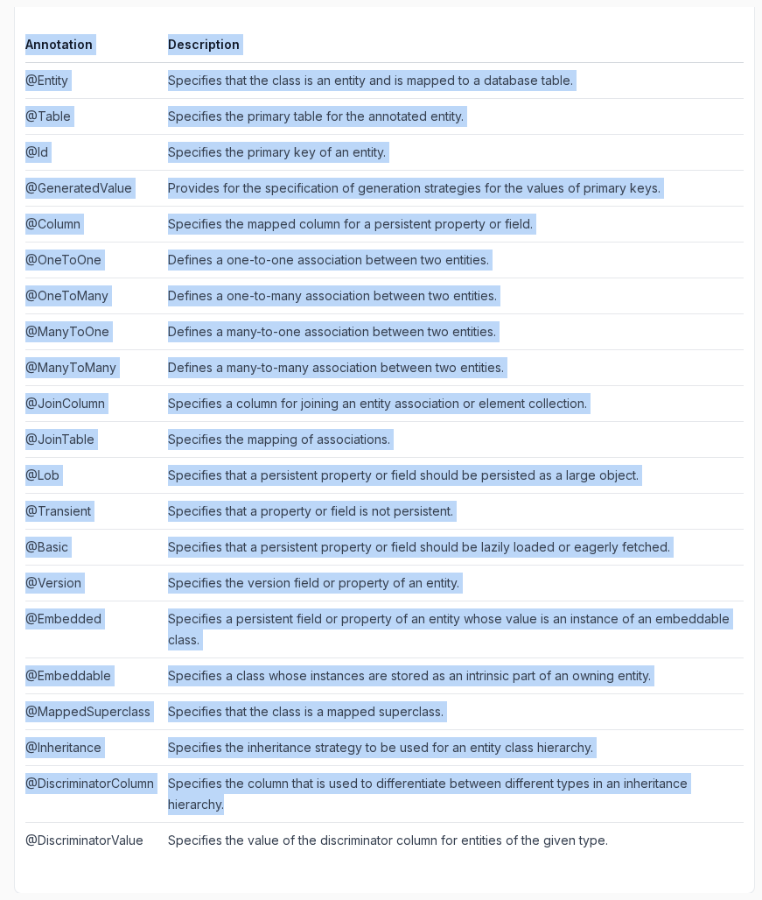
drag, startPoint x: 7, startPoint y: 596, endPoint x: 506, endPoint y: 802, distance: 539.7
click at [506, 796] on div "44 % completed 1 - Intro 2 - Java Bean Validation 3 - Exception Handling 4 - Sp…" at bounding box center [381, 450] width 748 height 886
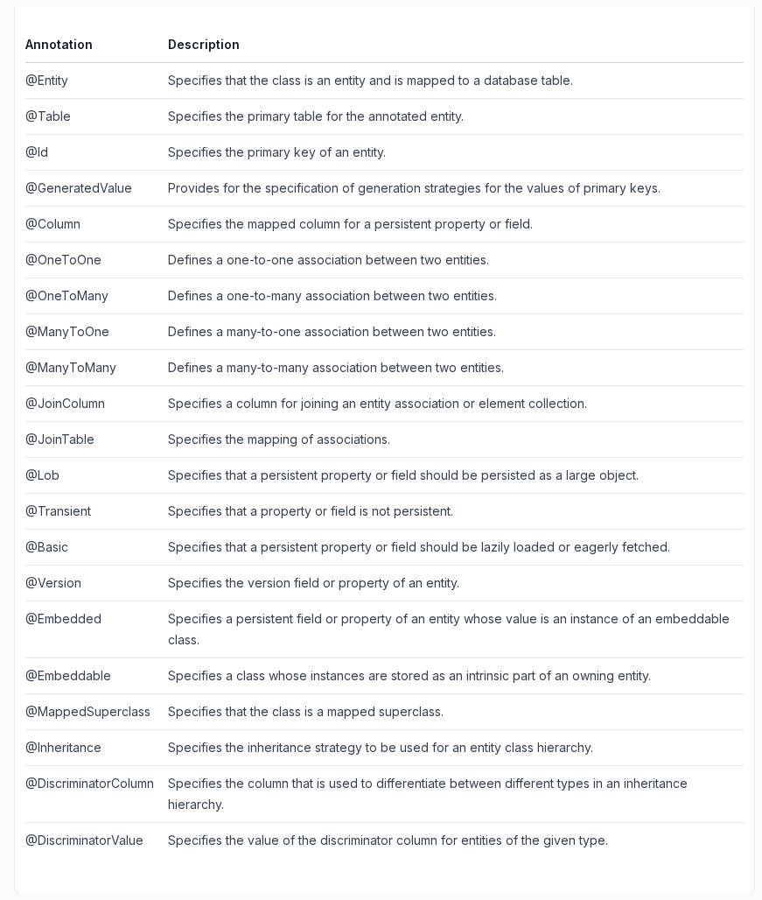
drag, startPoint x: 665, startPoint y: 888, endPoint x: 25, endPoint y: 614, distance: 696.9
click at [25, 614] on div "Notes Support Any issues? Slides Repo Designs Design not available Share ~2 min…" at bounding box center [384, 373] width 741 height 1041
click at [24, 614] on div "Notes Support Any issues? Slides Repo Designs Design not available Share ~2 min…" at bounding box center [384, 373] width 741 height 1041
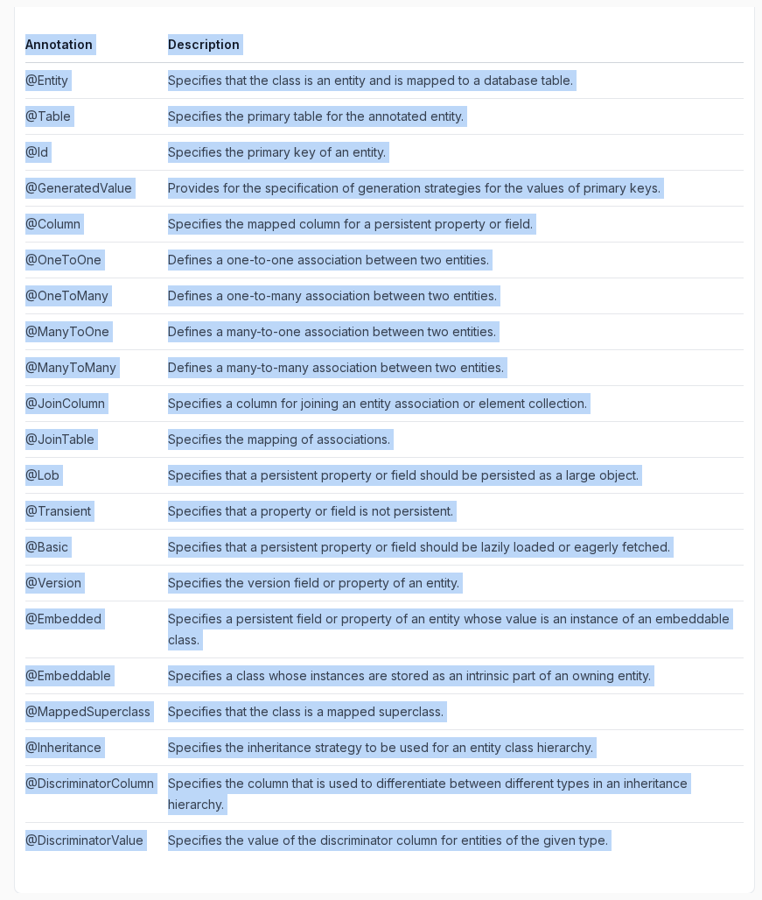
click at [24, 614] on div "Notes Support Any issues? Slides Repo Designs Design not available Share ~2 min…" at bounding box center [384, 373] width 741 height 1041
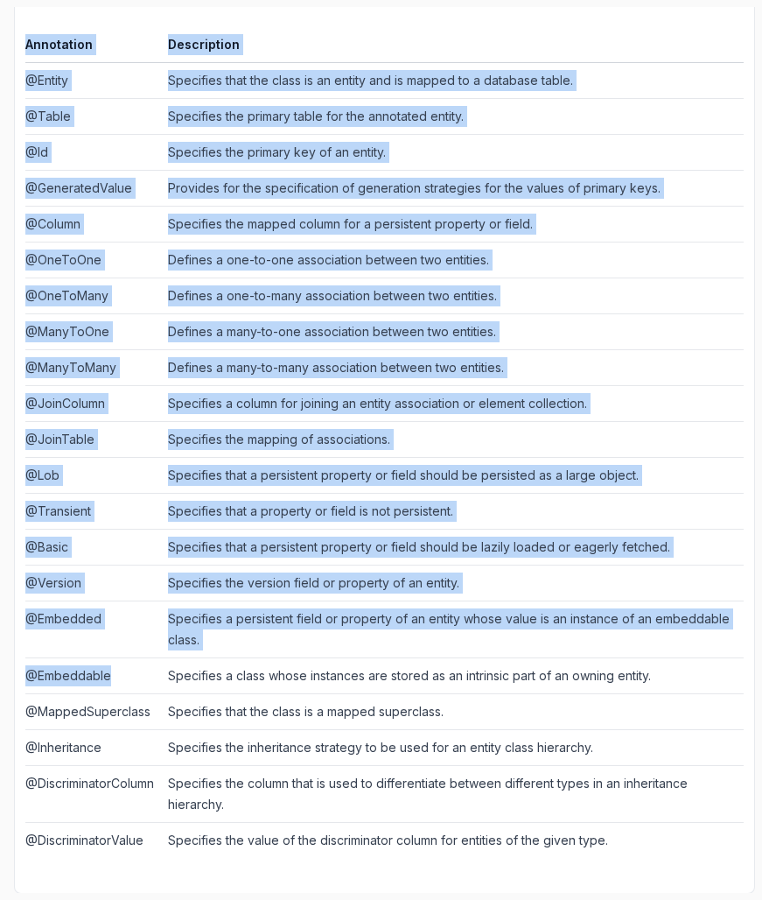
drag, startPoint x: 23, startPoint y: 678, endPoint x: 125, endPoint y: 678, distance: 102.4
click at [125, 678] on div "Notes Support Any issues? Slides Repo Designs Design not available Share ~2 min…" at bounding box center [384, 373] width 741 height 1041
click at [124, 678] on td "@Embeddable" at bounding box center [93, 675] width 136 height 36
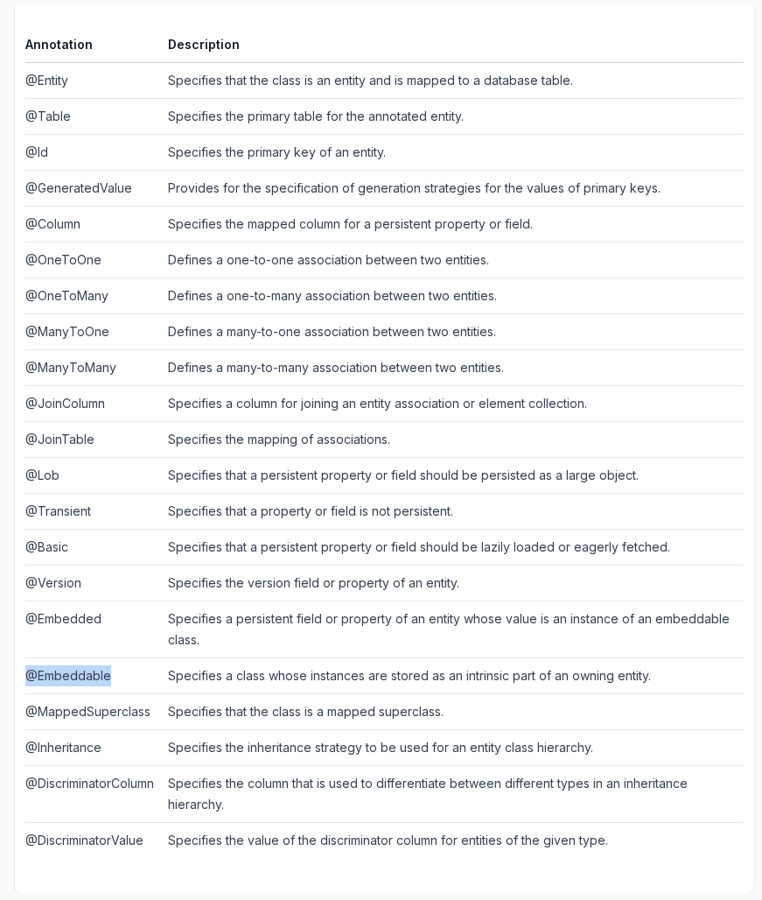
drag, startPoint x: 124, startPoint y: 678, endPoint x: 28, endPoint y: 678, distance: 96.3
click at [28, 678] on td "@Embeddable" at bounding box center [93, 675] width 136 height 36
click at [27, 678] on td "@Embeddable" at bounding box center [93, 675] width 136 height 36
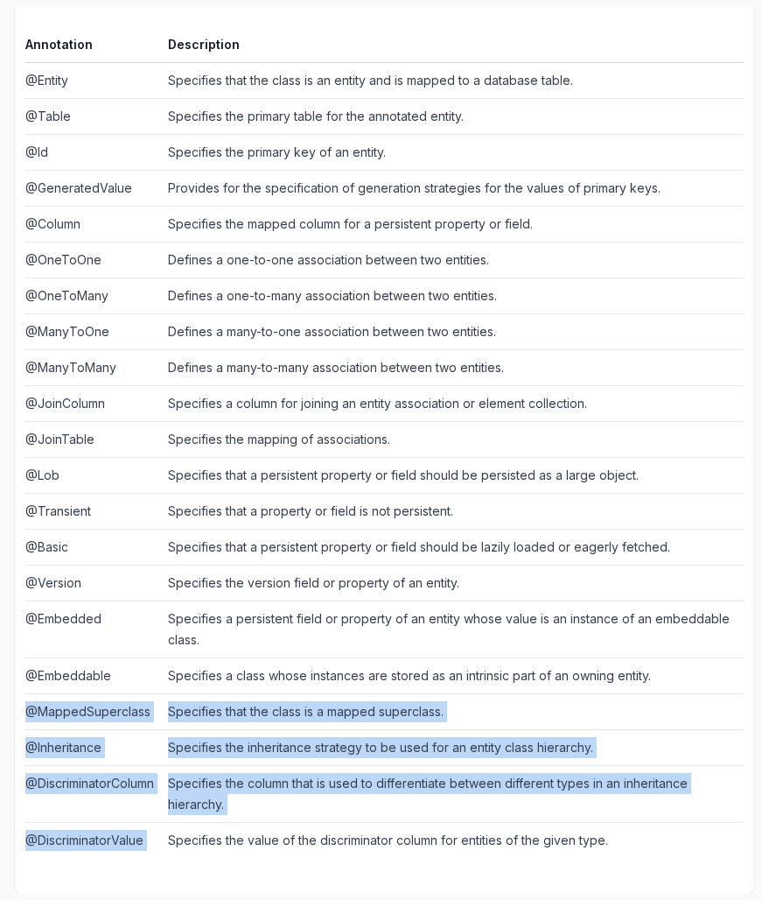
drag, startPoint x: 28, startPoint y: 704, endPoint x: 230, endPoint y: 823, distance: 234.7
click at [230, 823] on tbody "@Entity Specifies that the class is an entity and is mapped to a database table…" at bounding box center [384, 460] width 719 height 796
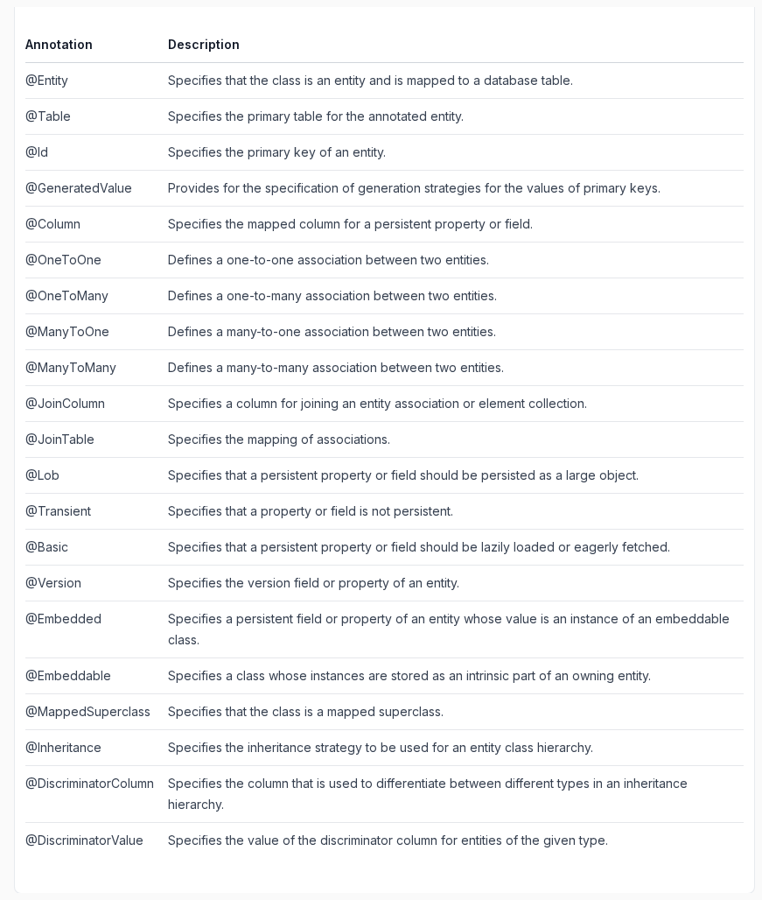
click at [230, 824] on td "Specifies the value of the discriminator column for entities of the given type." at bounding box center [452, 840] width 583 height 36
click at [196, 803] on td "Specifies the column that is used to differentiate between different types in a…" at bounding box center [452, 793] width 583 height 57
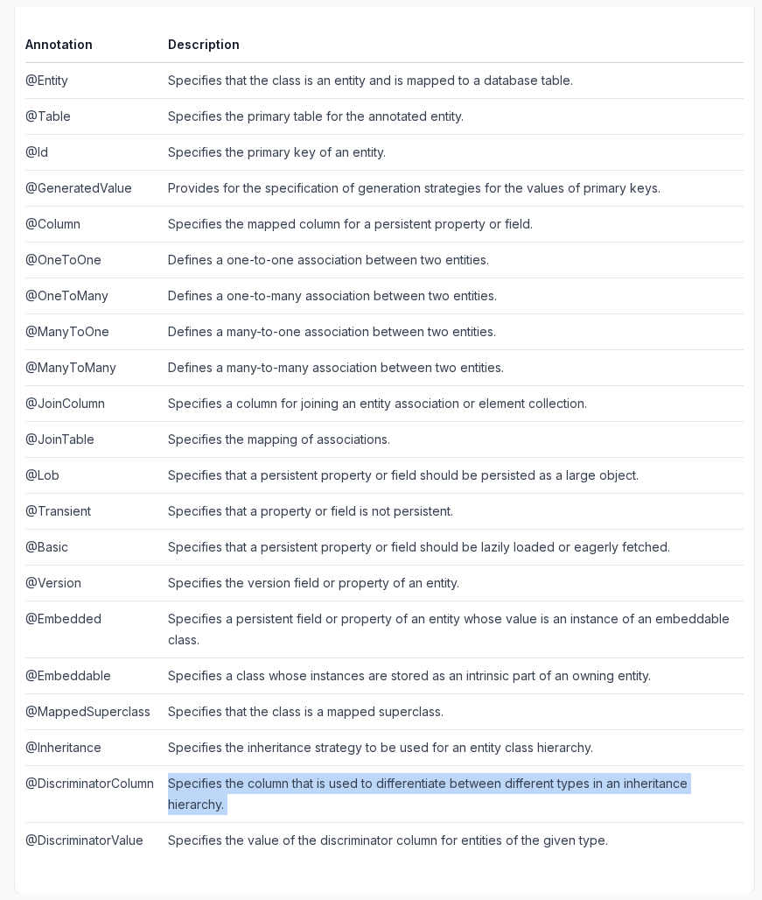
click at [196, 803] on td "Specifies the column that is used to differentiate between different types in a…" at bounding box center [452, 793] width 583 height 57
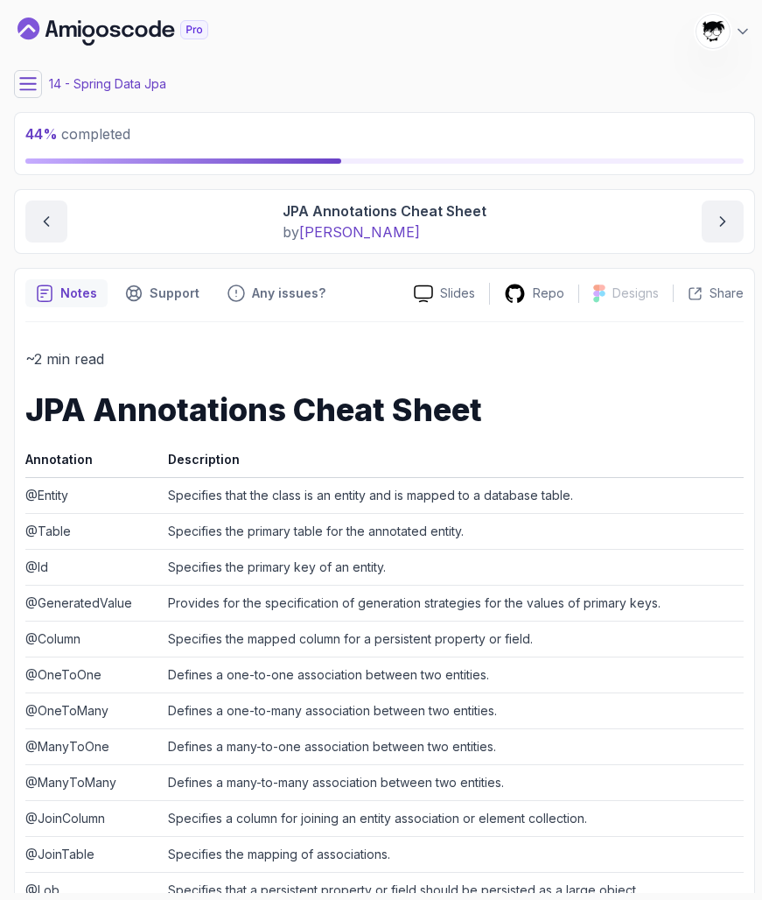
scroll to position [0, 0]
click at [23, 85] on icon at bounding box center [28, 84] width 18 height 18
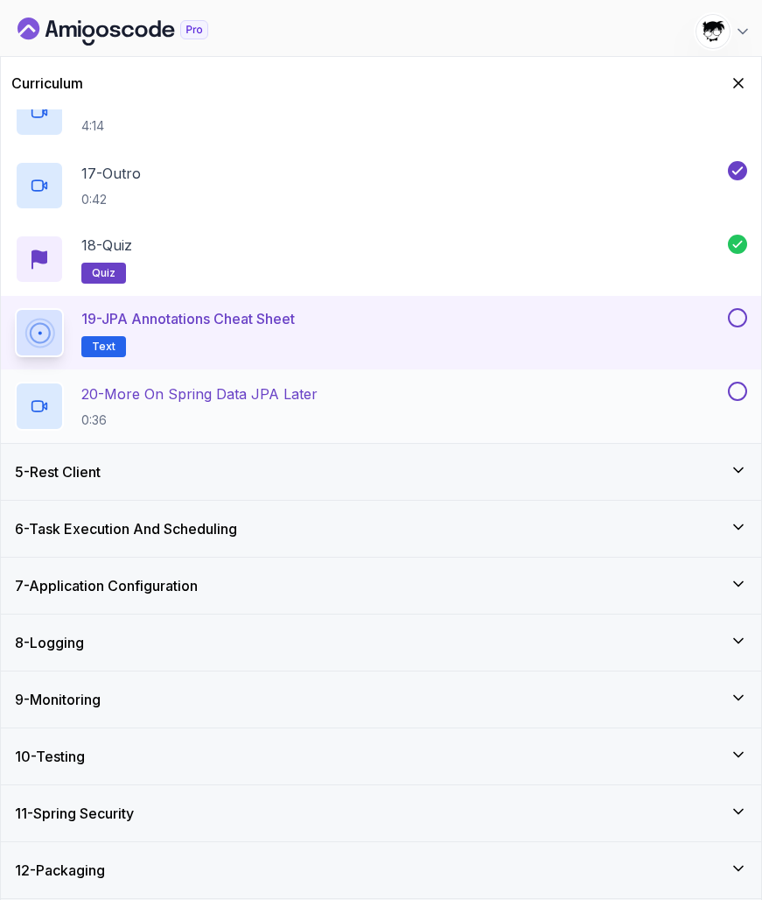
scroll to position [1364, 0]
click at [734, 320] on button at bounding box center [737, 317] width 19 height 19
click at [500, 403] on div "20 - More On Spring Data JPA Later 0:36" at bounding box center [370, 406] width 710 height 49
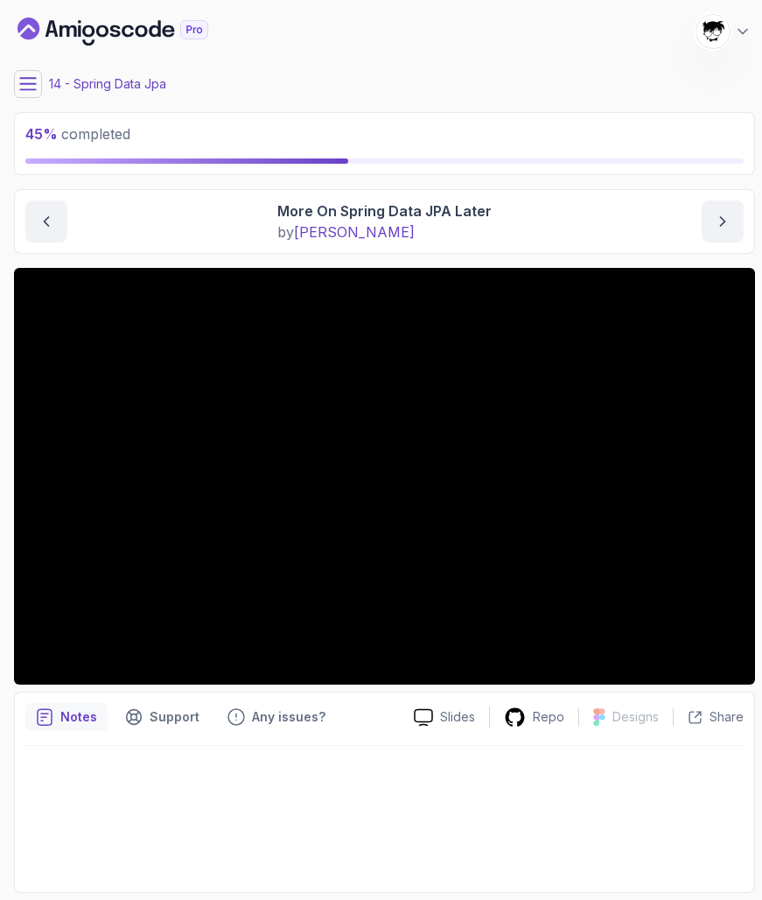
click at [21, 80] on icon at bounding box center [28, 84] width 18 height 18
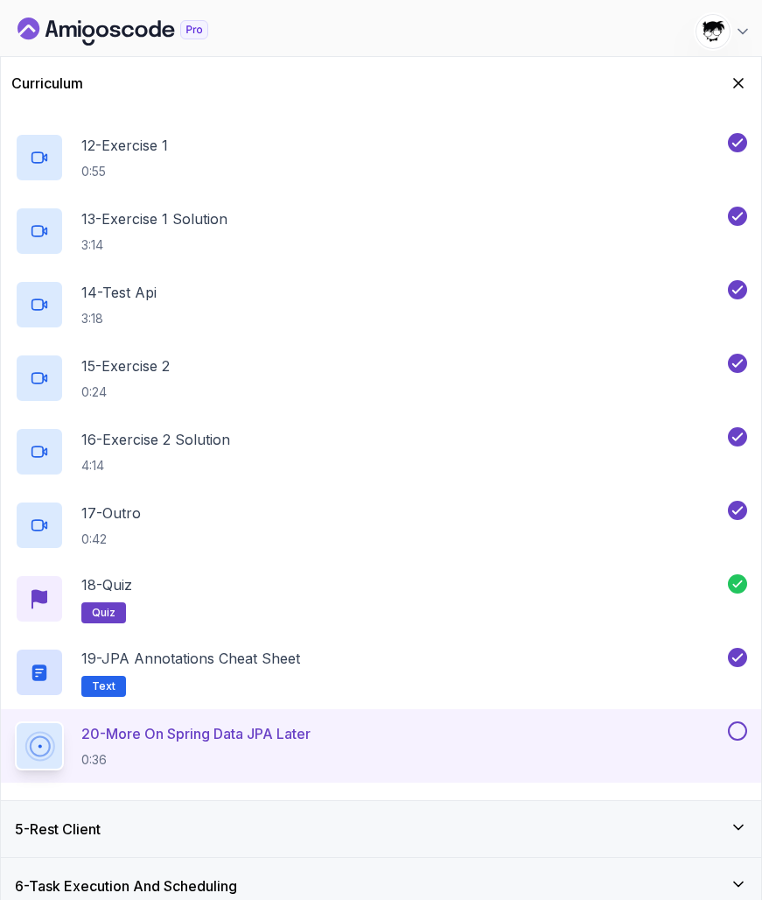
scroll to position [1049, 0]
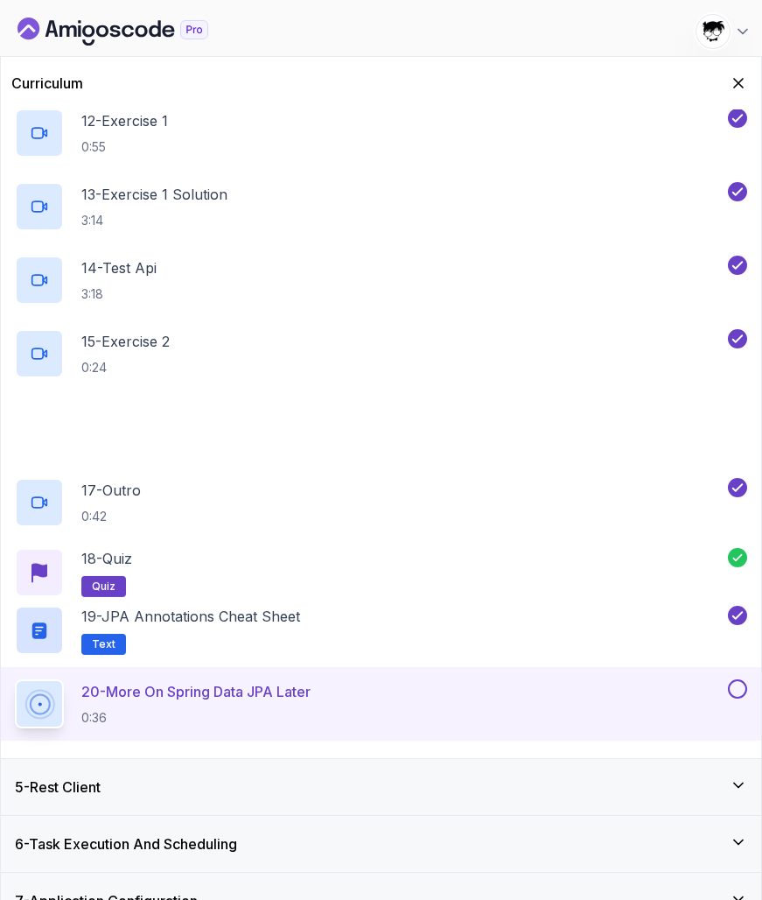
click at [241, 797] on div "5 - Rest Client" at bounding box center [381, 786] width 733 height 21
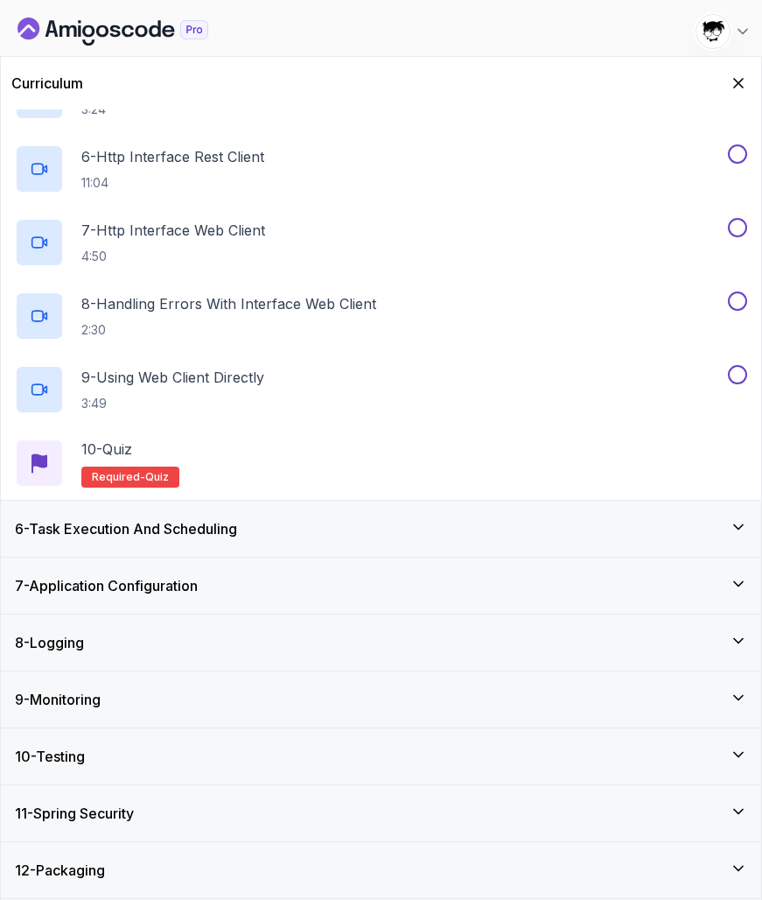
scroll to position [629, 0]
click at [102, 751] on div "10 - Testing" at bounding box center [381, 756] width 733 height 21
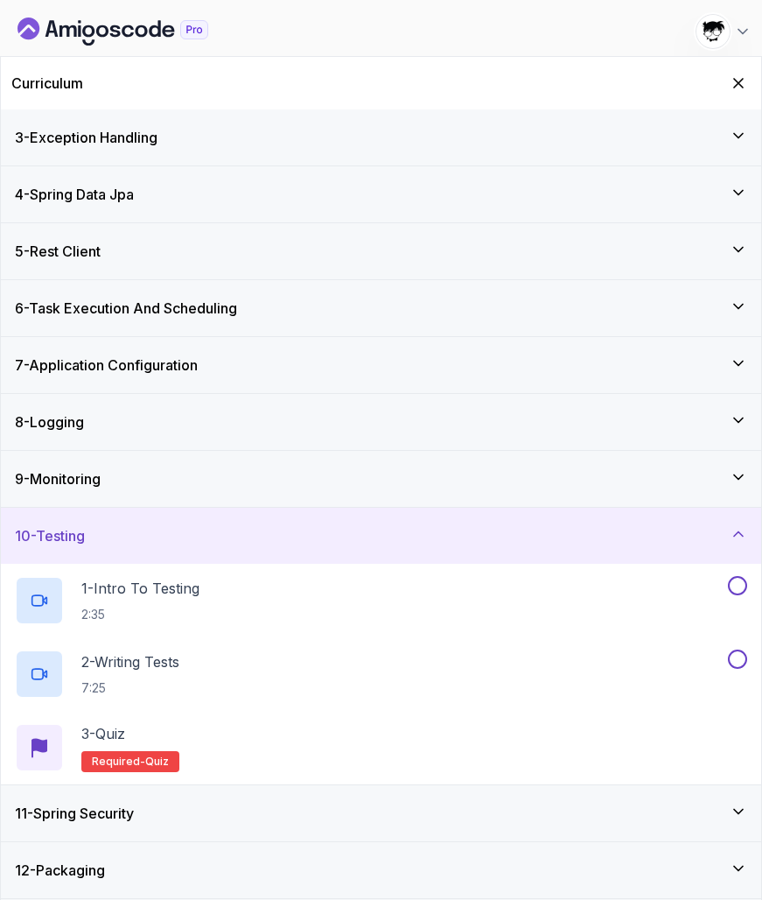
scroll to position [114, 0]
click at [90, 828] on div "11 - Spring Security" at bounding box center [381, 813] width 761 height 56
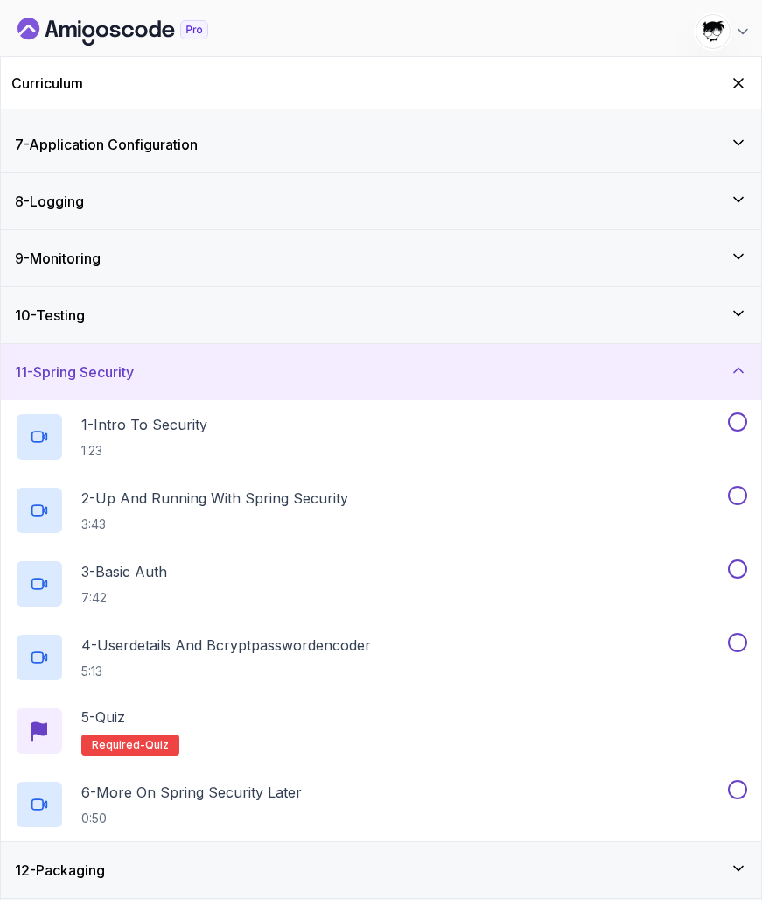
scroll to position [334, 0]
click at [80, 828] on h3 "12 - Packaging" at bounding box center [60, 870] width 90 height 21
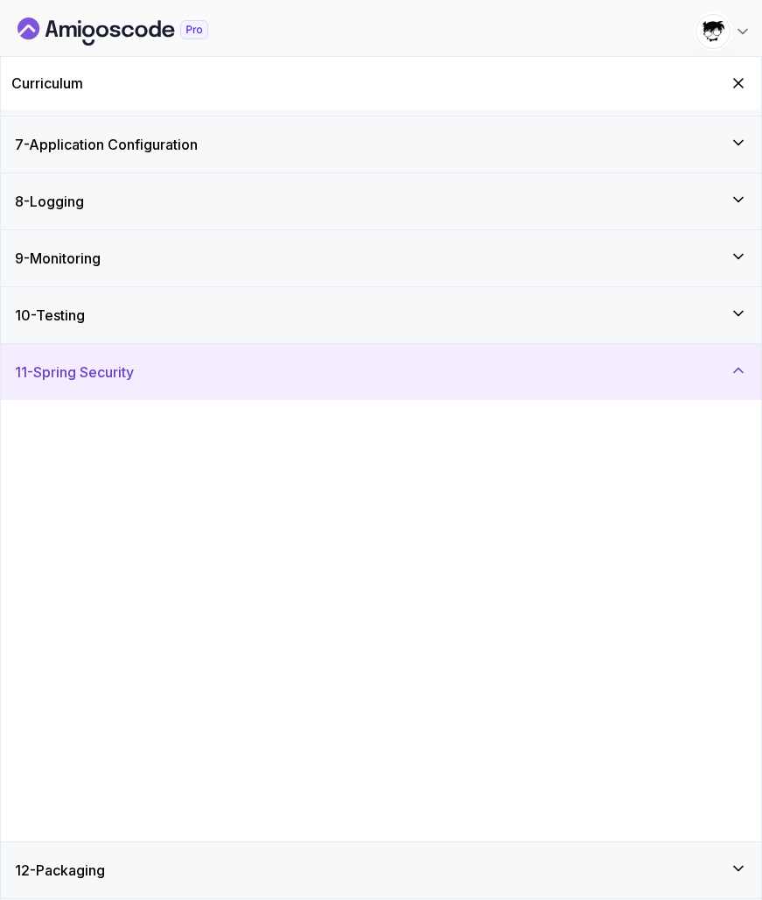
scroll to position [0, 0]
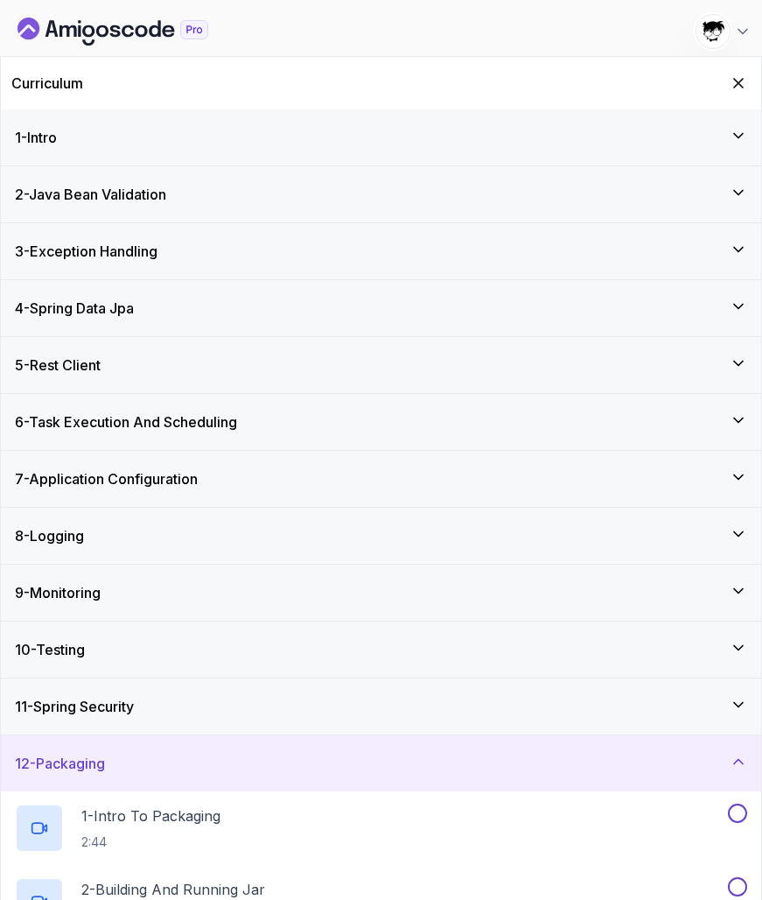
click at [95, 694] on div "11 - Spring Security" at bounding box center [381, 706] width 761 height 56
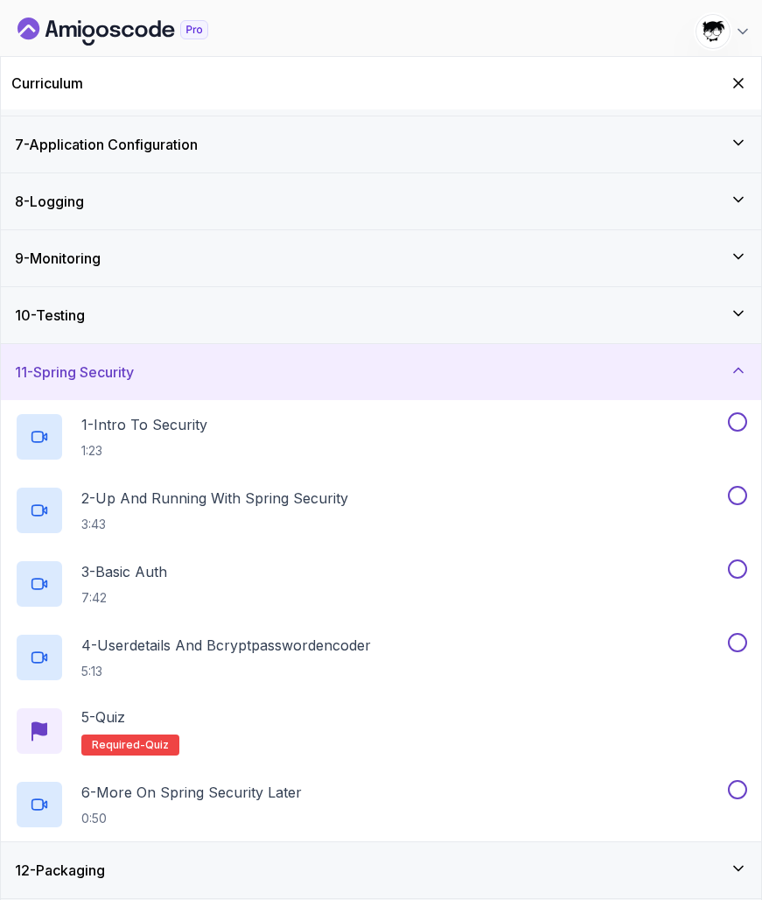
scroll to position [334, 0]
click at [89, 382] on h3 "11 - Spring Security" at bounding box center [74, 372] width 119 height 21
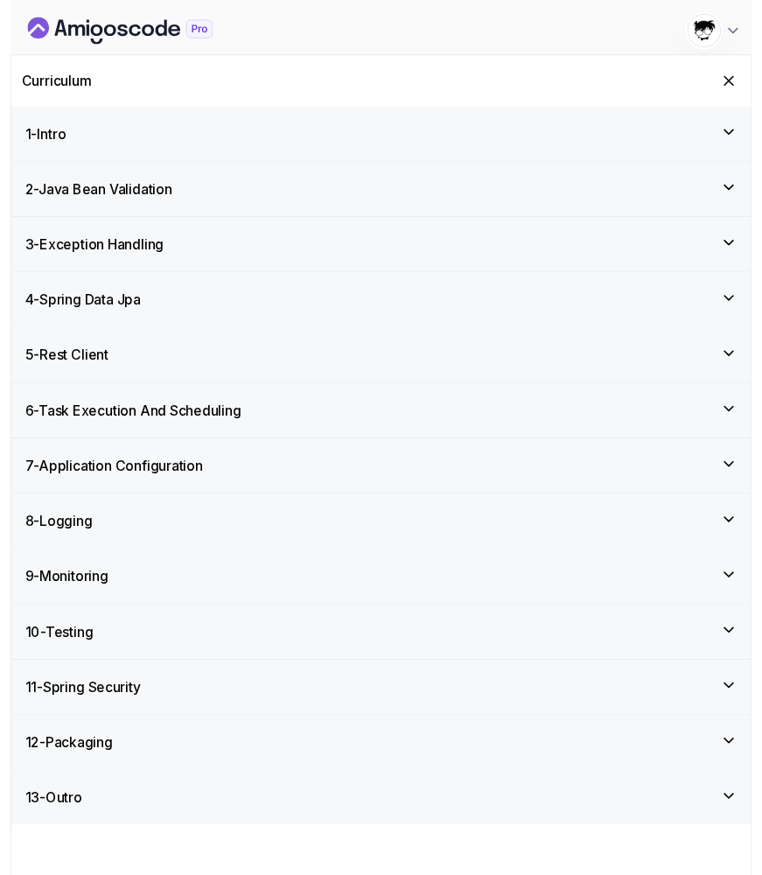
scroll to position [0, 0]
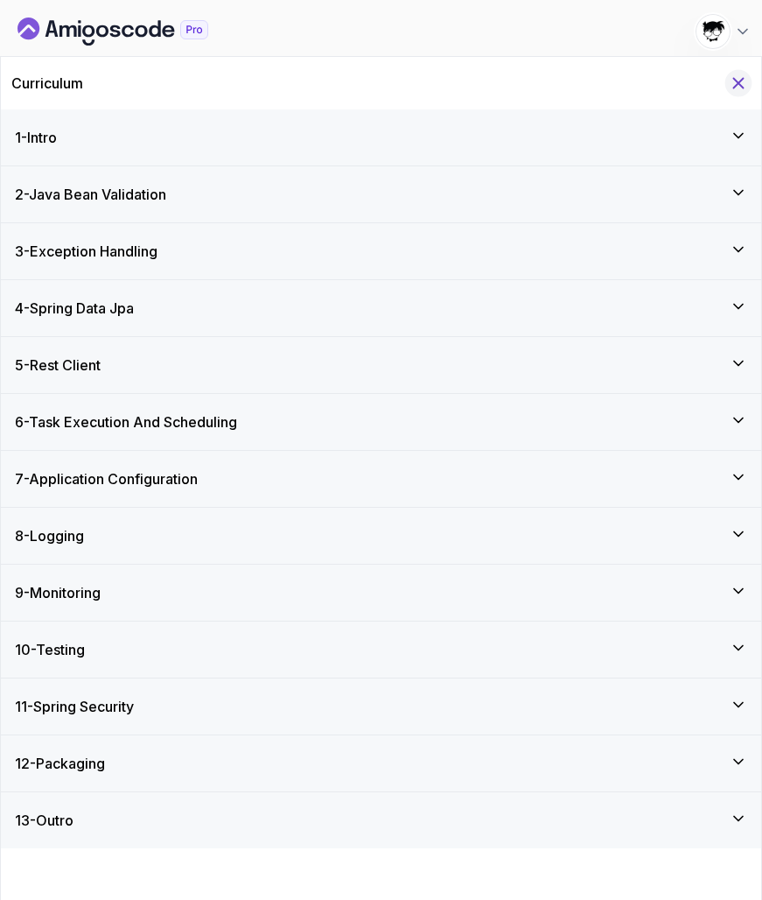
click at [732, 78] on icon "Hide Curriculum for mobile" at bounding box center [738, 83] width 19 height 19
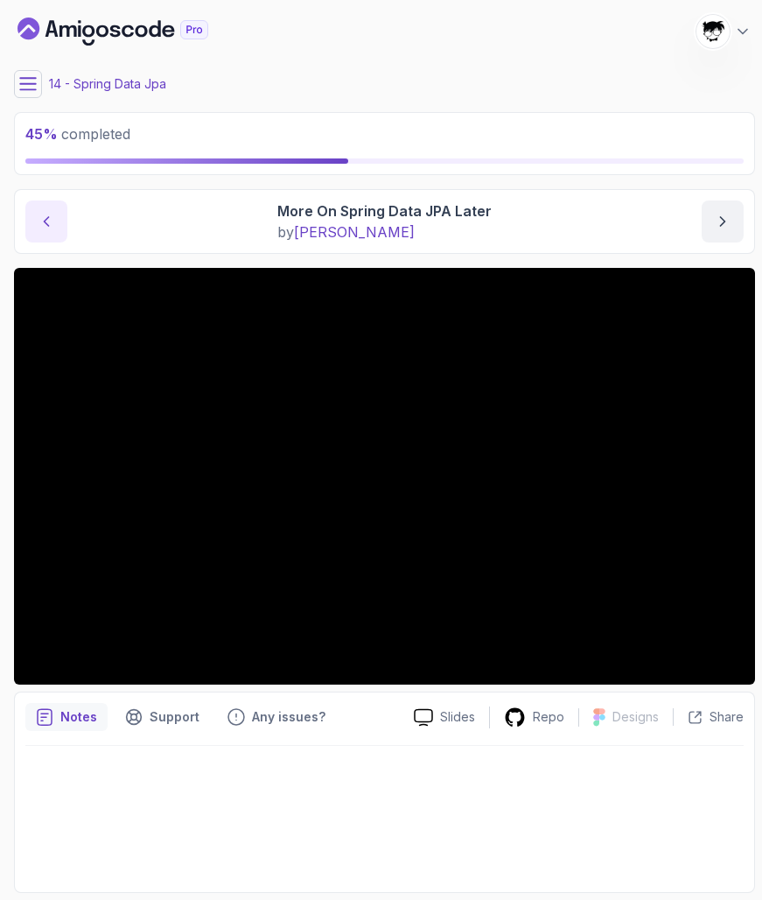
click at [53, 213] on icon "previous content" at bounding box center [47, 222] width 18 height 18
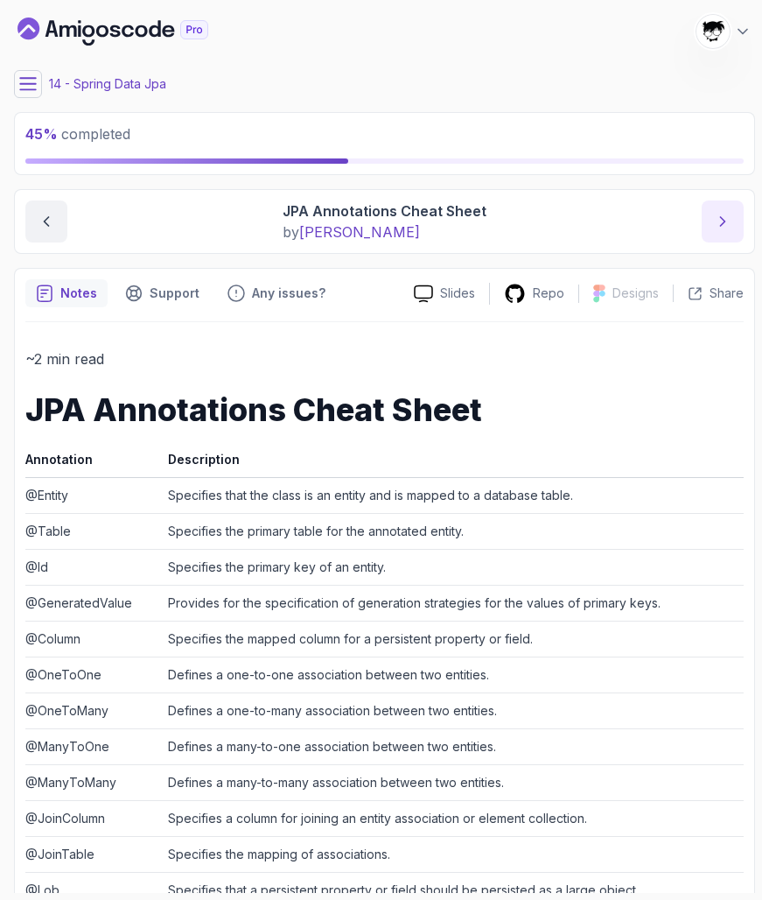
click at [718, 227] on icon "next content" at bounding box center [723, 222] width 18 height 18
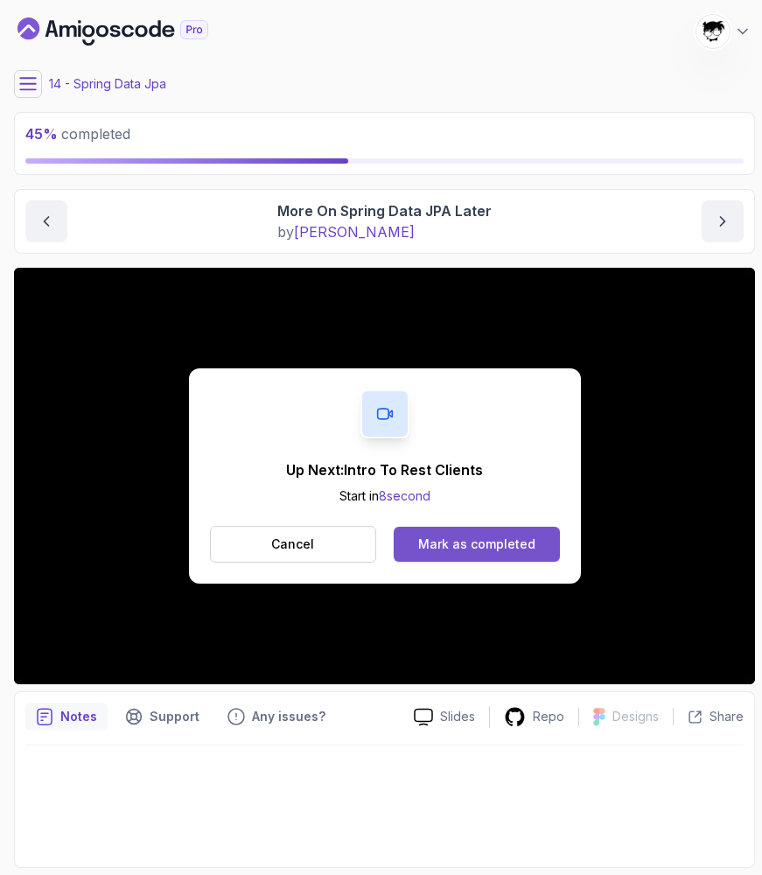
click at [481, 541] on div "Mark as completed" at bounding box center [476, 545] width 117 height 18
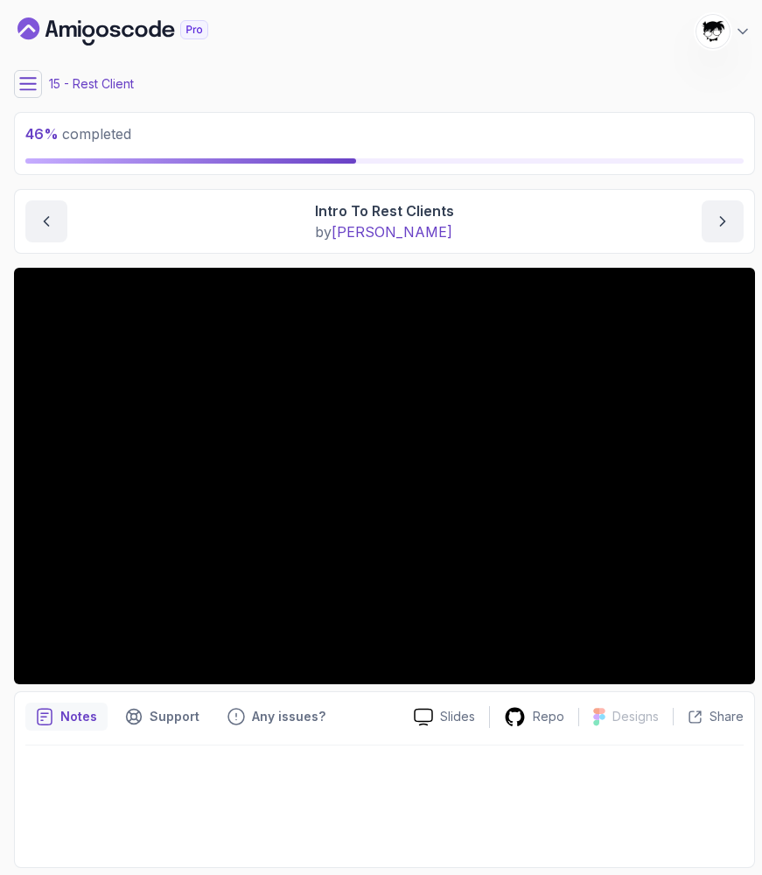
click at [28, 74] on button at bounding box center [28, 84] width 28 height 28
